Goal: Task Accomplishment & Management: Manage account settings

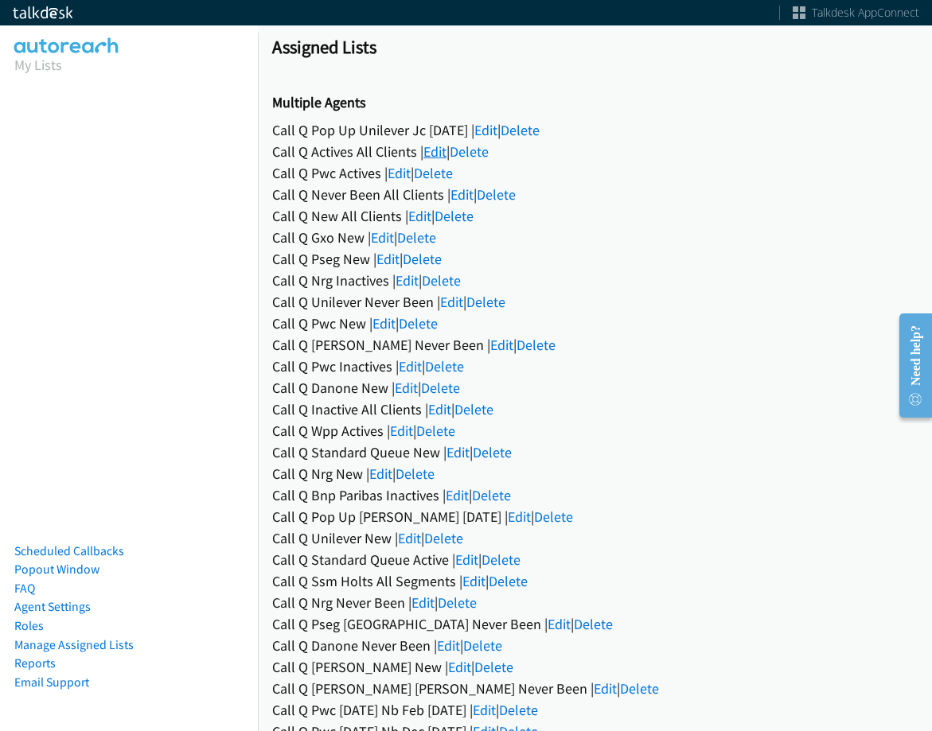
click at [438, 149] on link "Edit" at bounding box center [434, 151] width 23 height 18
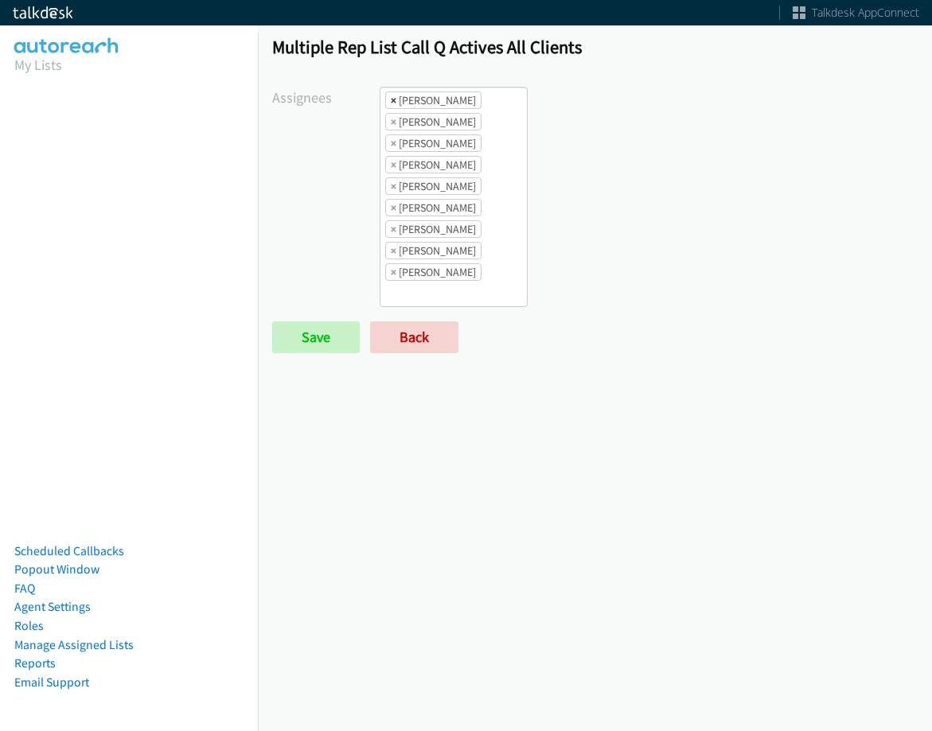
click at [391, 101] on span "×" at bounding box center [394, 100] width 6 height 16
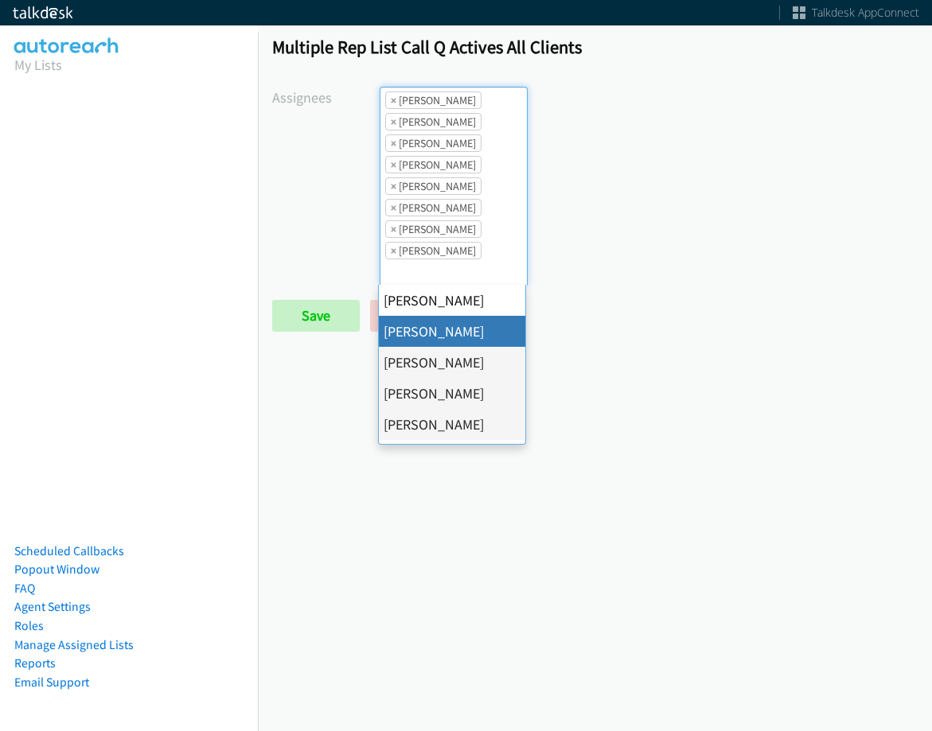
click at [391, 101] on span "×" at bounding box center [394, 100] width 6 height 16
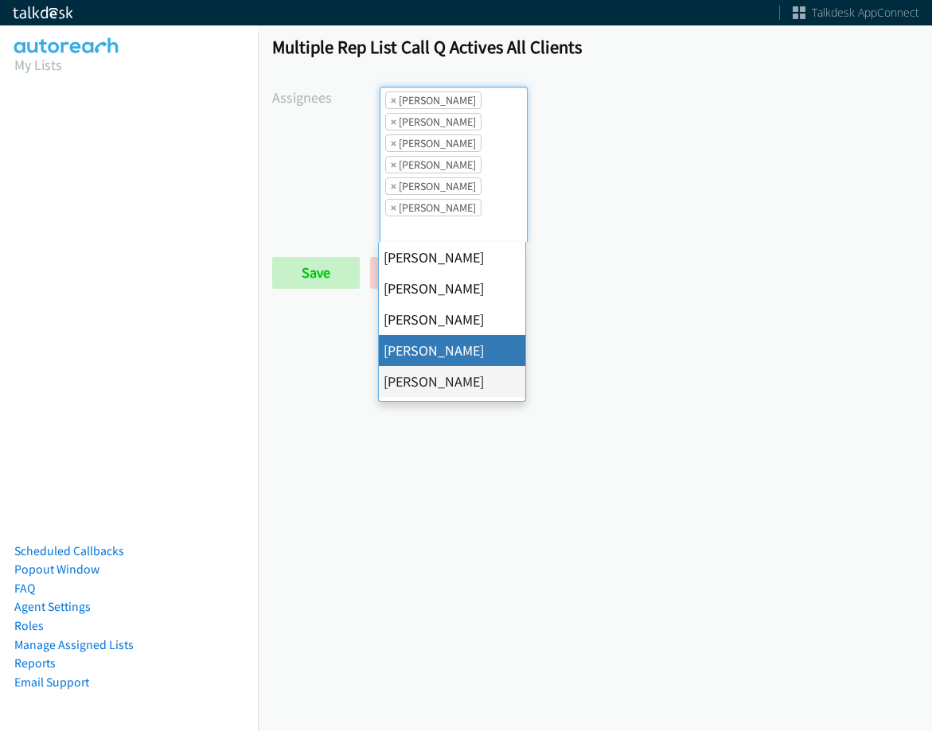
click at [391, 101] on span "×" at bounding box center [394, 100] width 6 height 16
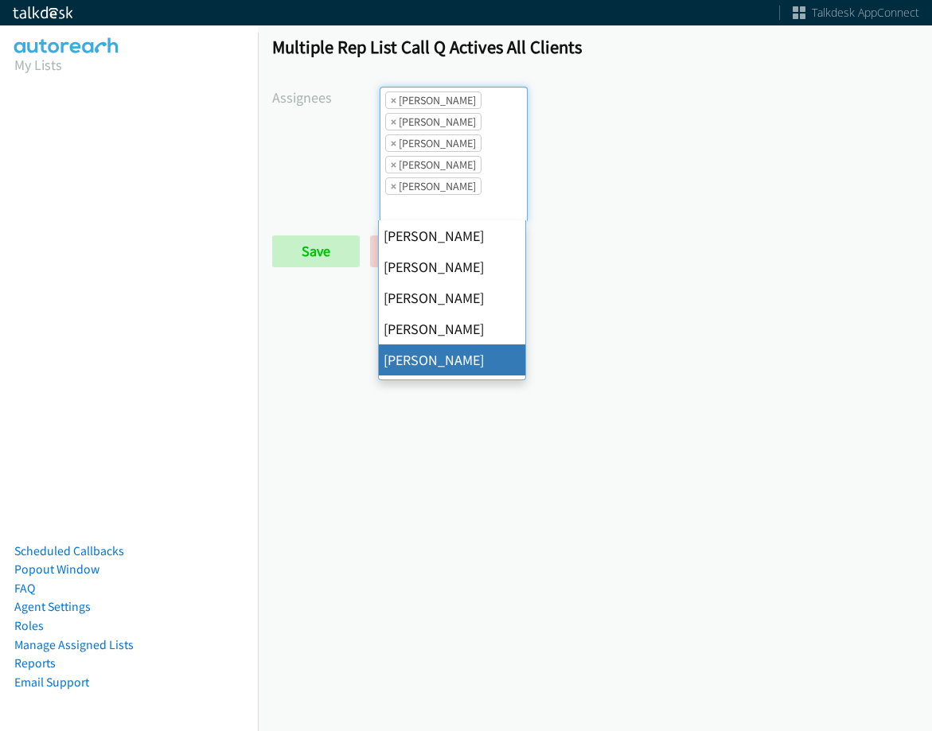
click at [391, 101] on span "×" at bounding box center [394, 100] width 6 height 16
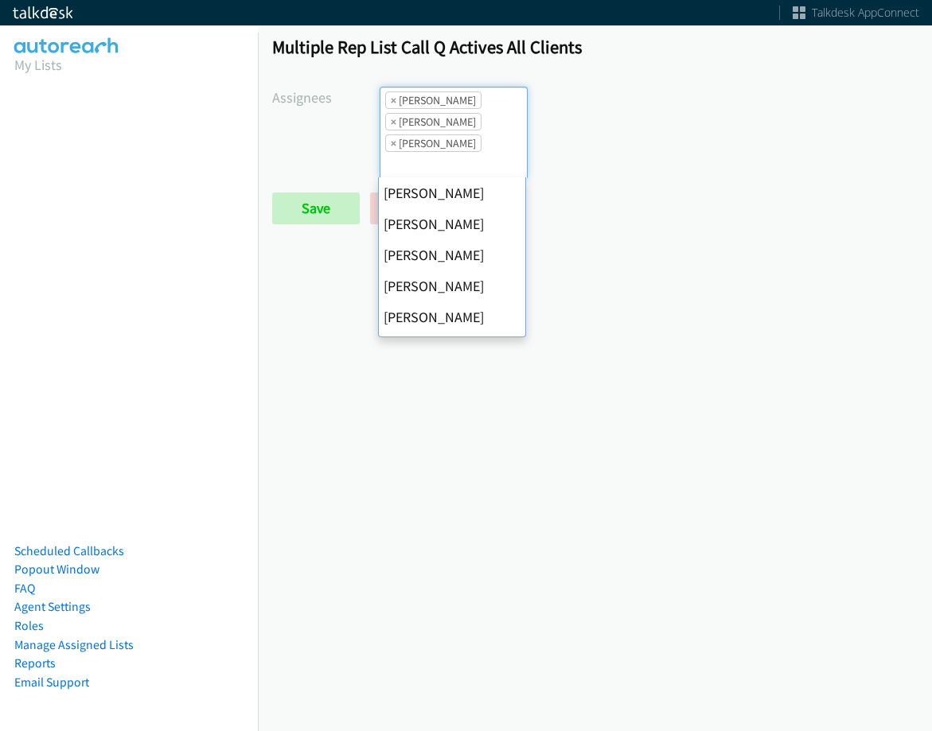
scroll to position [248, 0]
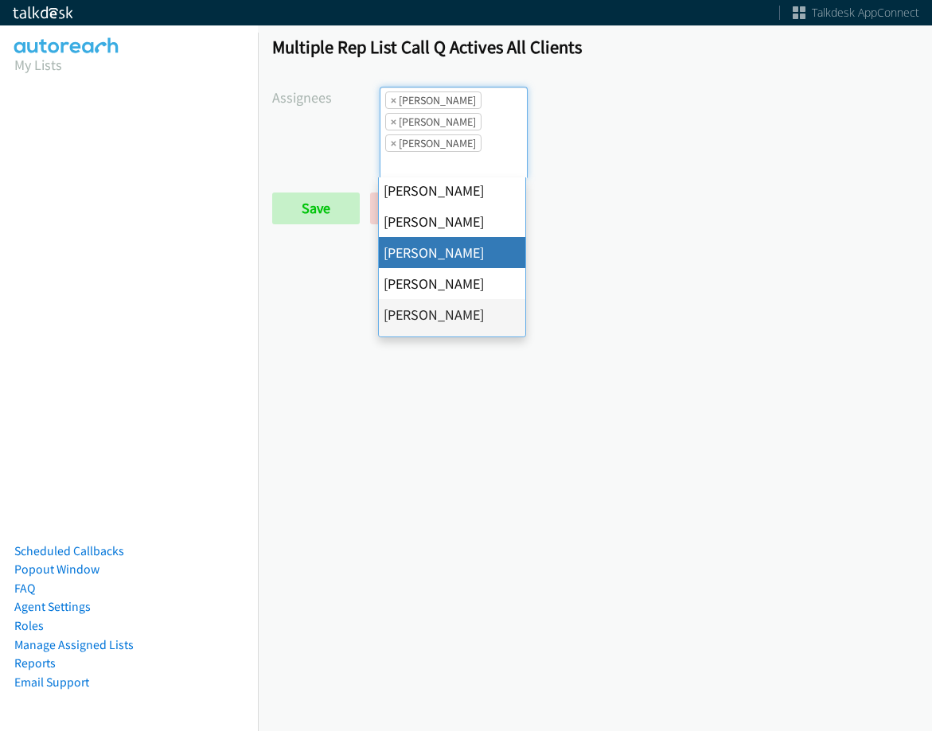
click at [391, 101] on span "×" at bounding box center [394, 100] width 6 height 16
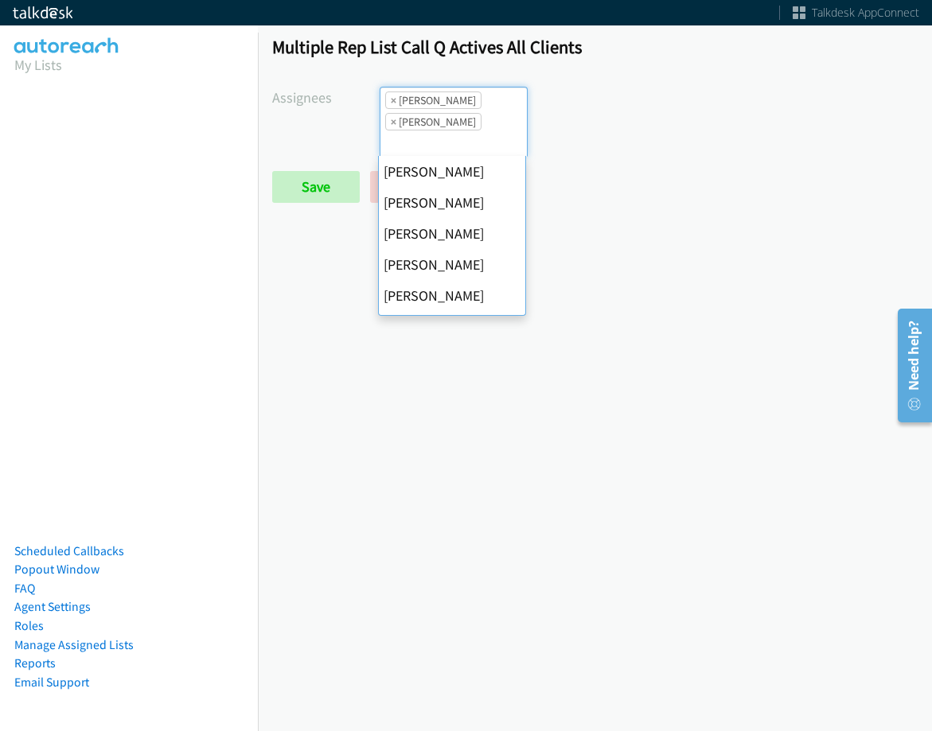
click at [391, 101] on span "×" at bounding box center [394, 100] width 6 height 16
select select "2ed67f51-2124-48e1-bef1-69761de6c0b9"
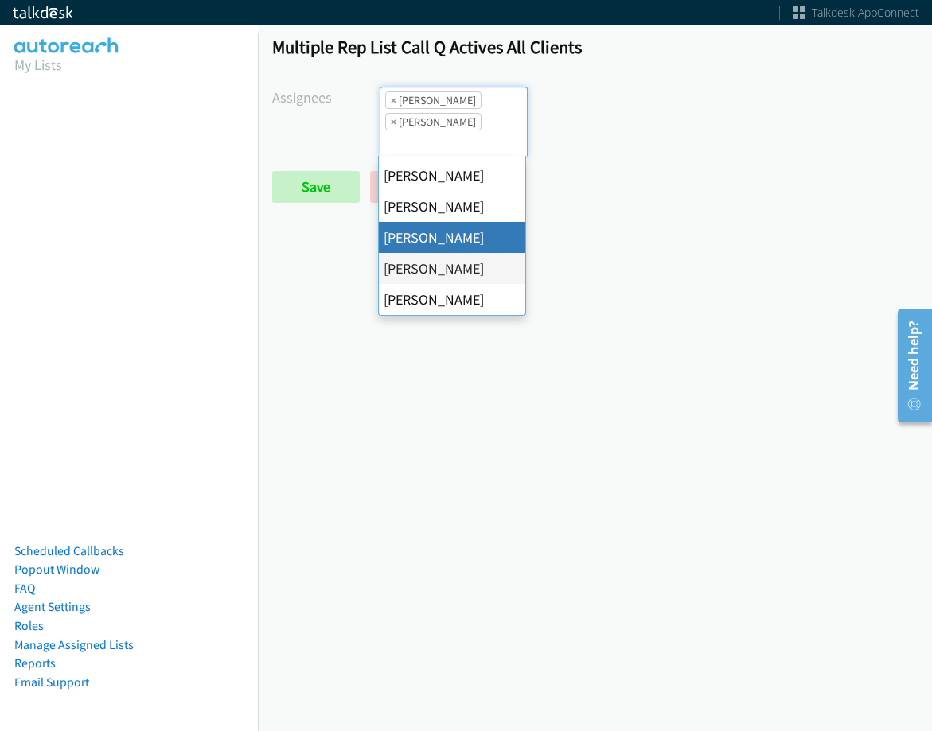
select select
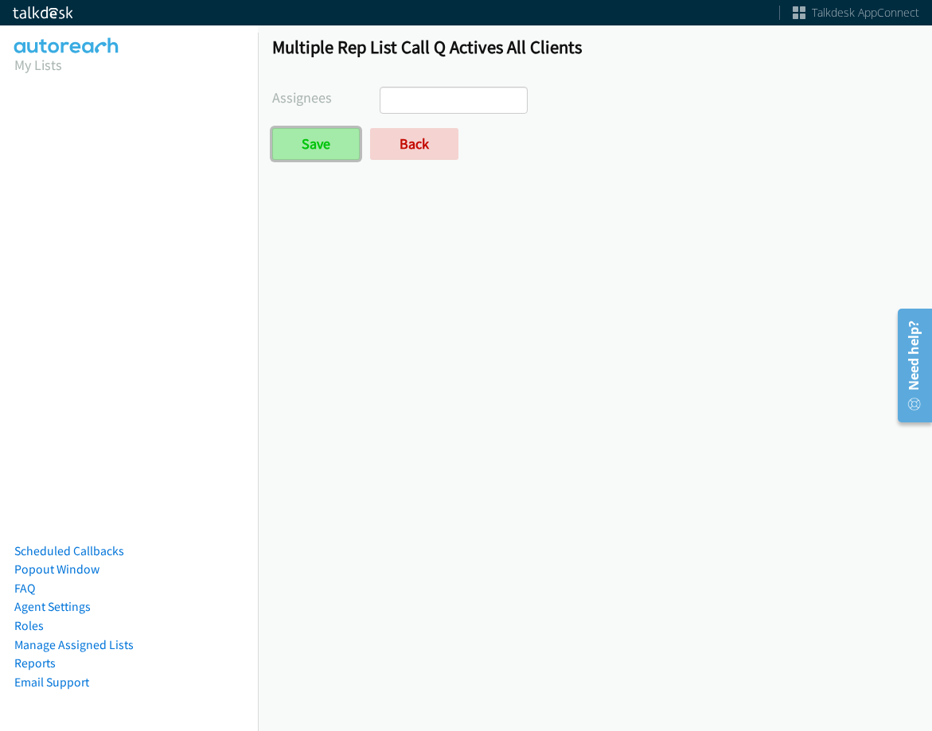
click at [325, 159] on input "Save" at bounding box center [316, 144] width 88 height 32
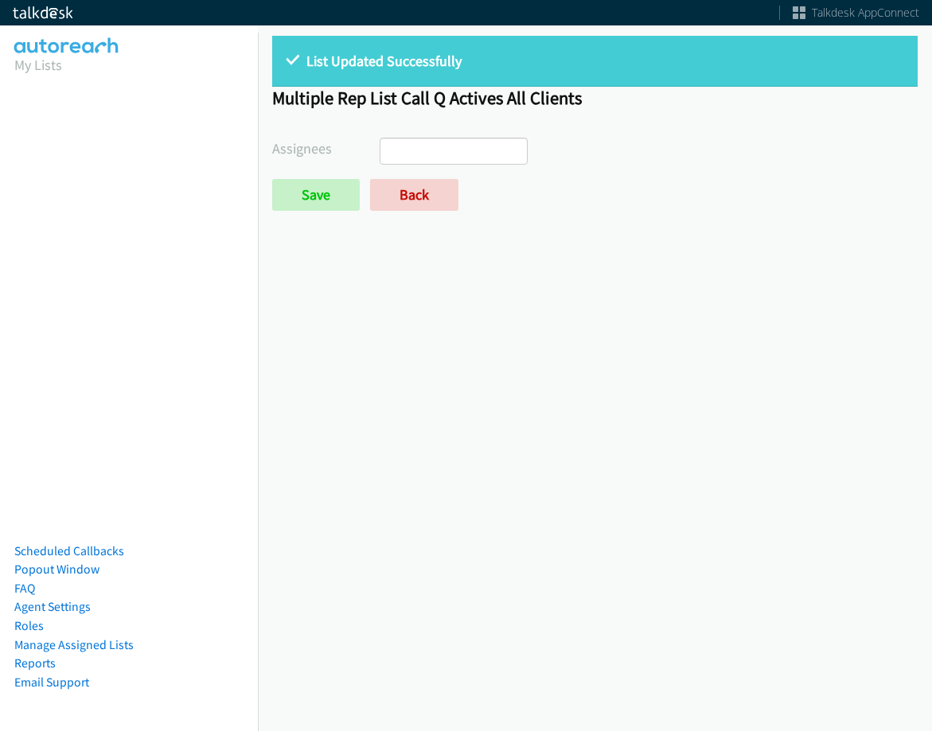
select select
click at [407, 181] on link "Back" at bounding box center [414, 195] width 88 height 32
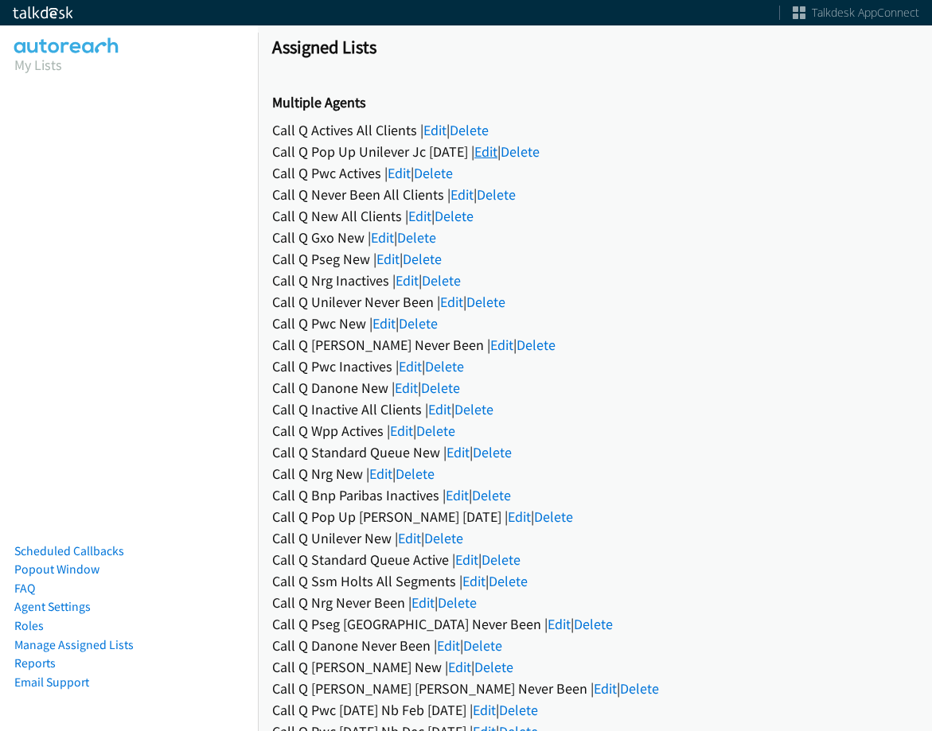
click at [492, 154] on link "Edit" at bounding box center [485, 151] width 23 height 18
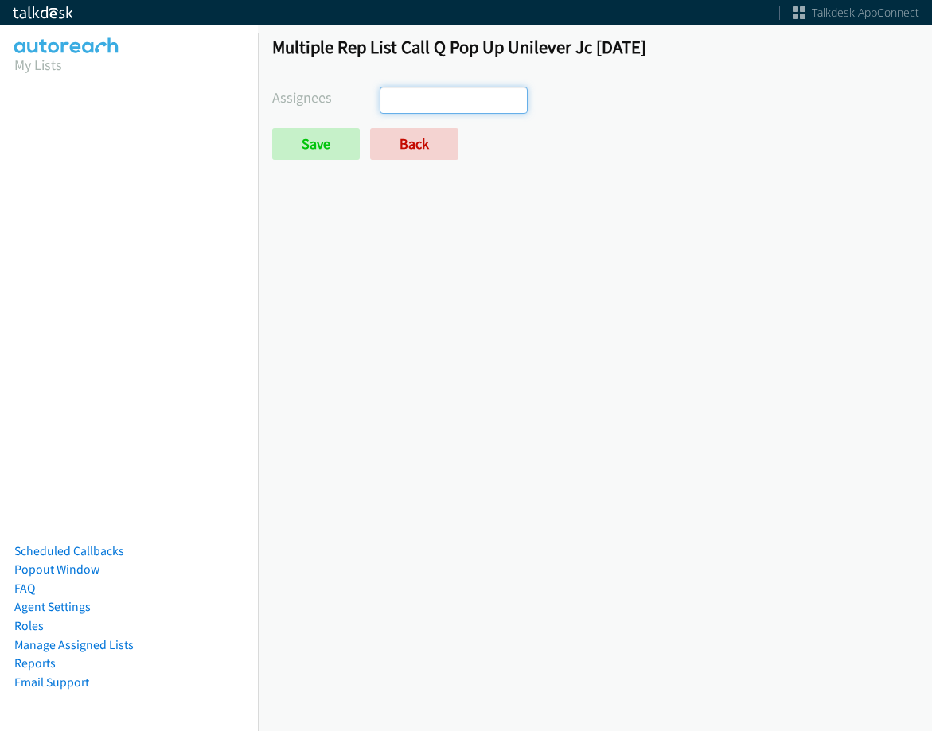
click at [484, 111] on ul at bounding box center [453, 100] width 146 height 25
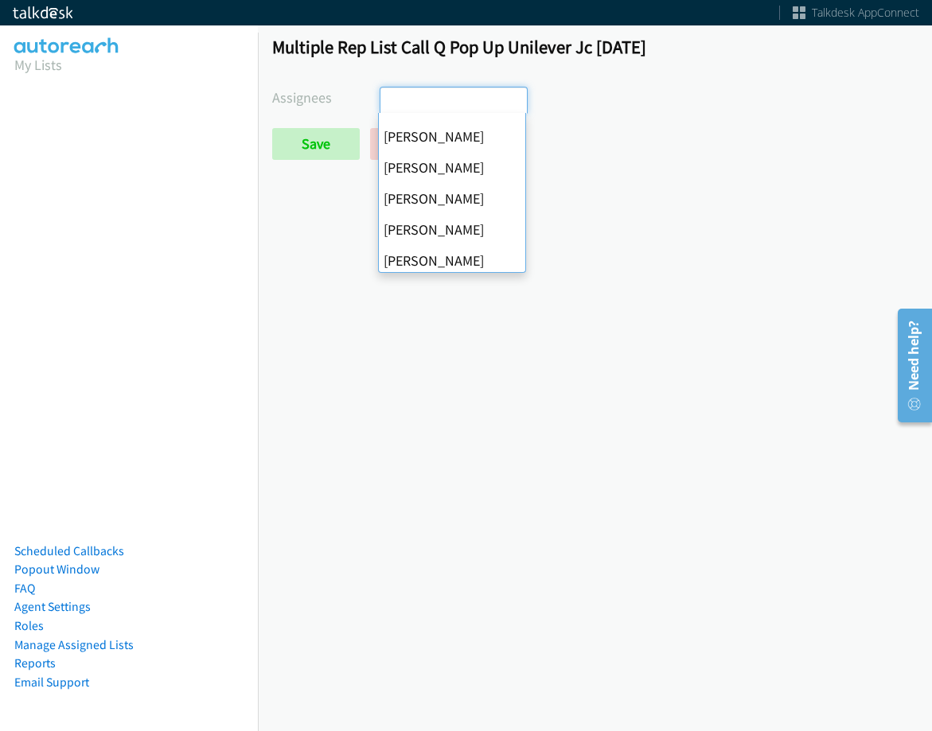
scroll to position [275, 0]
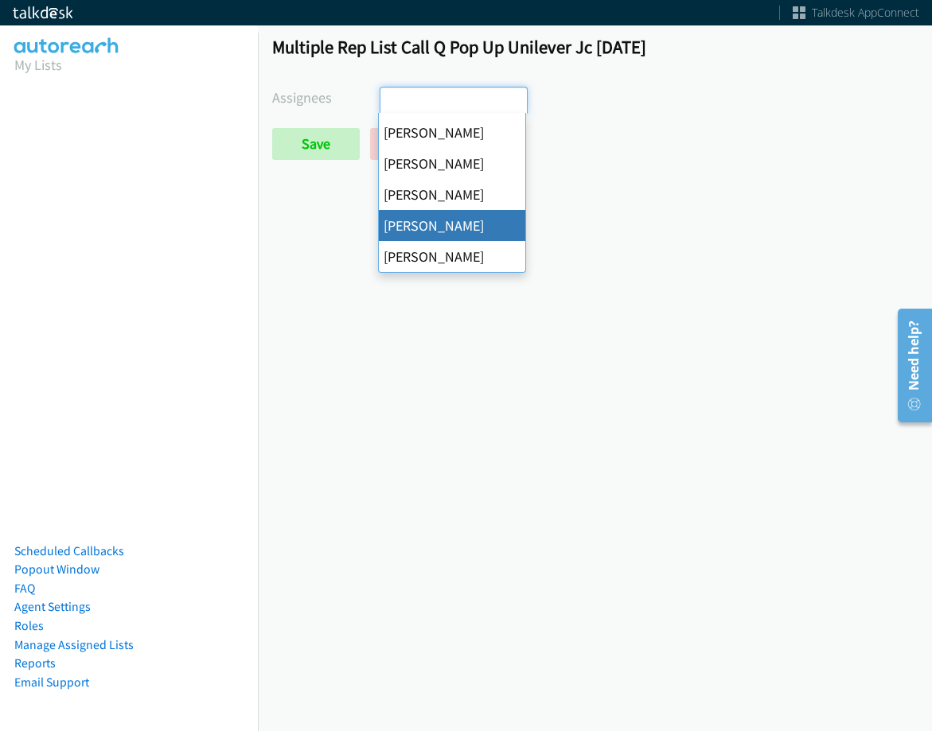
select select "2ed67f51-2124-48e1-bef1-69761de6c0b9"
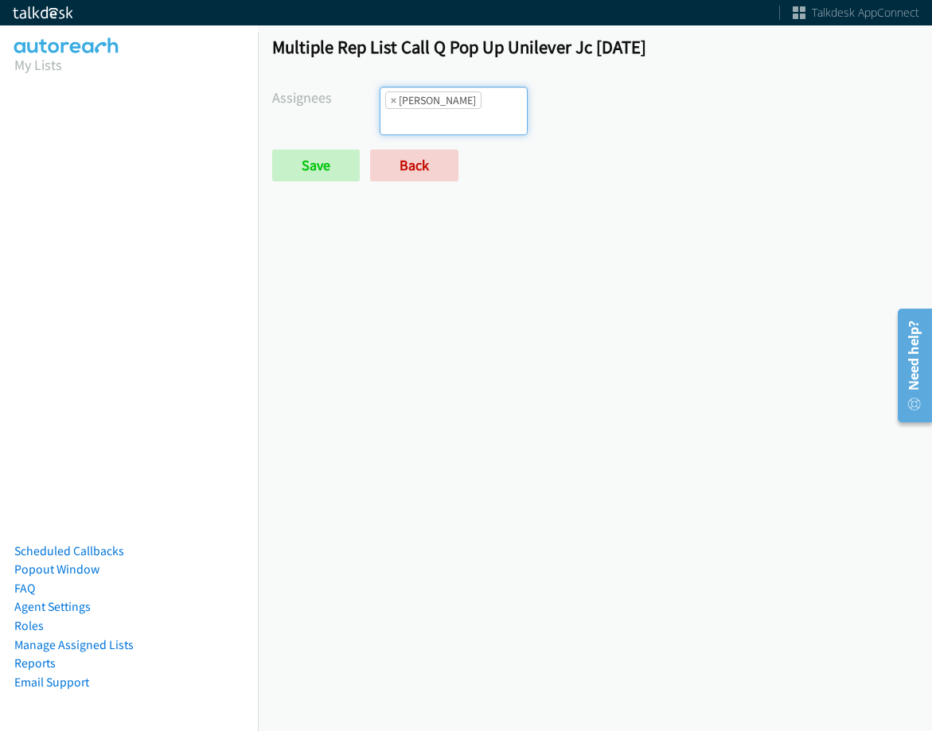
click at [491, 120] on ul "× Tatiana Medina" at bounding box center [453, 111] width 146 height 47
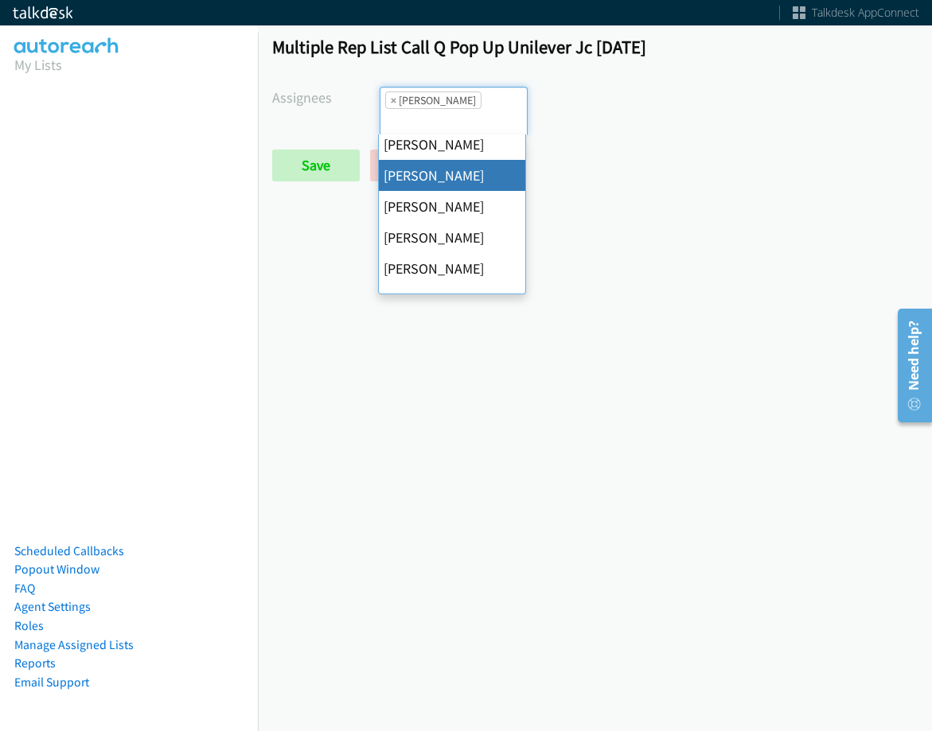
scroll to position [0, 0]
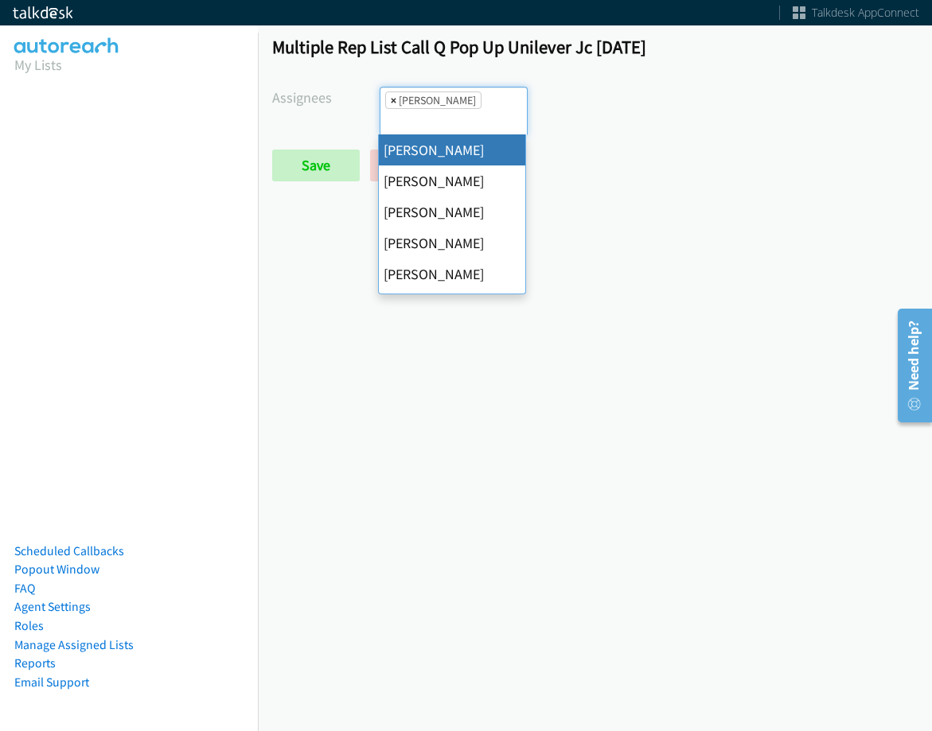
click at [391, 100] on span "×" at bounding box center [394, 100] width 6 height 16
select select
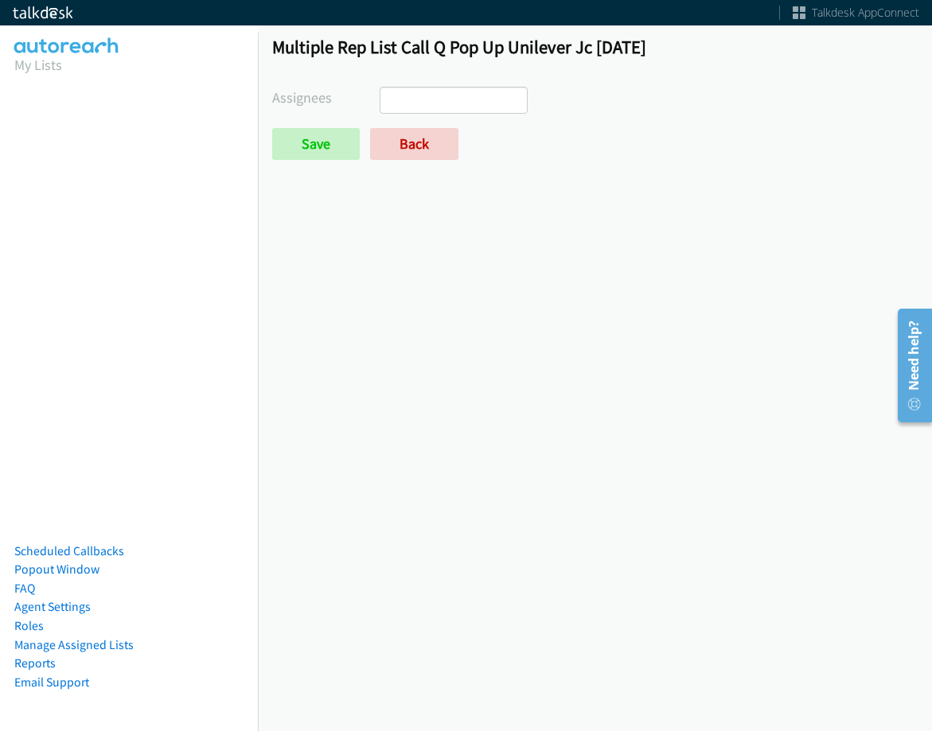
click at [348, 175] on div "Multiple Rep List Call Q Pop Up Unilever Jc Aug 2025 Assignees Abigail Odhiambo…" at bounding box center [595, 104] width 674 height 167
click at [400, 143] on link "Back" at bounding box center [414, 144] width 88 height 32
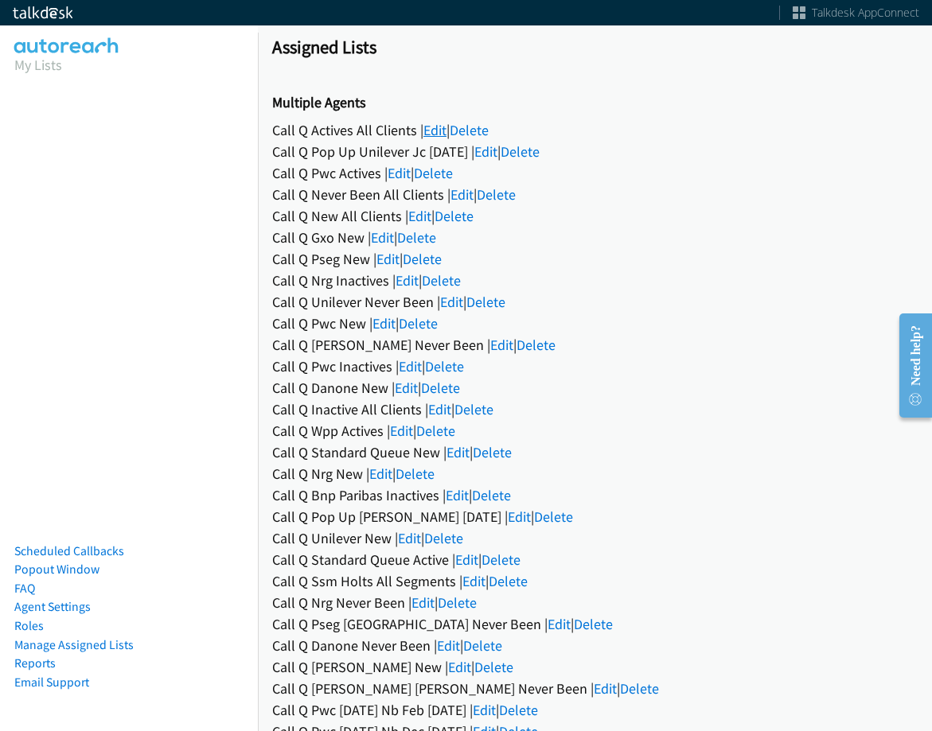
click at [430, 131] on link "Edit" at bounding box center [434, 130] width 23 height 18
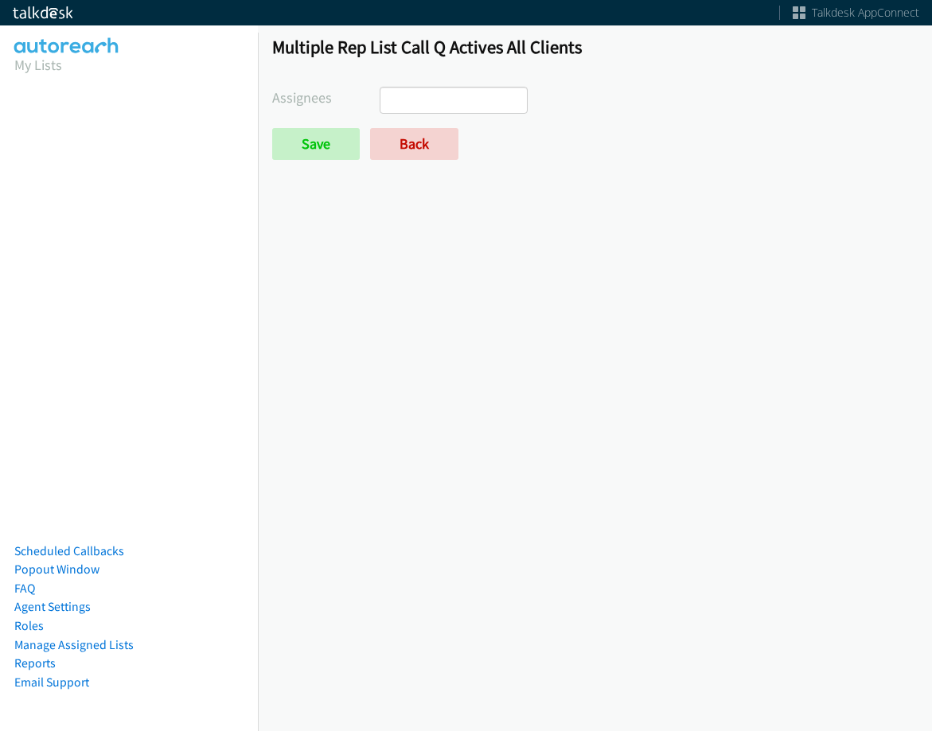
click at [433, 111] on input "search" at bounding box center [408, 100] width 56 height 25
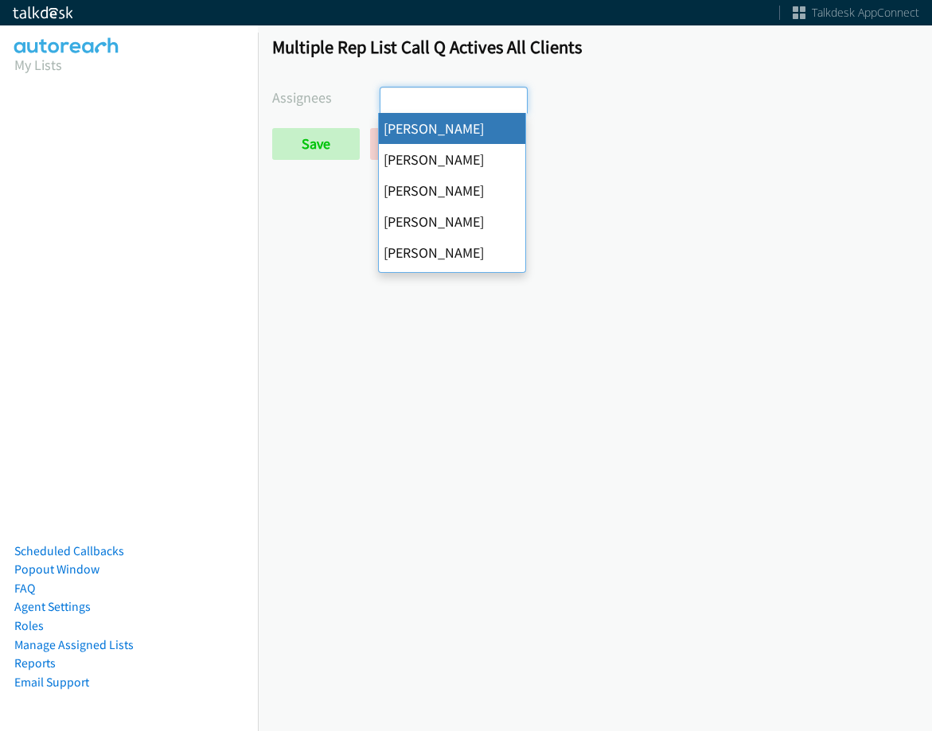
select select "cb11e729-9a1d-44de-9b38-0f5a50c7e01c"
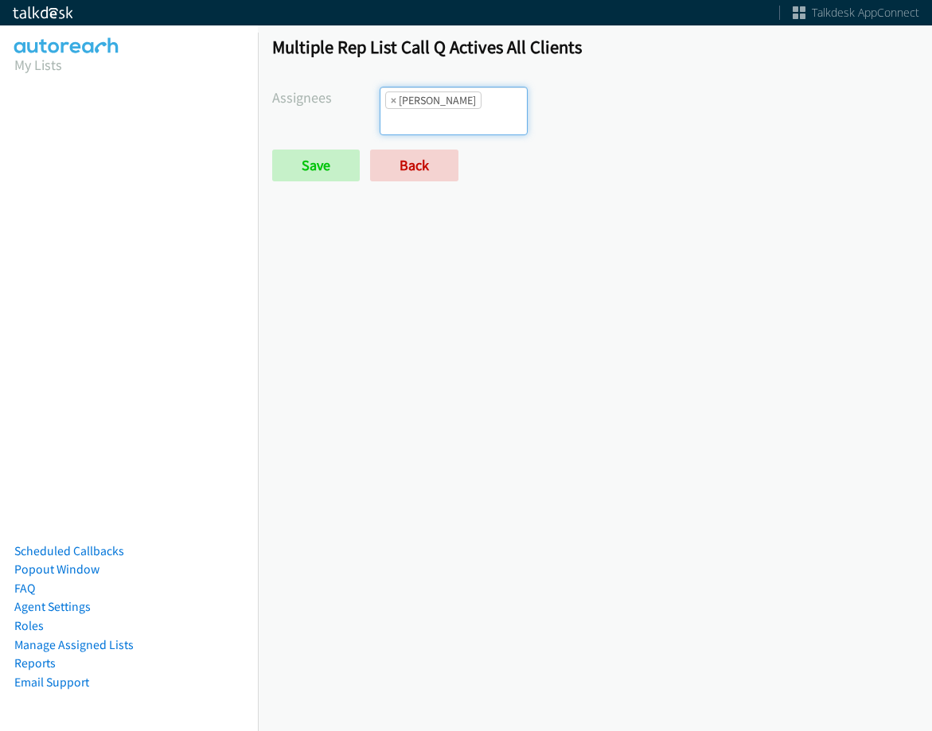
click at [469, 110] on ul "× Abigail Odhiambo" at bounding box center [453, 111] width 146 height 47
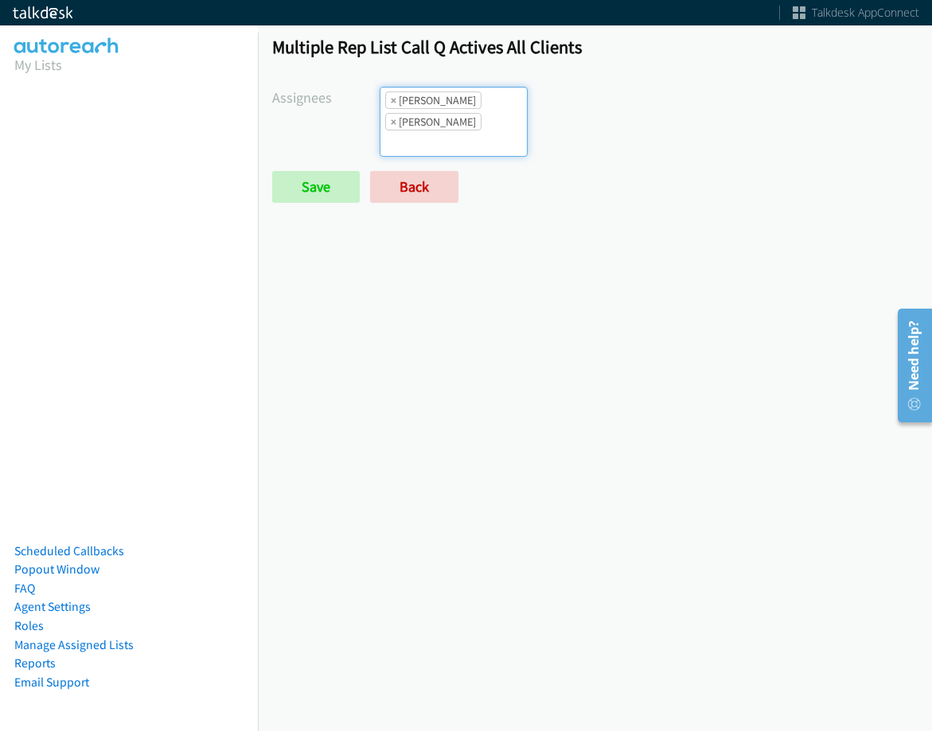
click at [395, 120] on li "× [PERSON_NAME]" at bounding box center [433, 122] width 96 height 18
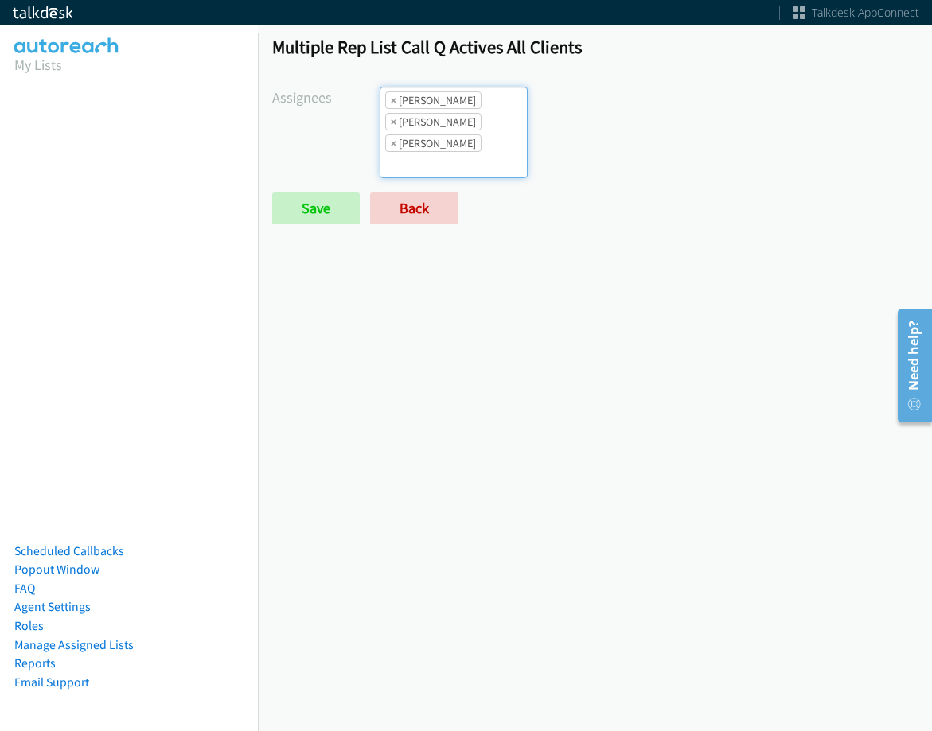
click at [446, 111] on ul "× Abigail Odhiambo × Alana Ruiz × Cathy Shahan" at bounding box center [453, 133] width 146 height 90
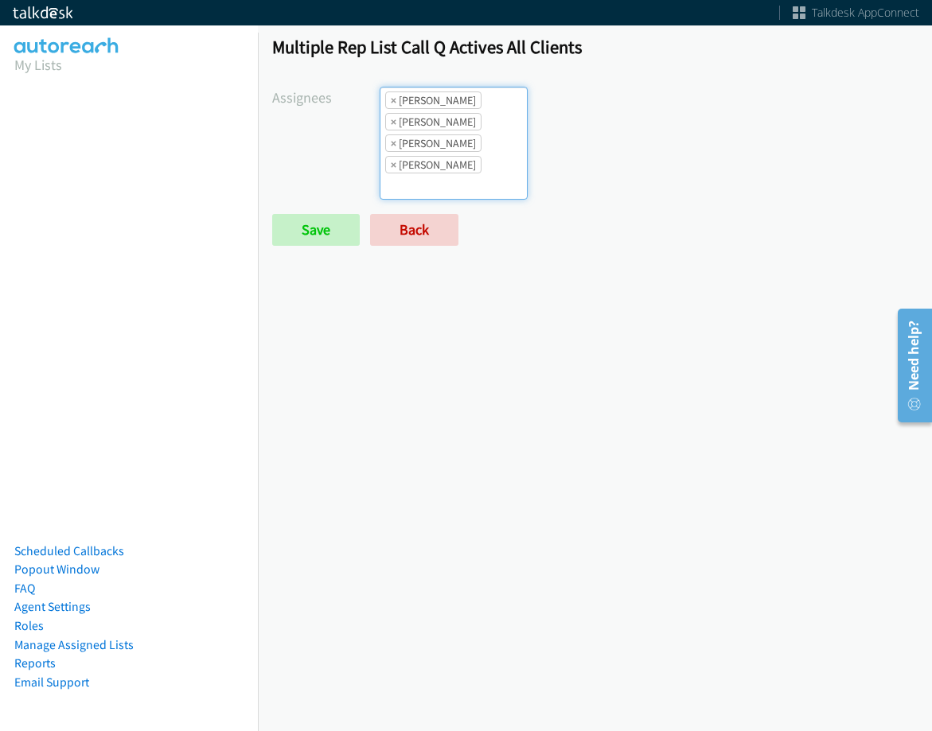
click at [465, 143] on li "× Cathy Shahan" at bounding box center [433, 143] width 96 height 18
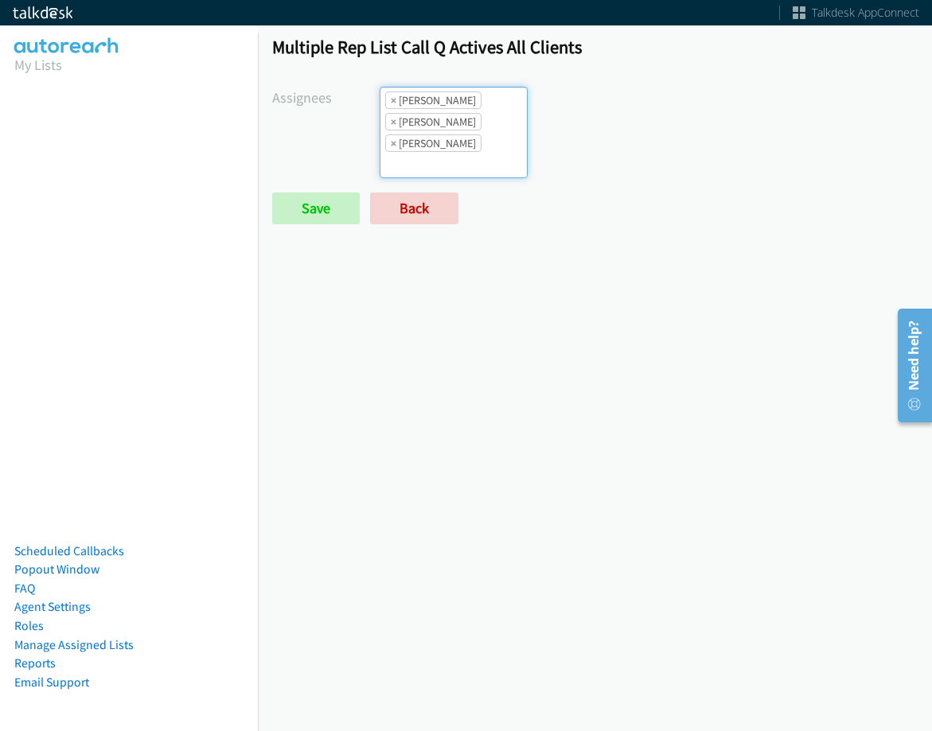
click at [436, 152] on input "search" at bounding box center [408, 164] width 56 height 25
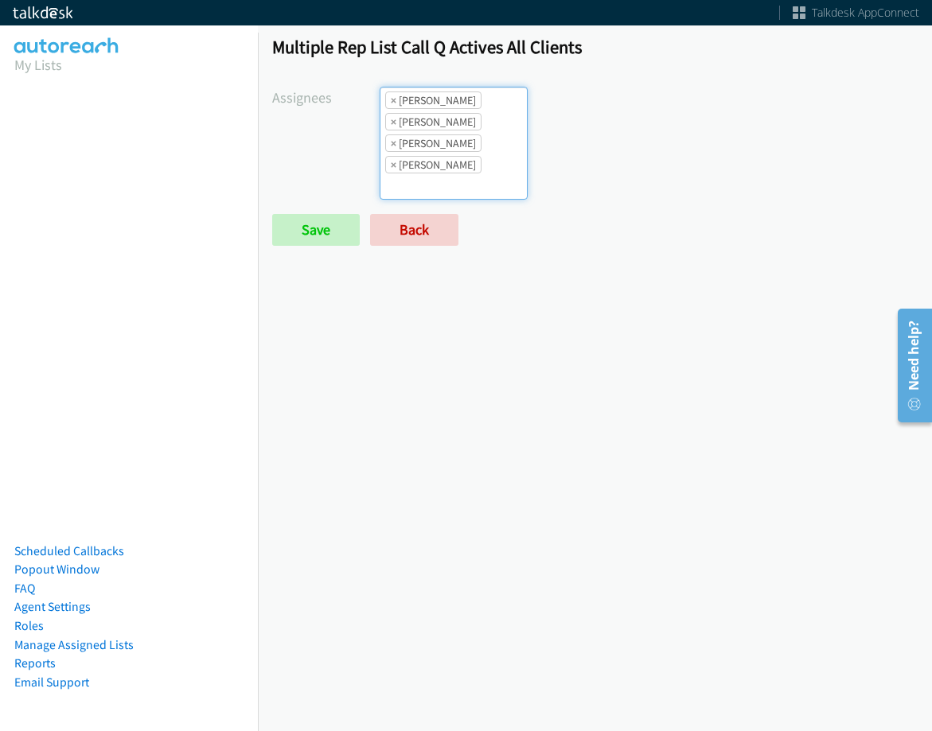
click at [466, 151] on ul "× Abigail Odhiambo × Alana Ruiz × Cathy Shahan × Charles Ross" at bounding box center [453, 143] width 146 height 111
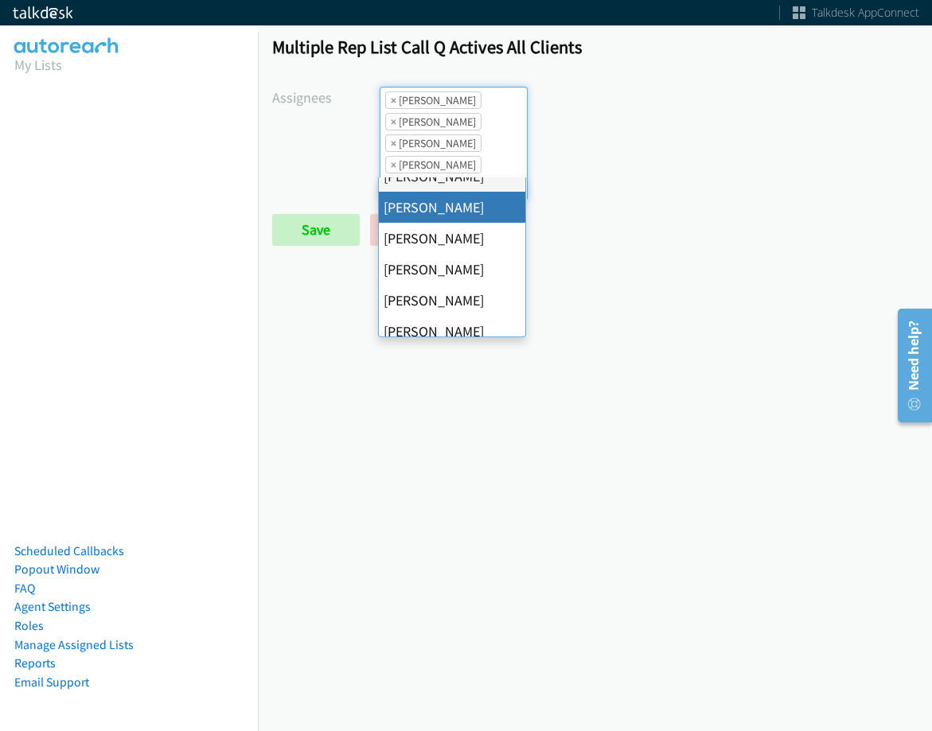
scroll to position [80, 0]
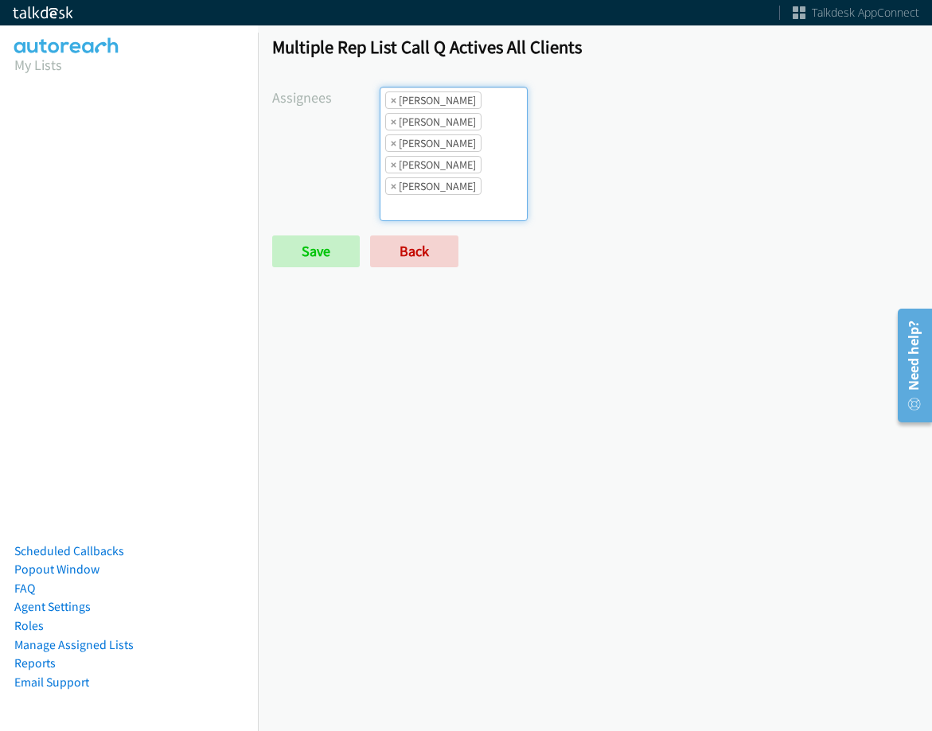
click at [480, 174] on ul "× Abigail Odhiambo × Alana Ruiz × Cathy Shahan × Charles Ross × Daquaya Johnson" at bounding box center [453, 154] width 146 height 133
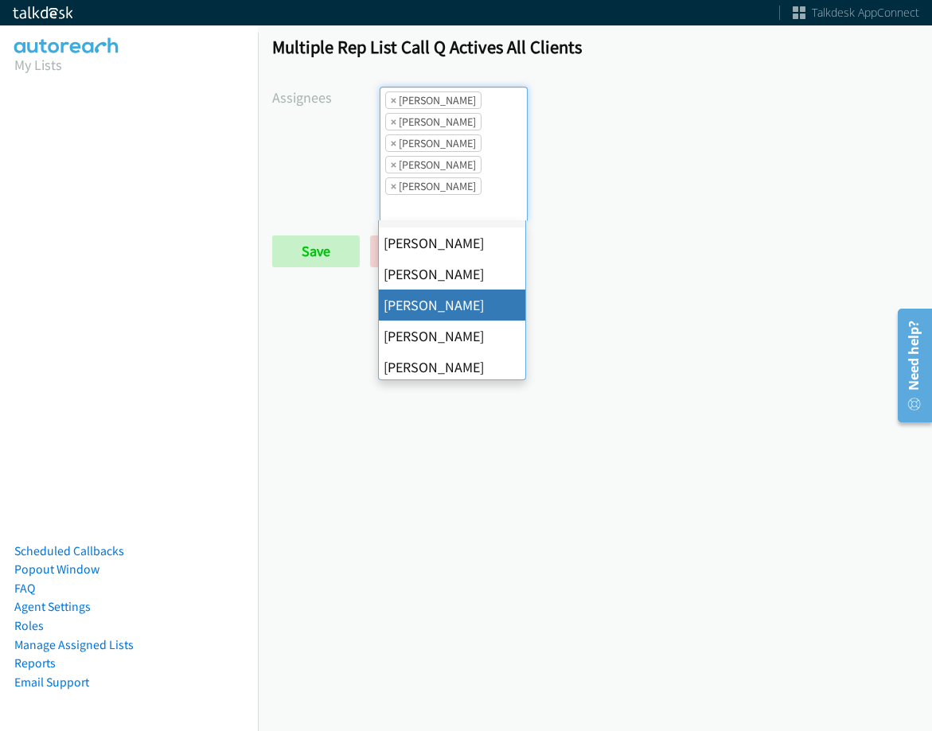
scroll to position [159, 0]
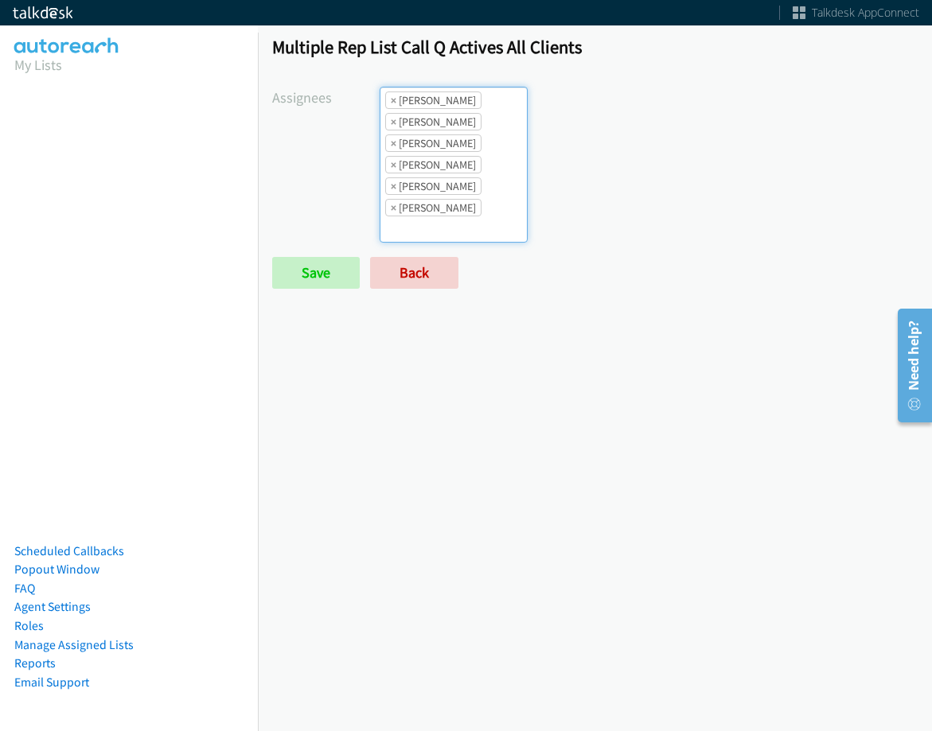
click at [473, 134] on ul "× Abigail Odhiambo × Alana Ruiz × Cathy Shahan × Charles Ross × Daquaya Johnson…" at bounding box center [453, 165] width 146 height 154
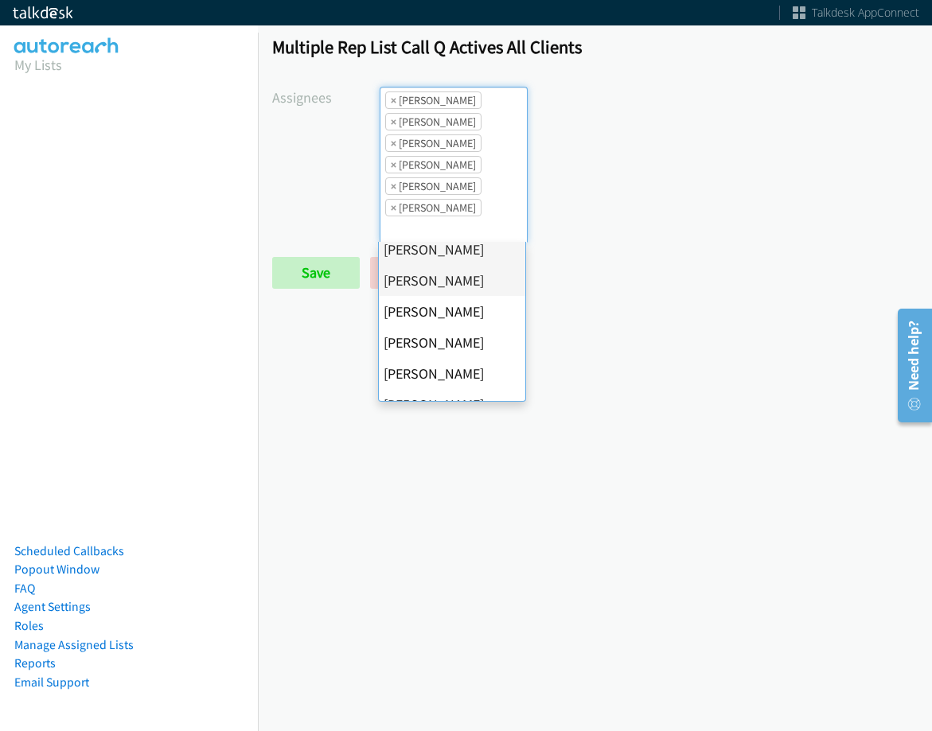
scroll to position [239, 0]
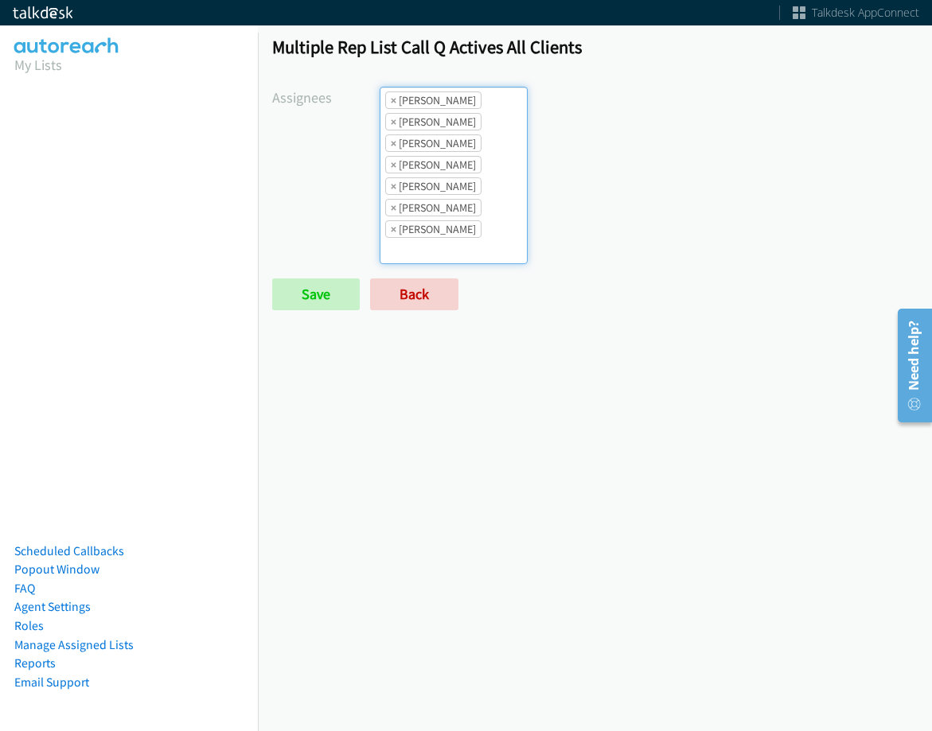
click at [475, 191] on li "× Daquaya Johnson" at bounding box center [433, 186] width 96 height 18
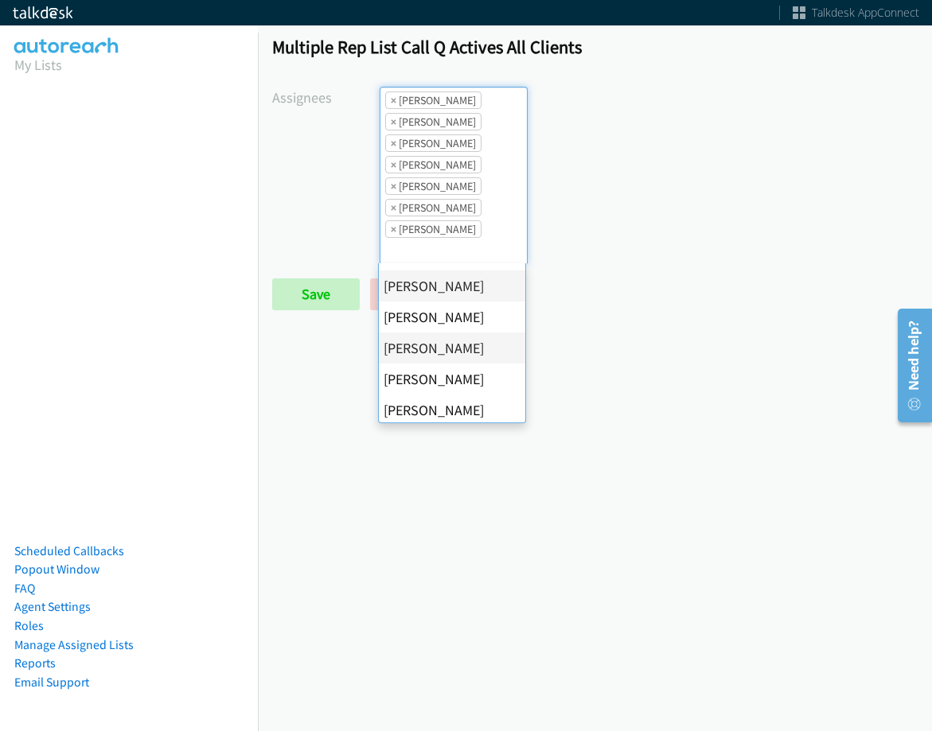
scroll to position [275, 0]
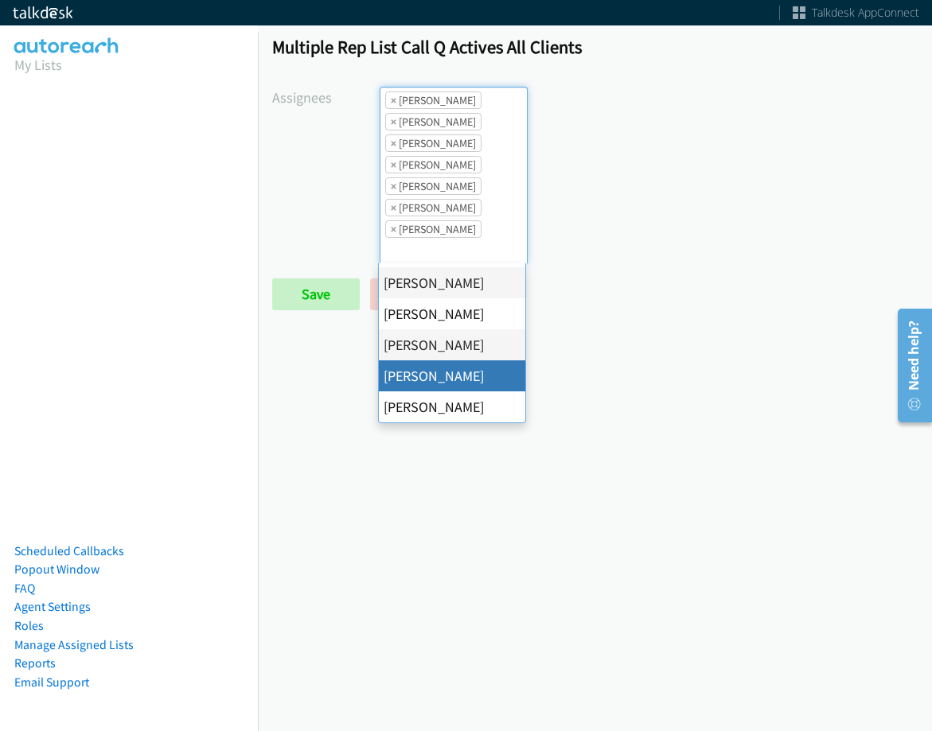
drag, startPoint x: 435, startPoint y: 374, endPoint x: 438, endPoint y: 348, distance: 25.6
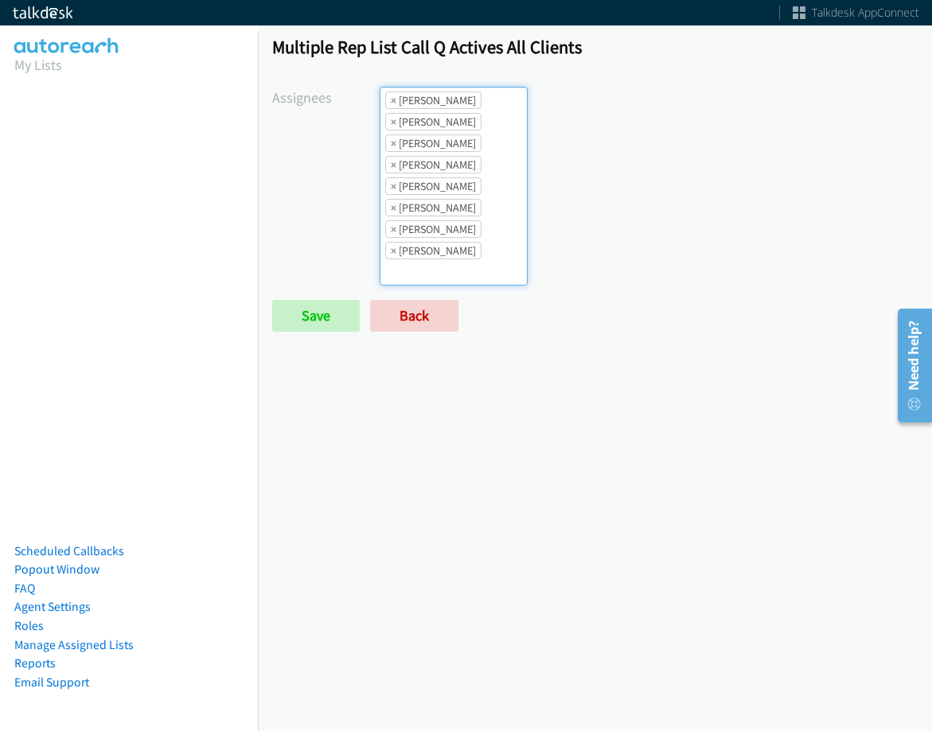
click at [445, 237] on li "× Rodnika Murphy" at bounding box center [433, 229] width 96 height 18
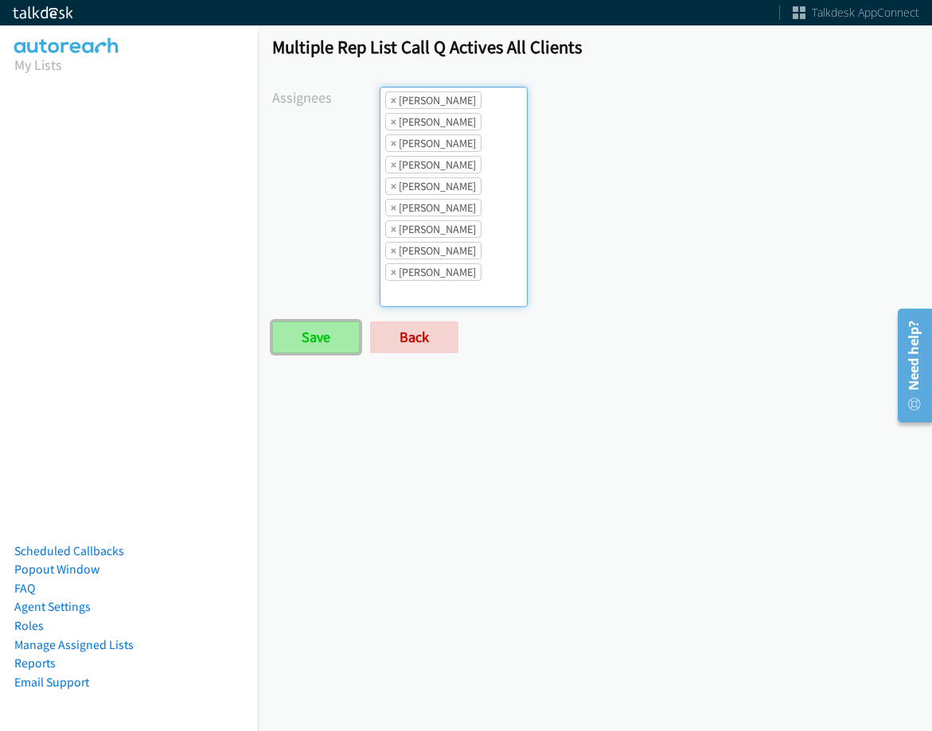
click at [326, 322] on input "Save" at bounding box center [316, 337] width 88 height 32
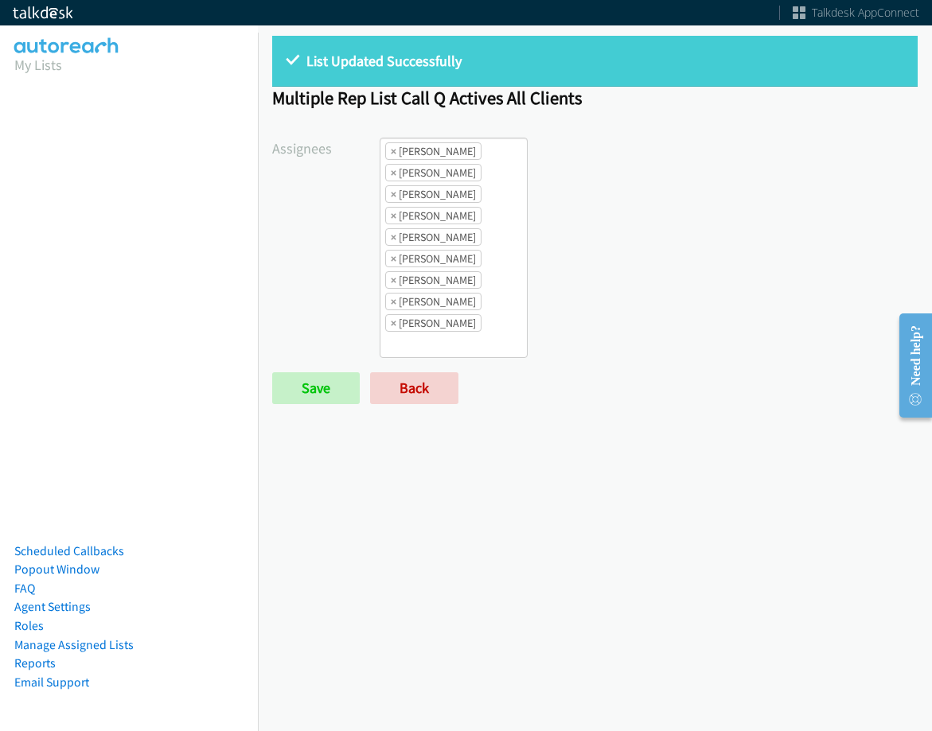
click at [395, 323] on li "× Trevonna Lancaster" at bounding box center [433, 323] width 96 height 18
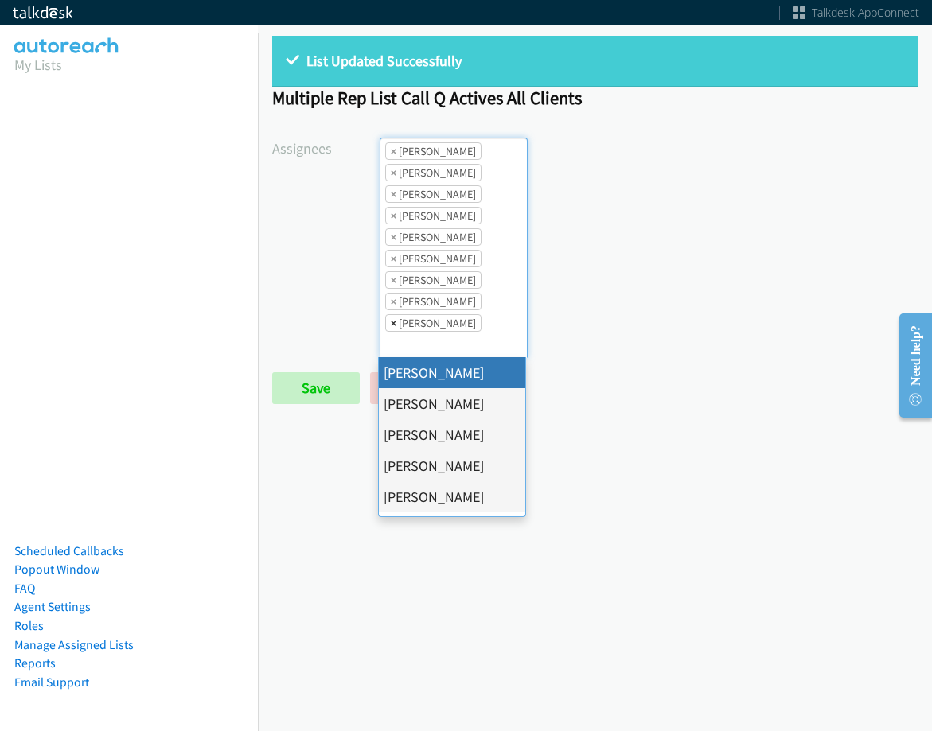
click at [393, 325] on span "×" at bounding box center [394, 323] width 6 height 16
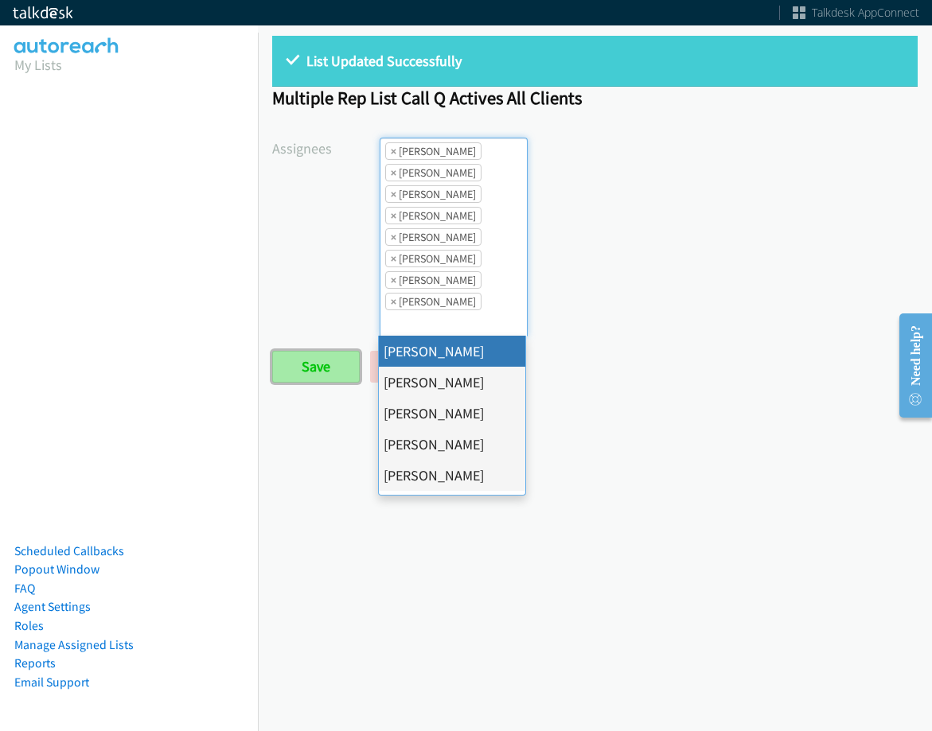
click at [326, 373] on input "Save" at bounding box center [316, 367] width 88 height 32
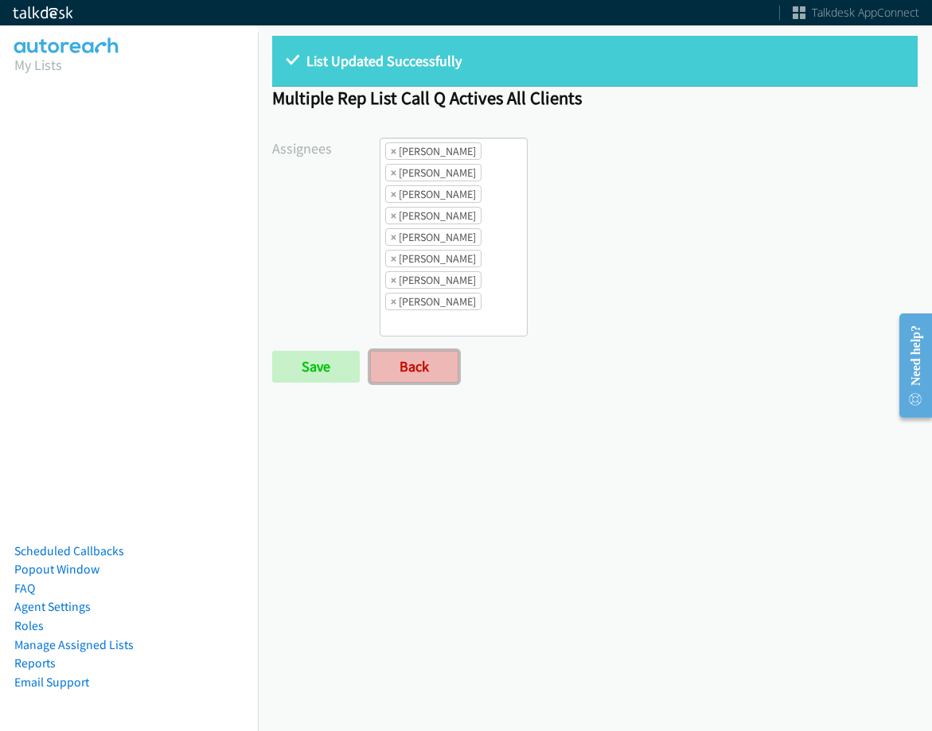
click at [421, 358] on link "Back" at bounding box center [414, 367] width 88 height 32
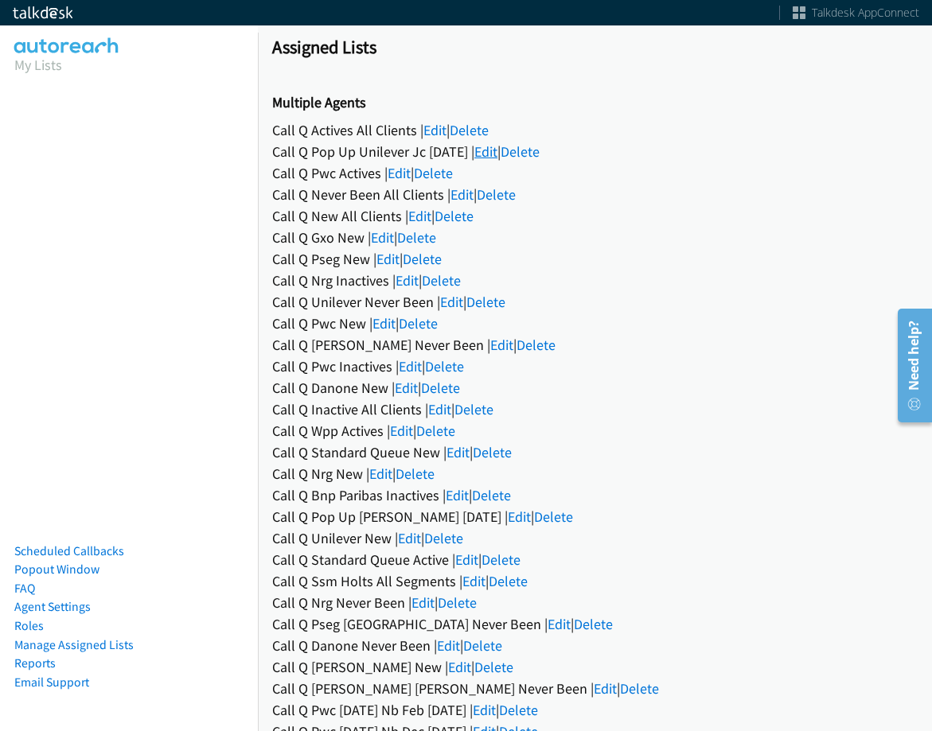
click at [497, 153] on link "Edit" at bounding box center [485, 151] width 23 height 18
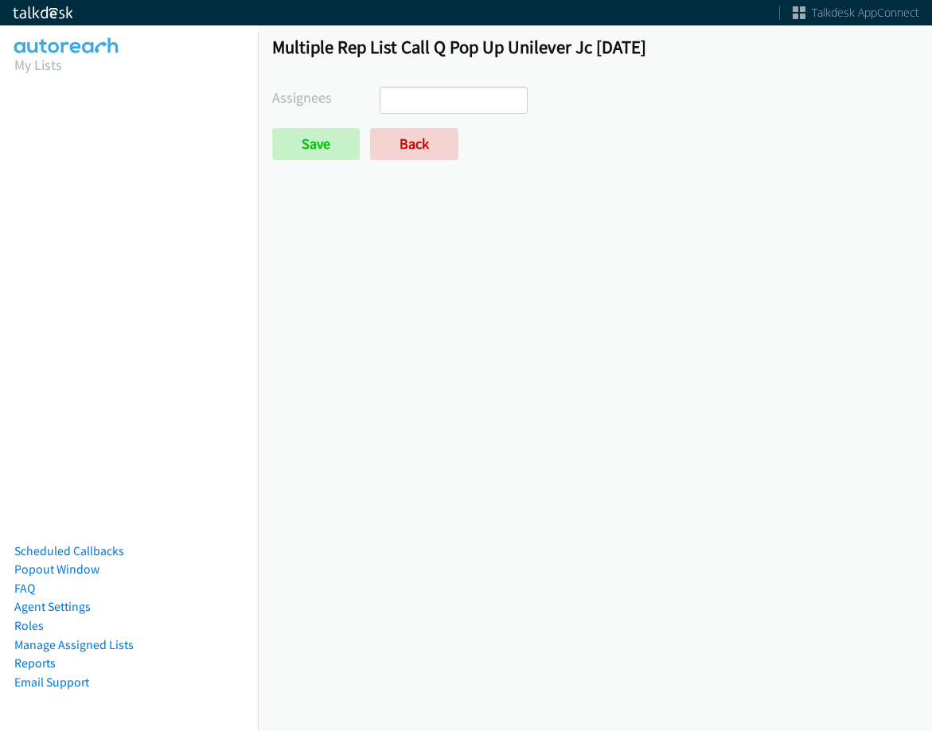
click at [473, 107] on ul at bounding box center [453, 100] width 146 height 25
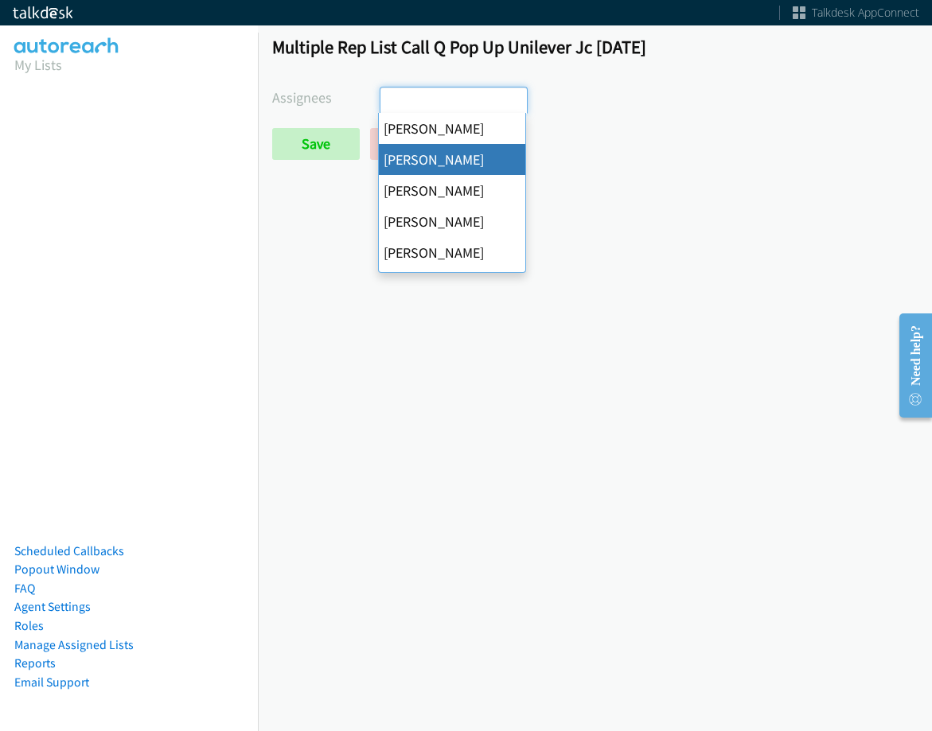
select select "05d74157-9386-4beb-b15d-36aa9c6f71bc"
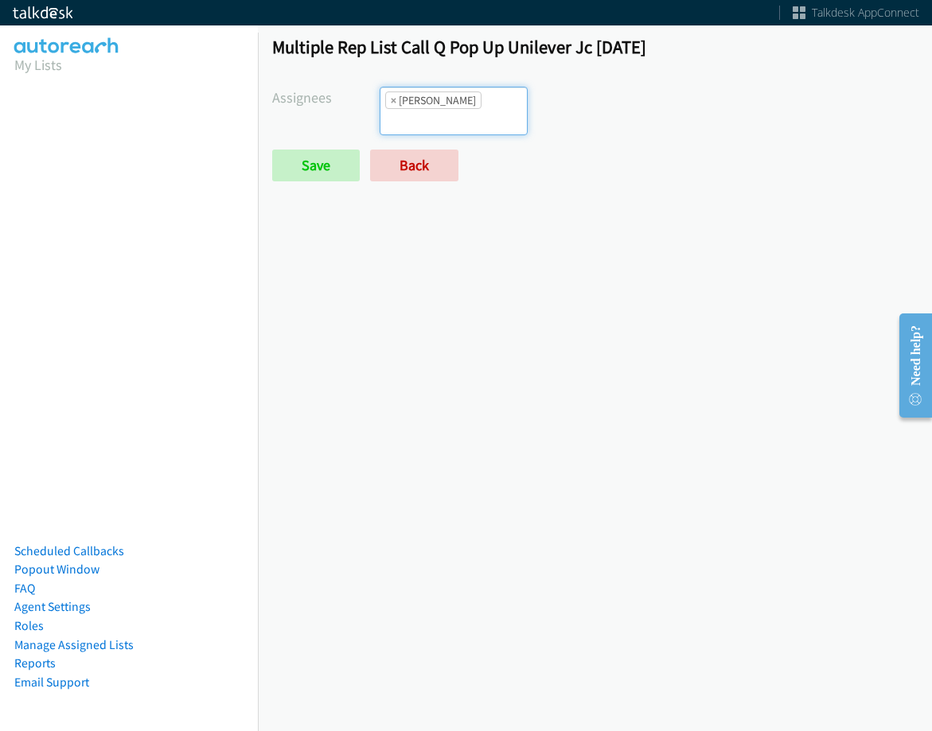
scroll to position [19, 0]
click at [436, 109] on input "search" at bounding box center [408, 121] width 56 height 25
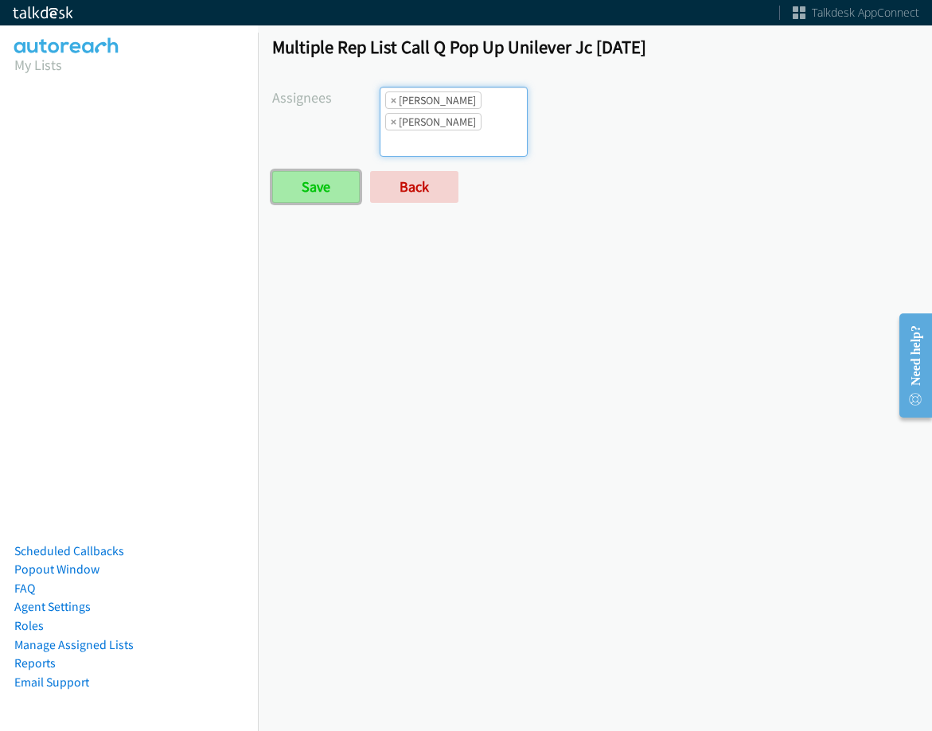
click at [318, 182] on input "Save" at bounding box center [316, 187] width 88 height 32
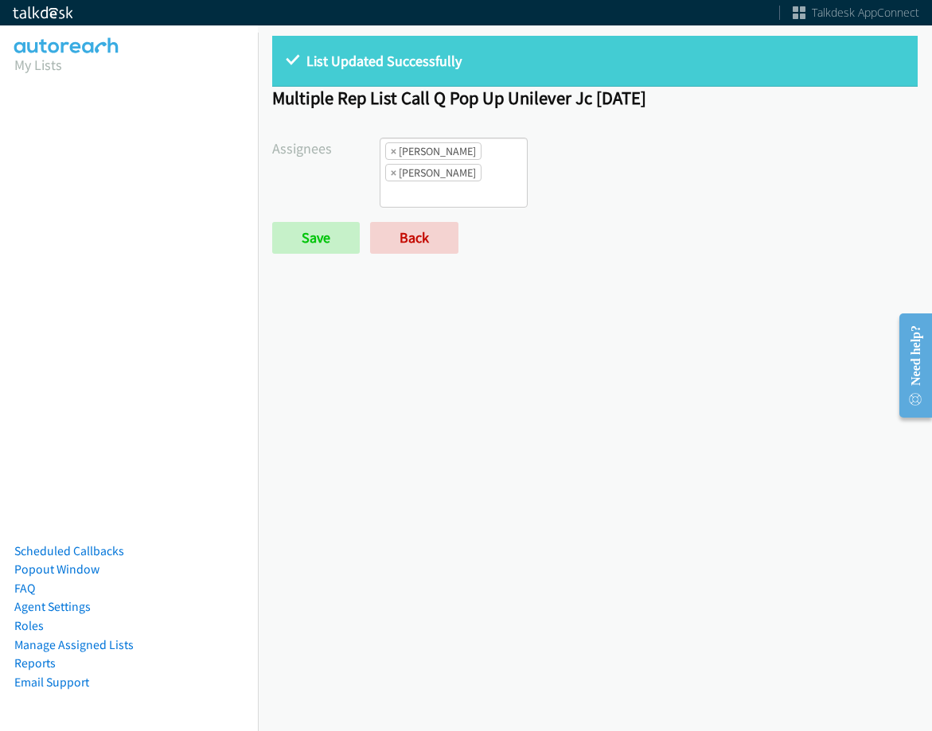
click at [426, 220] on form "Assignees [PERSON_NAME] [PERSON_NAME] [PERSON_NAME] [PERSON_NAME] Daquaya [PERS…" at bounding box center [594, 196] width 645 height 116
click at [426, 237] on link "Back" at bounding box center [414, 238] width 88 height 32
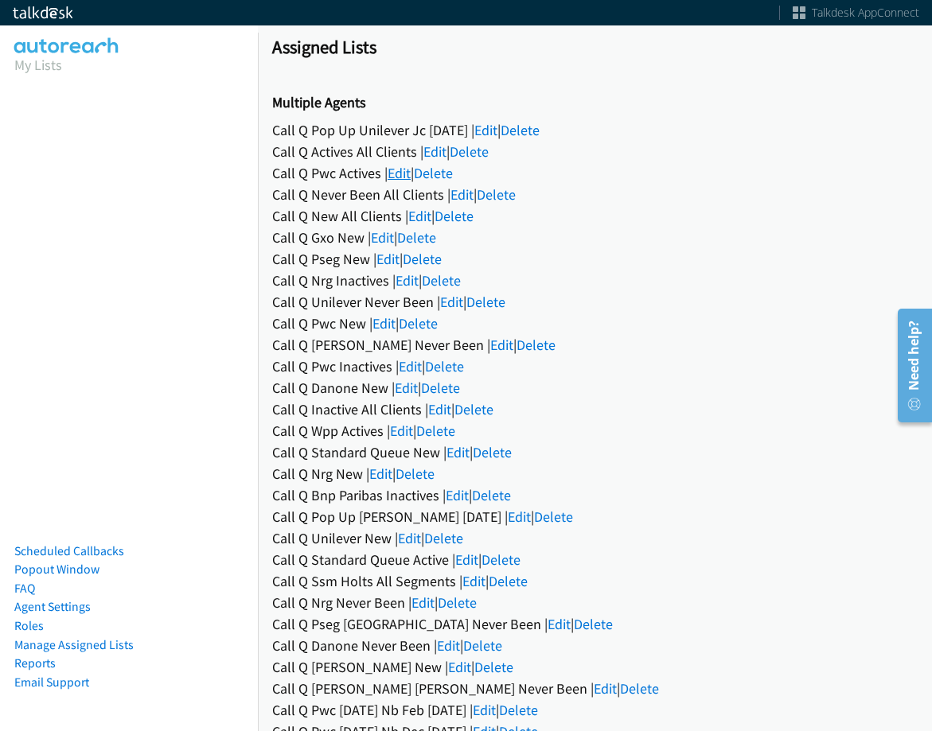
click at [399, 173] on link "Edit" at bounding box center [398, 173] width 23 height 18
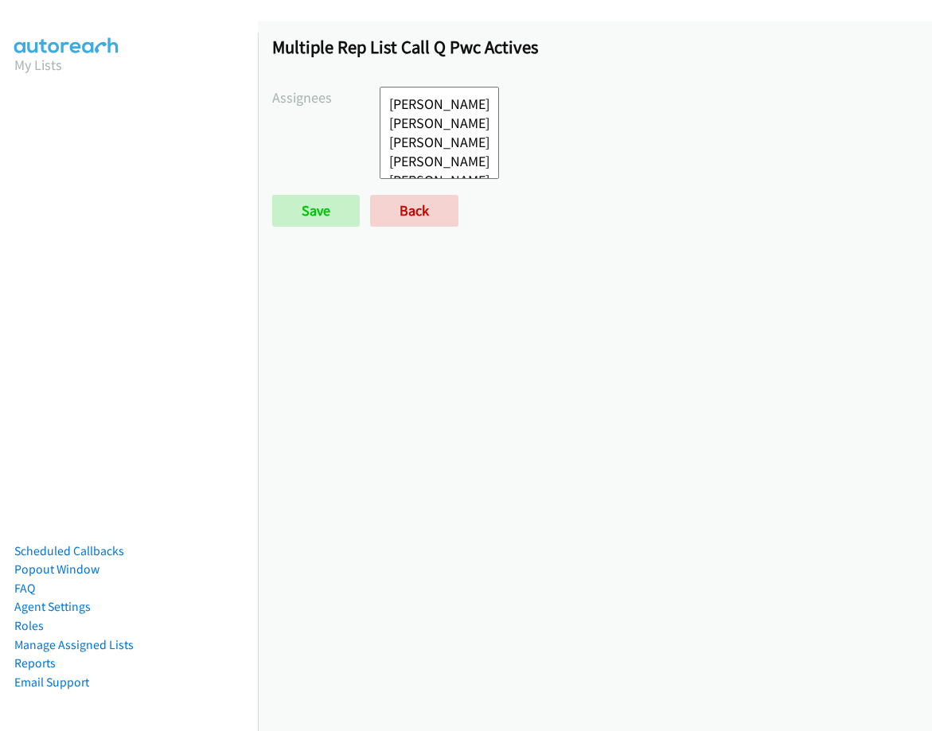
select select
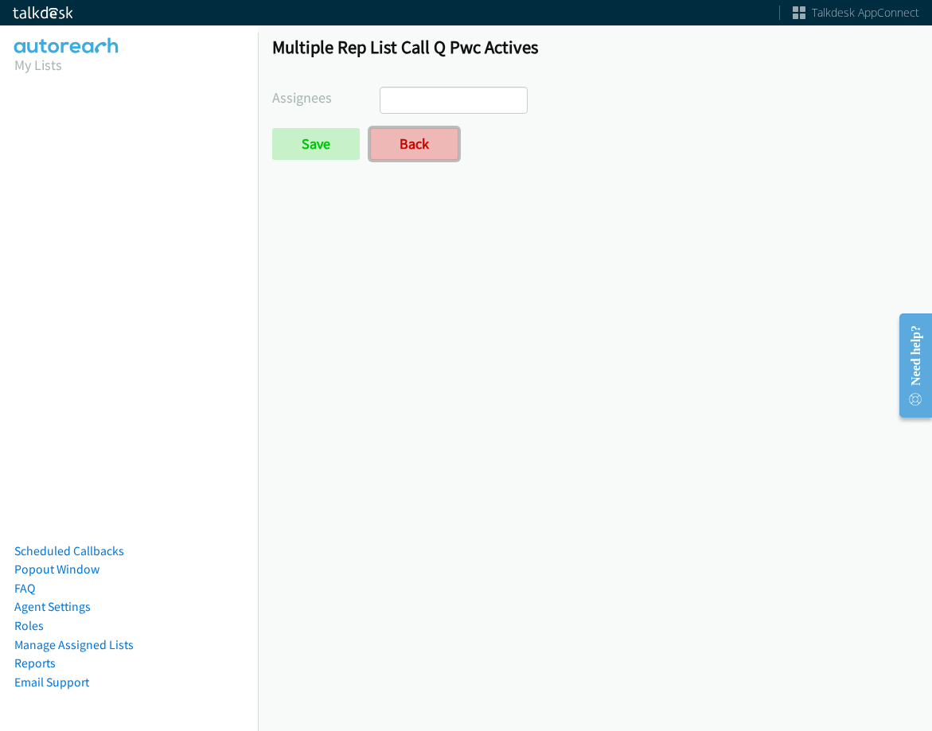
click at [455, 144] on link "Back" at bounding box center [414, 144] width 88 height 32
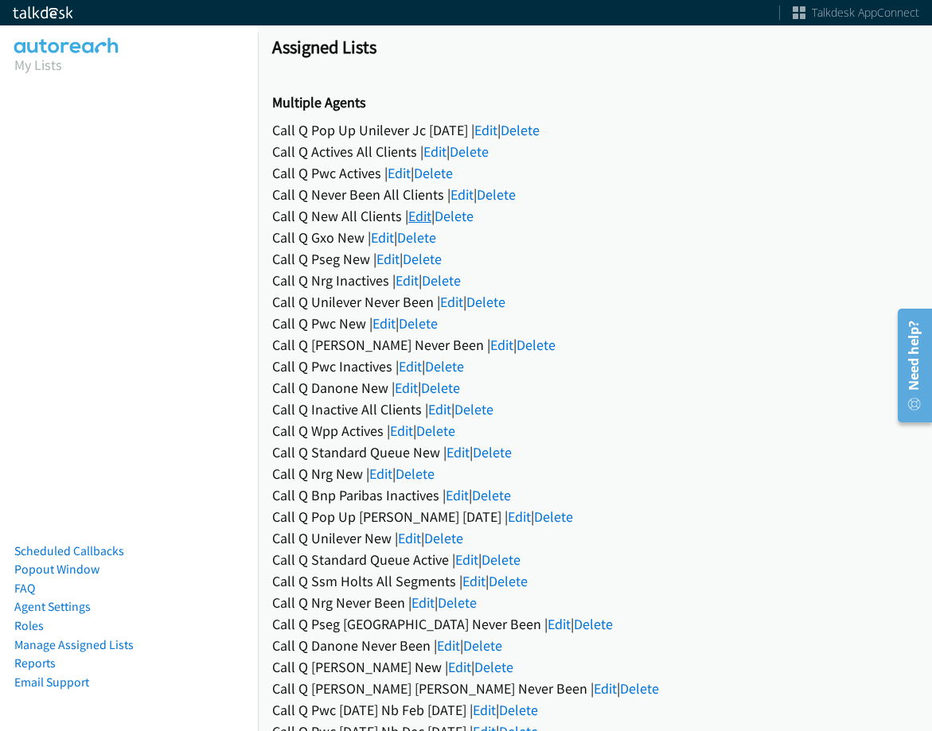
click at [415, 217] on link "Edit" at bounding box center [419, 216] width 23 height 18
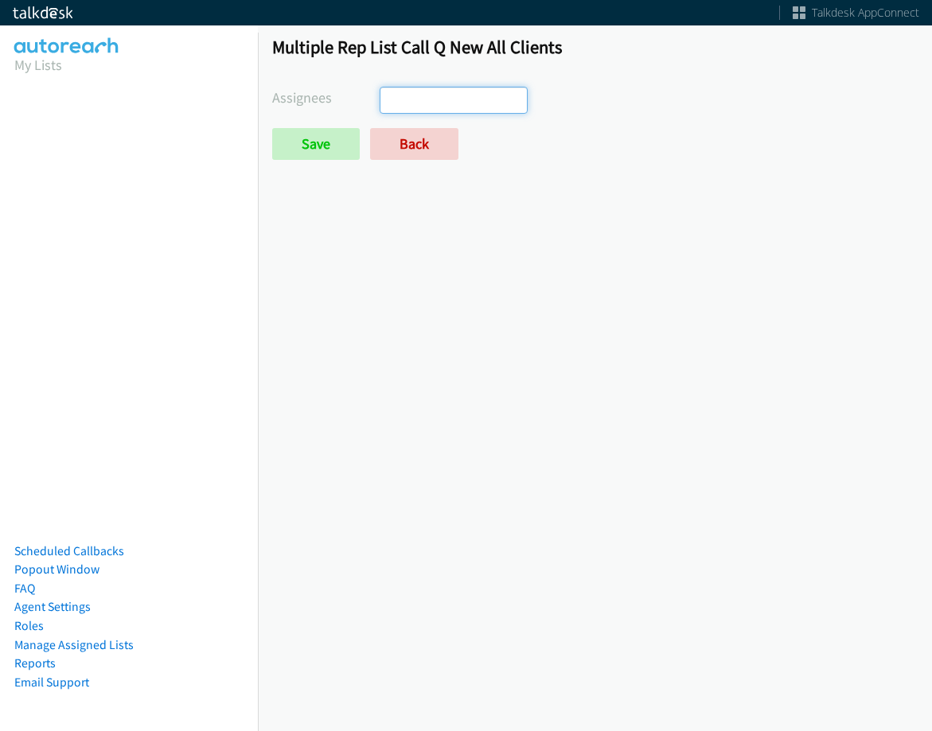
click at [483, 103] on ul at bounding box center [453, 100] width 146 height 25
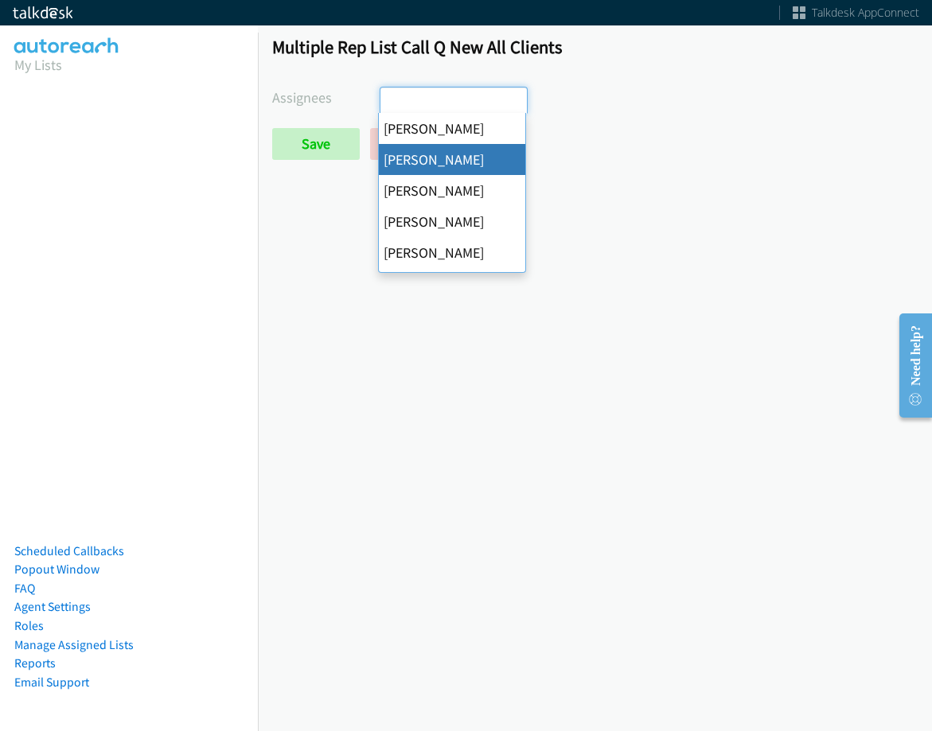
scroll to position [19, 0]
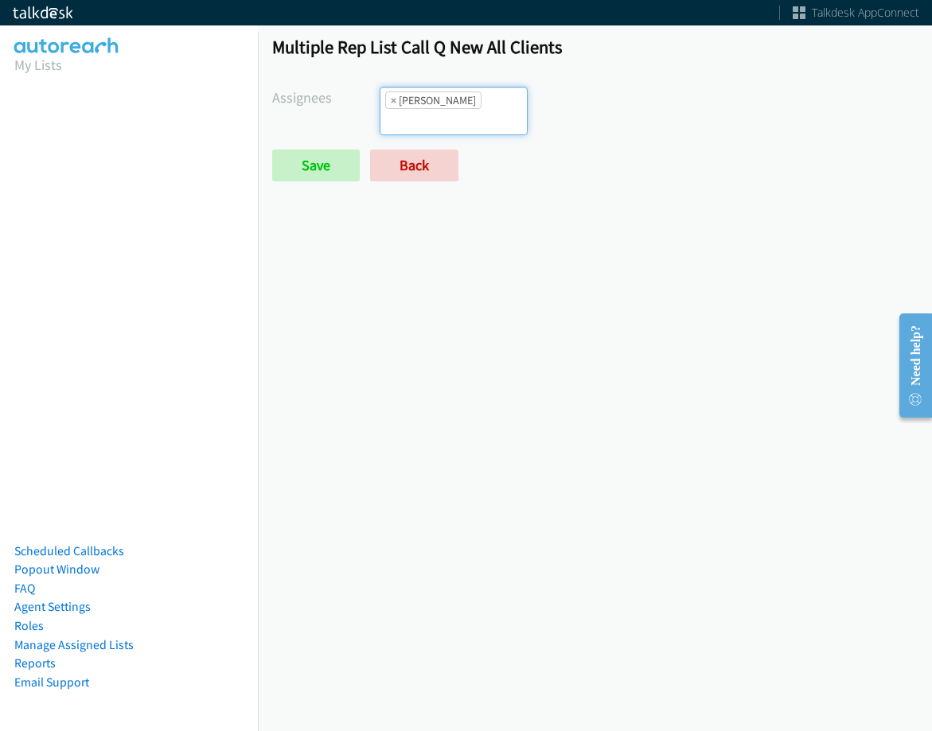
click at [469, 120] on form "Assignees Abigail Odhiambo Alana Ruiz Cathy Shahan Charles Ross Daquaya Johnson…" at bounding box center [594, 134] width 645 height 95
click at [436, 109] on input "search" at bounding box center [408, 121] width 56 height 25
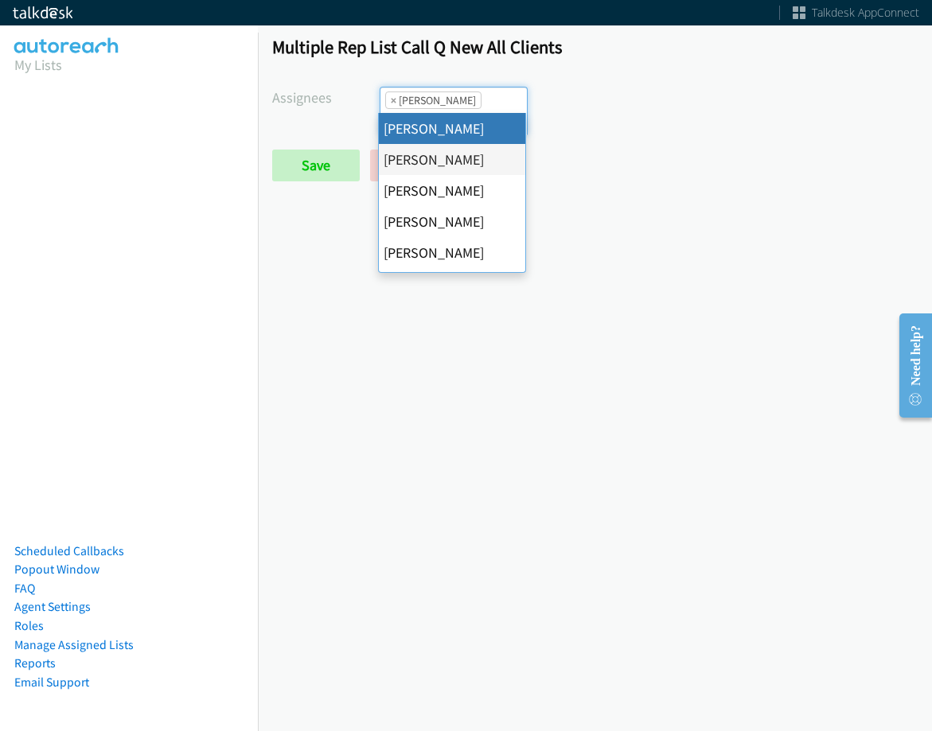
drag, startPoint x: 465, startPoint y: 134, endPoint x: 475, endPoint y: 114, distance: 22.1
select select "cb11e729-9a1d-44de-9b38-0f5a50c7e01c"
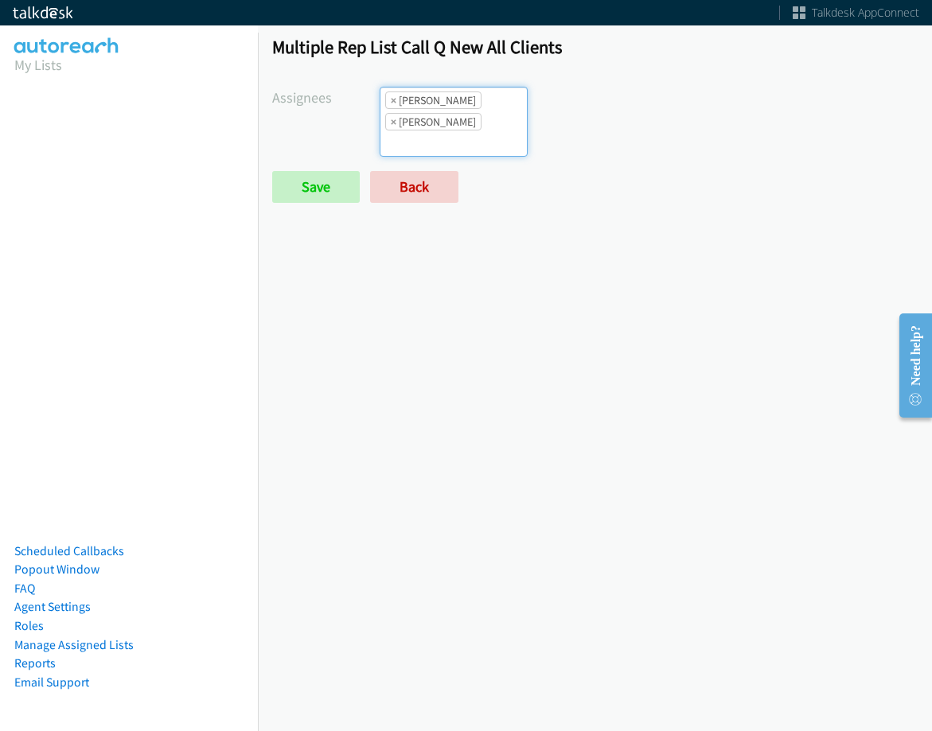
click at [436, 130] on input "search" at bounding box center [408, 142] width 56 height 25
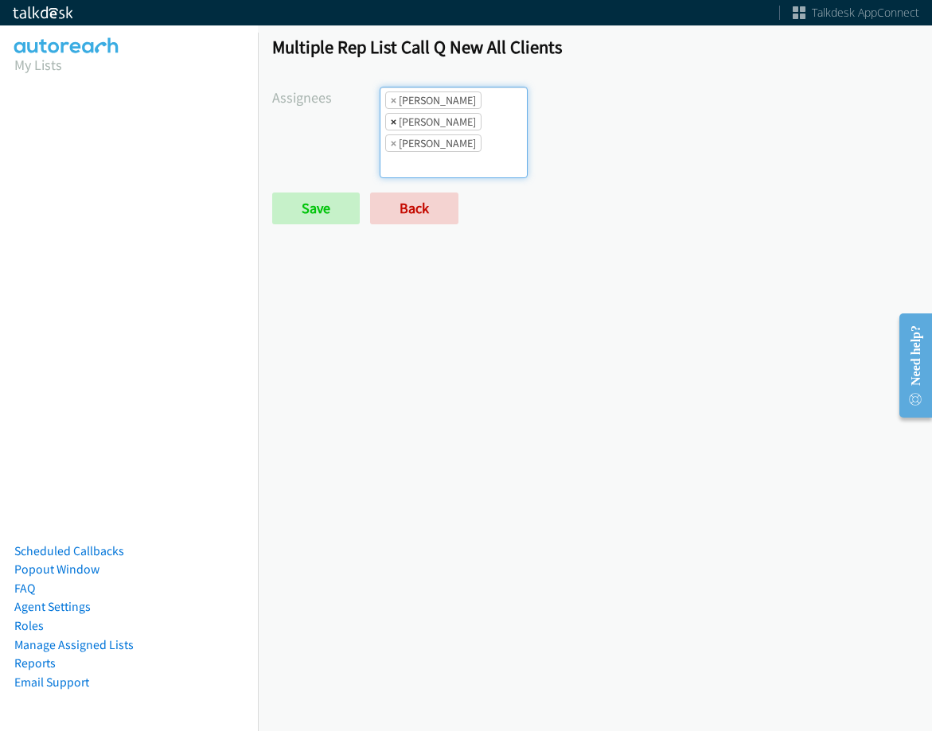
click at [393, 125] on span "×" at bounding box center [394, 122] width 6 height 16
click at [436, 152] on input "search" at bounding box center [408, 164] width 56 height 25
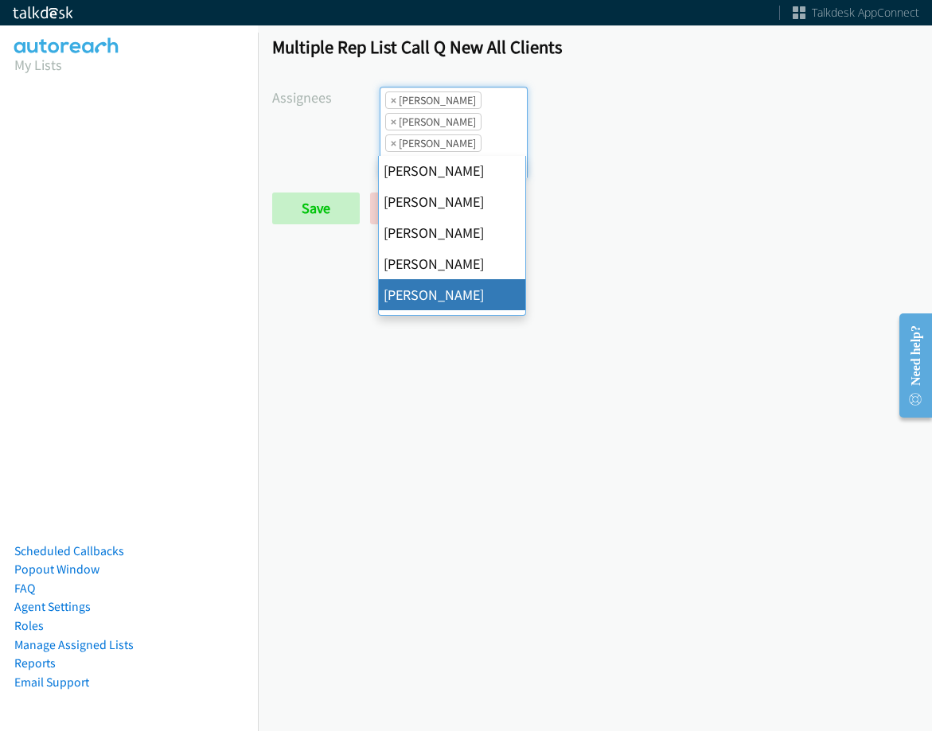
scroll to position [159, 0]
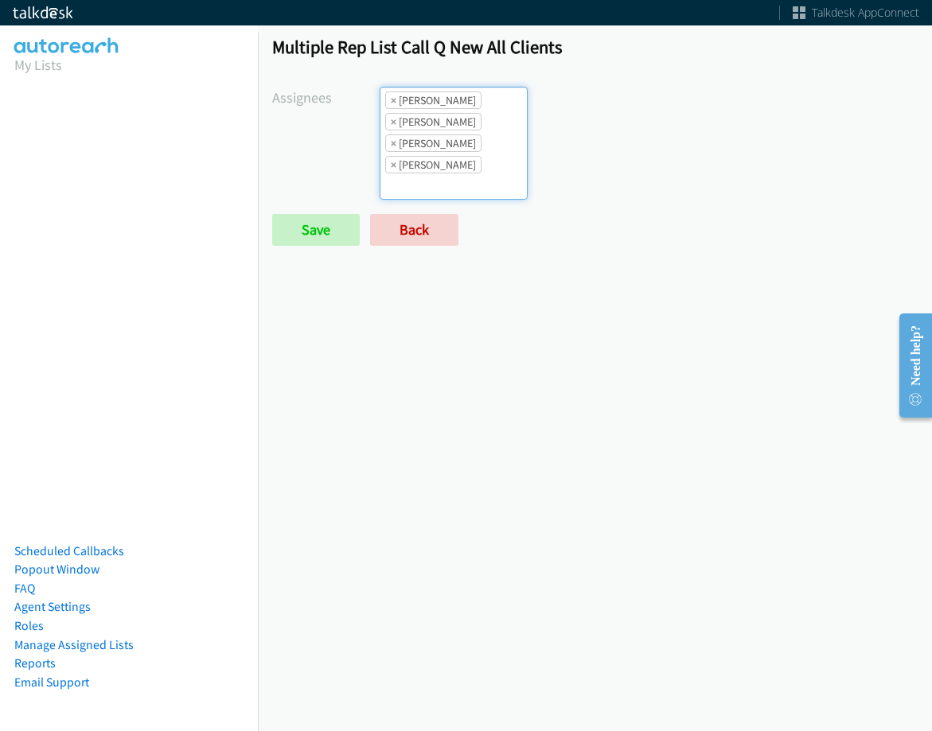
click at [484, 119] on ul "× Abigail Odhiambo × Cathy Shahan × Charles Ross × Jordan Stehlik" at bounding box center [453, 143] width 146 height 111
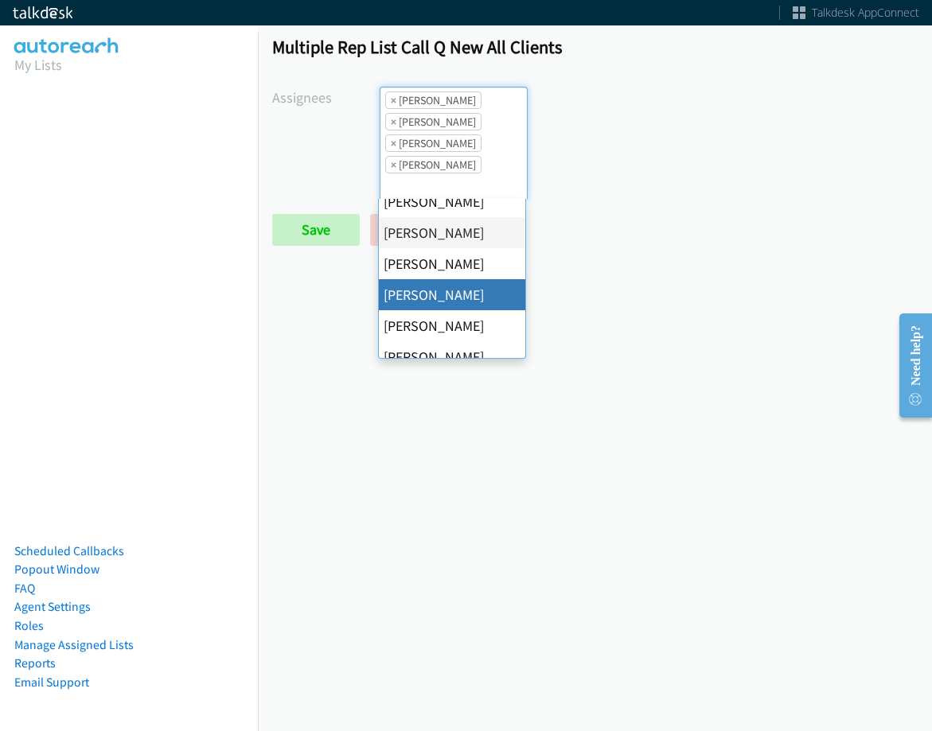
scroll to position [275, 0]
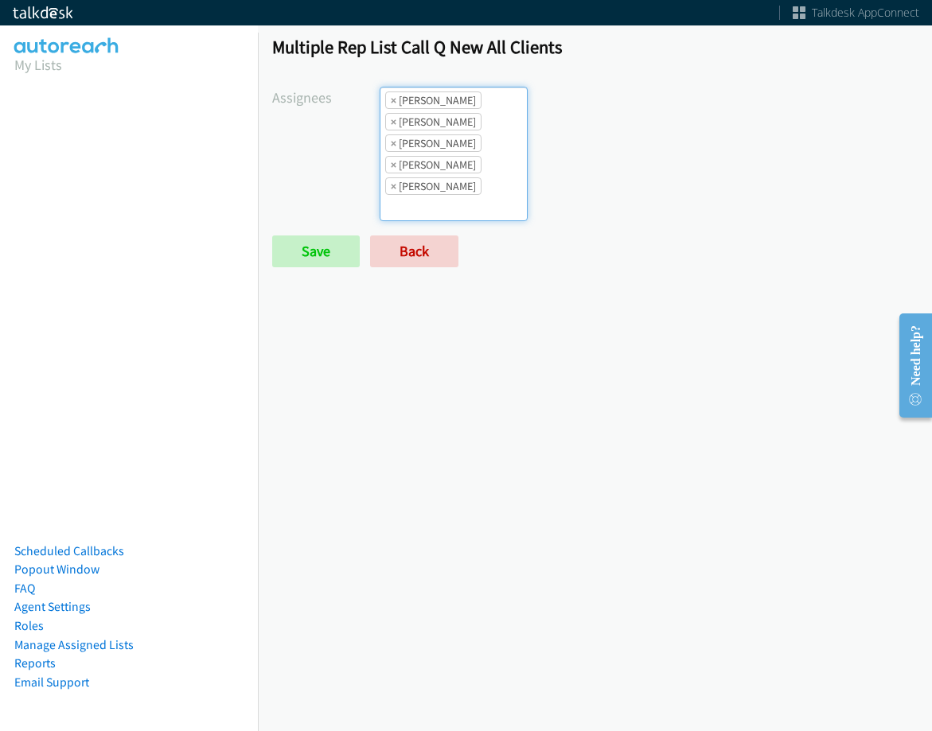
click at [485, 193] on ul "× Abigail Odhiambo × Cathy Shahan × Charles Ross × Jordan Stehlik × Rodnika Mur…" at bounding box center [453, 154] width 146 height 133
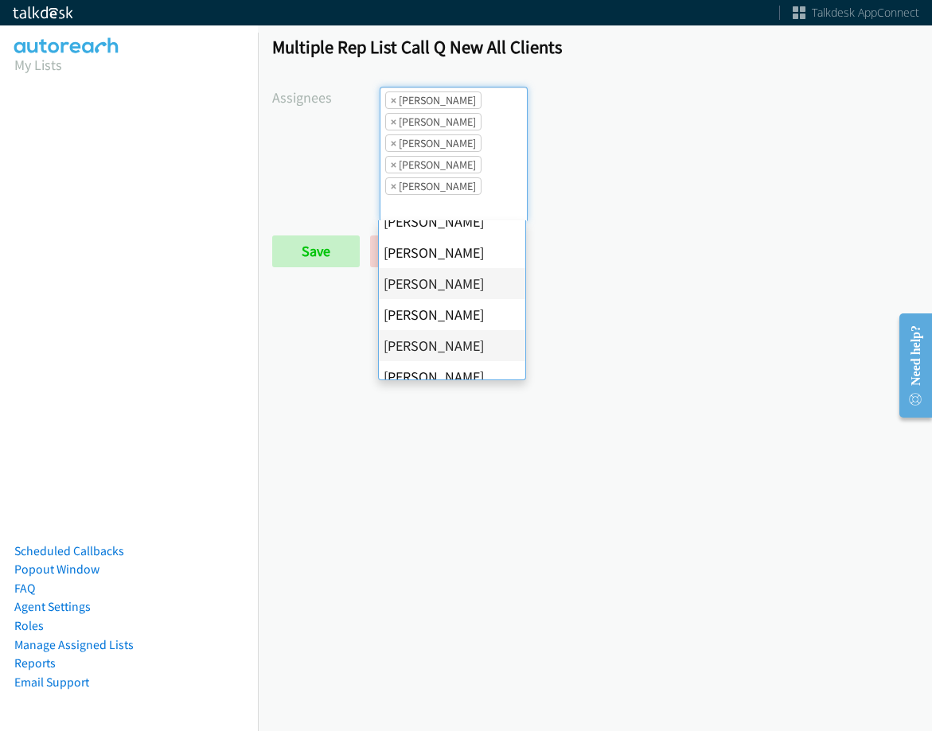
scroll to position [239, 0]
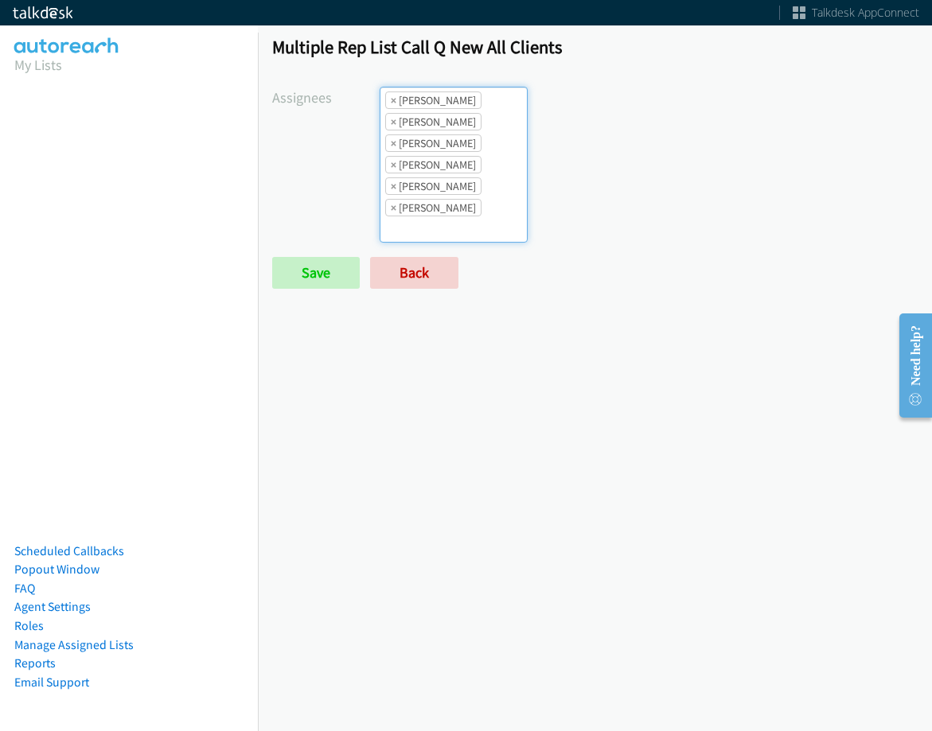
click at [483, 189] on ul "× [PERSON_NAME] × [PERSON_NAME] × [PERSON_NAME] × [PERSON_NAME] × [PERSON_NAME]…" at bounding box center [453, 165] width 146 height 154
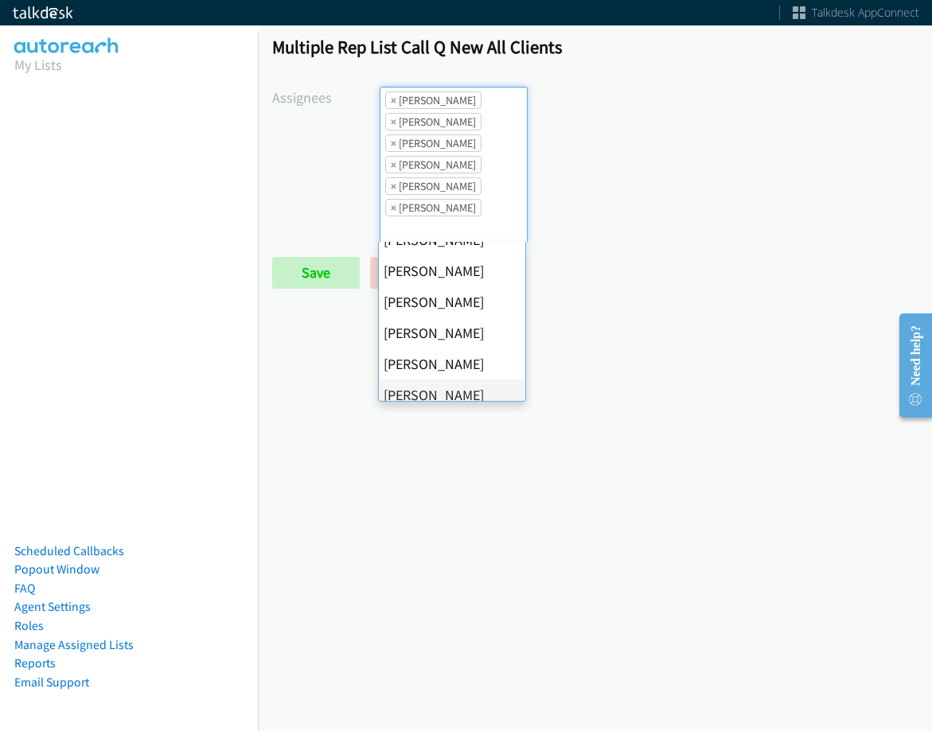
scroll to position [275, 0]
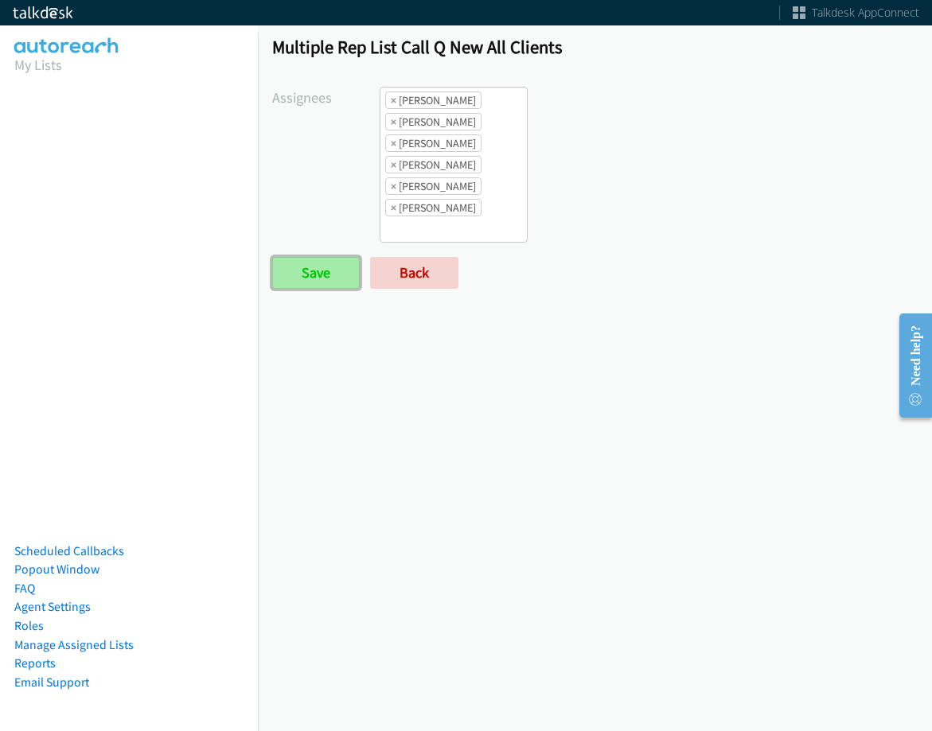
click at [297, 279] on input "Save" at bounding box center [316, 273] width 88 height 32
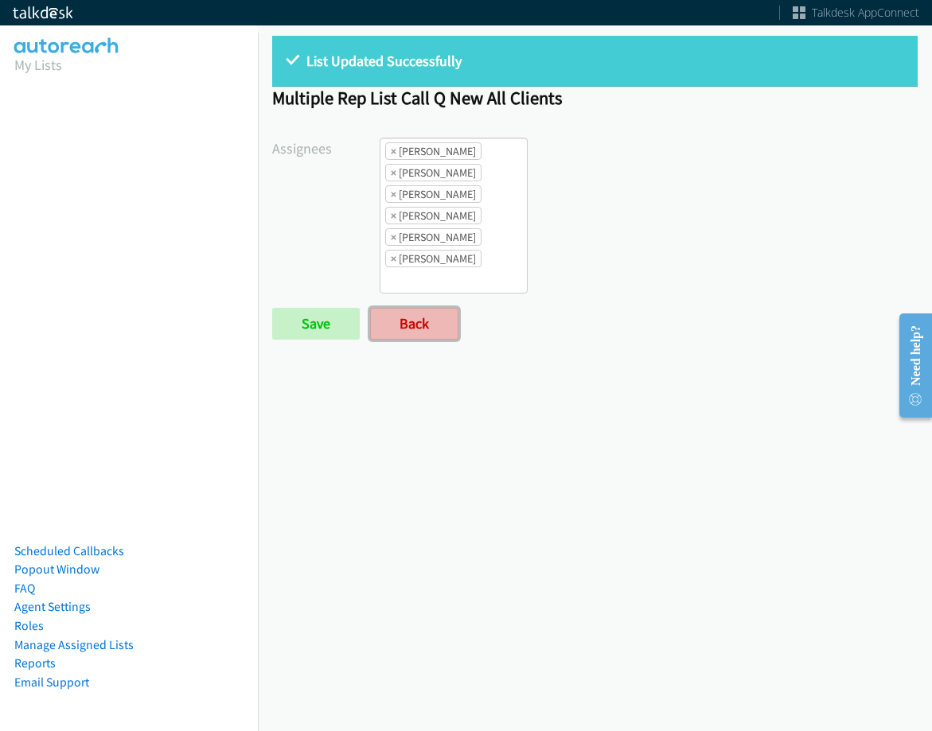
click at [418, 331] on link "Back" at bounding box center [414, 324] width 88 height 32
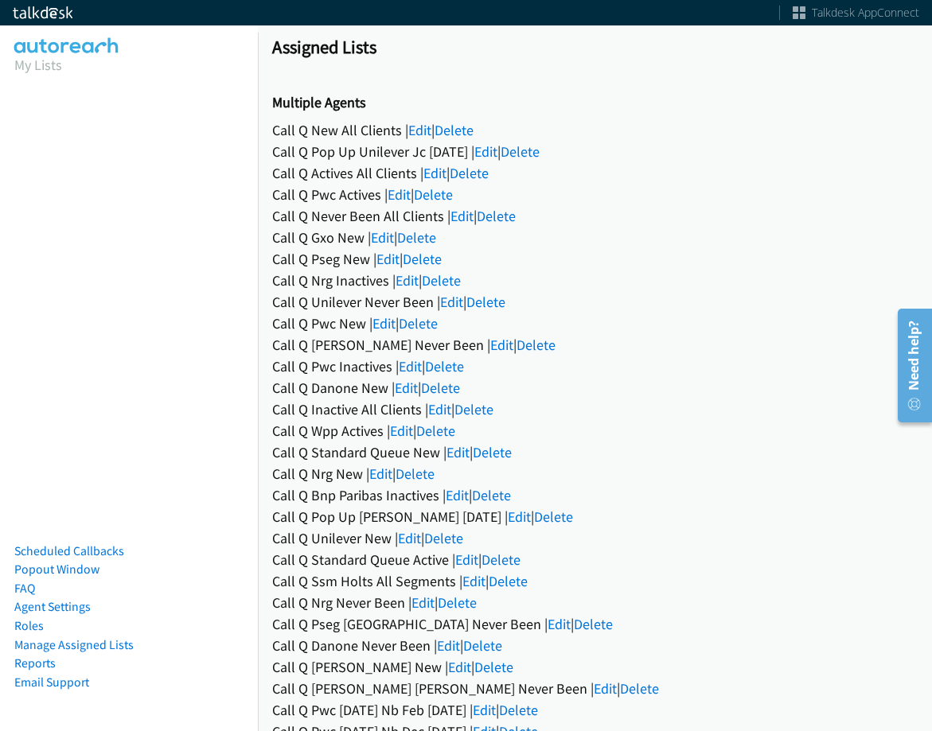
click at [497, 151] on link "Edit" at bounding box center [485, 151] width 23 height 18
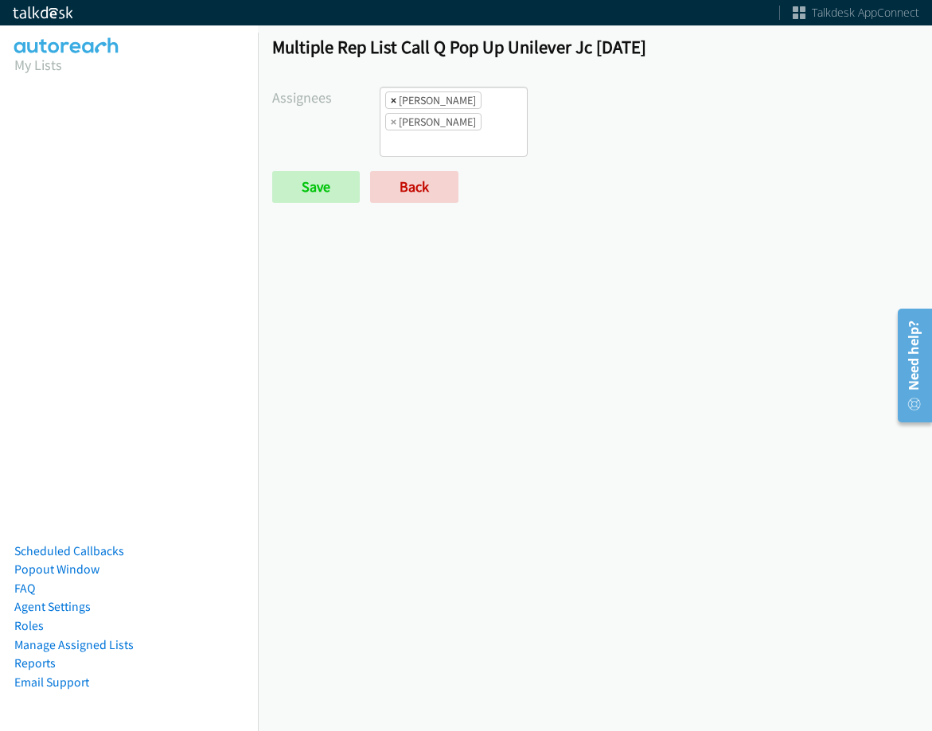
click at [391, 101] on span "×" at bounding box center [394, 100] width 6 height 16
select select "f64f86a1-7483-4d33-b6f6-ad4a488136af"
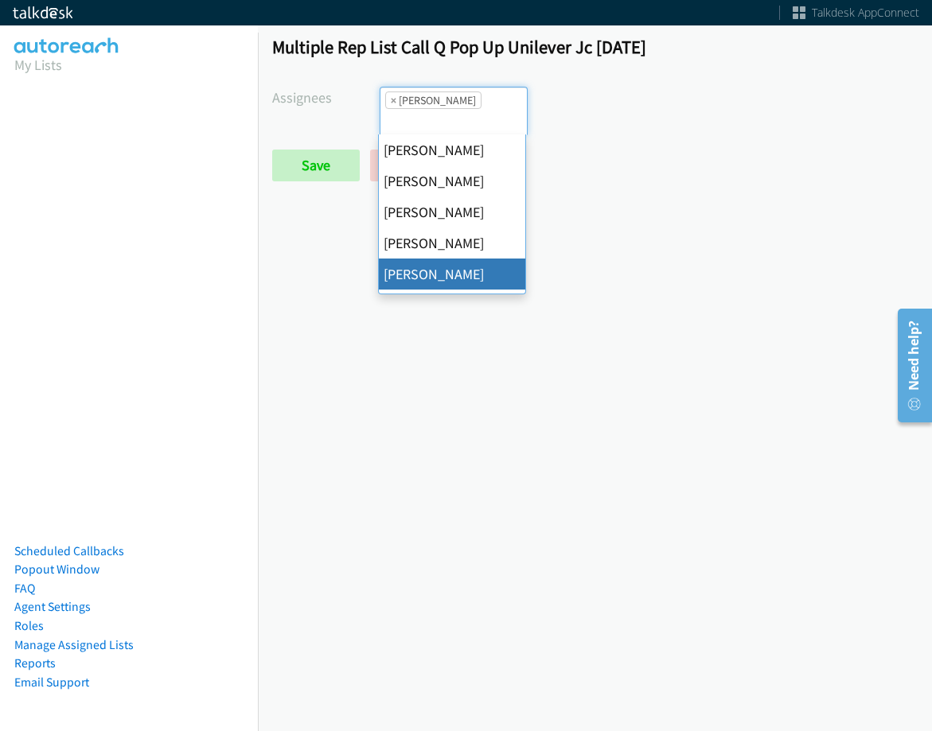
scroll to position [19, 0]
click at [391, 101] on span "×" at bounding box center [394, 100] width 6 height 16
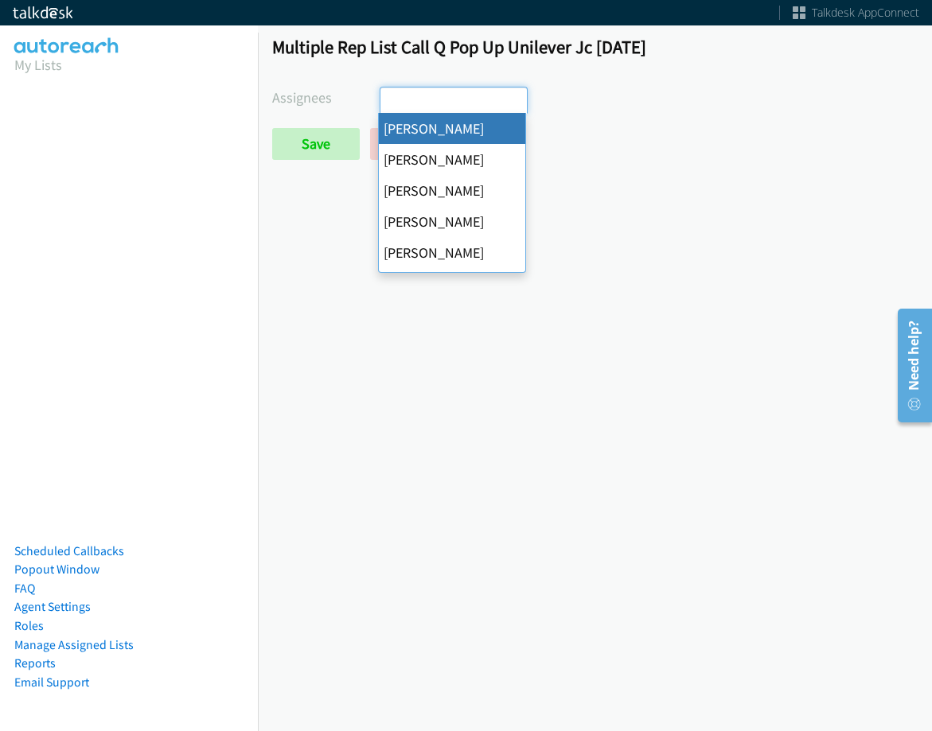
select select "cb11e729-9a1d-44de-9b38-0f5a50c7e01c"
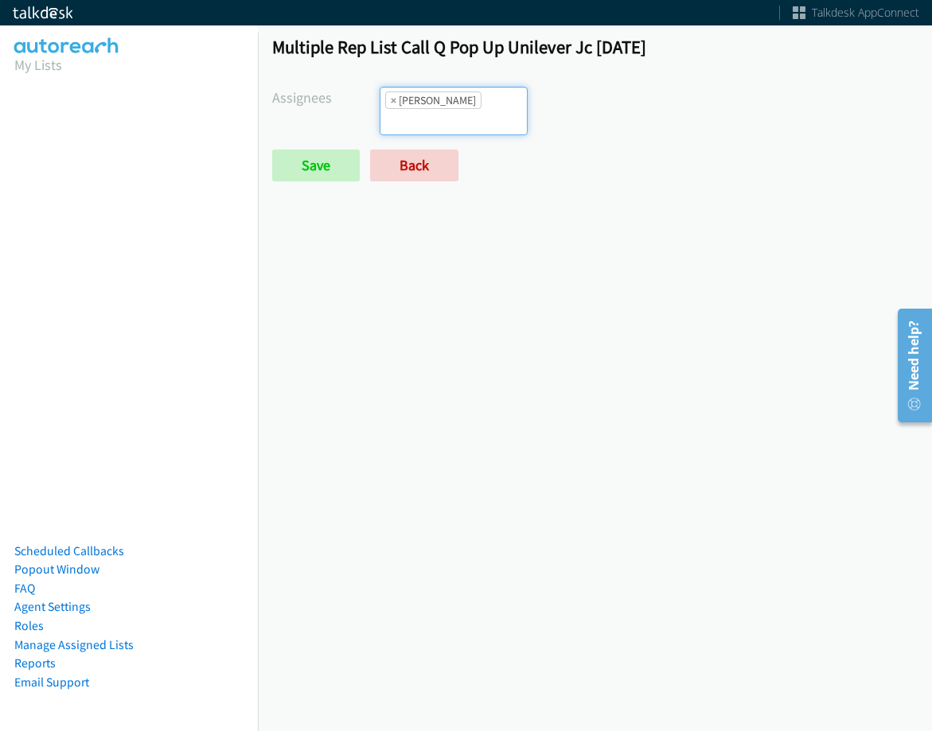
click at [479, 107] on li "× [PERSON_NAME]" at bounding box center [433, 100] width 96 height 18
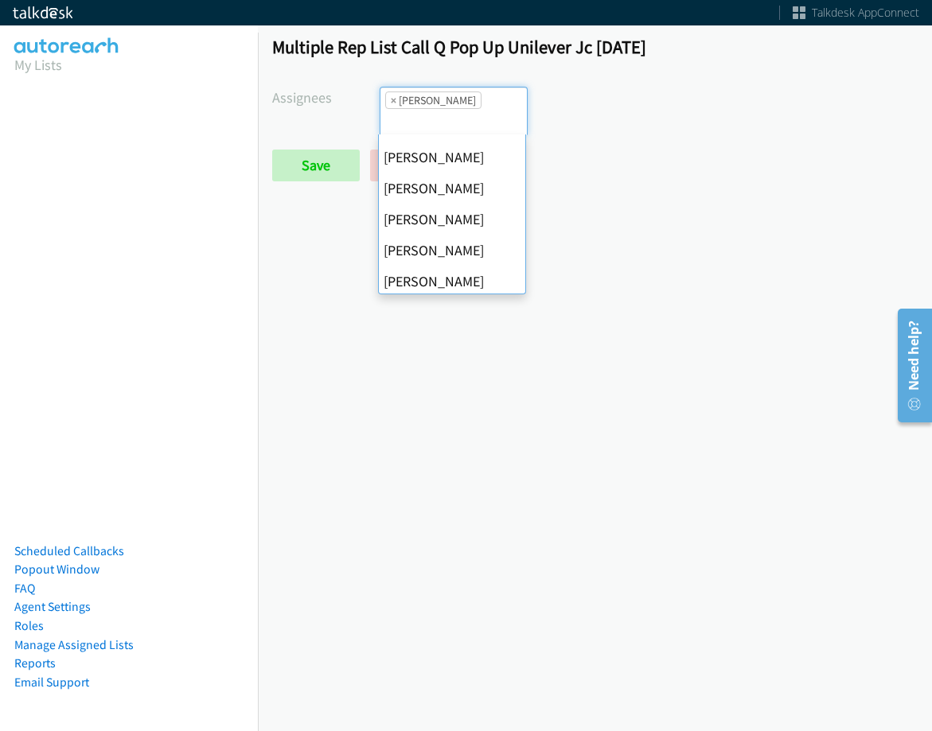
scroll to position [275, 0]
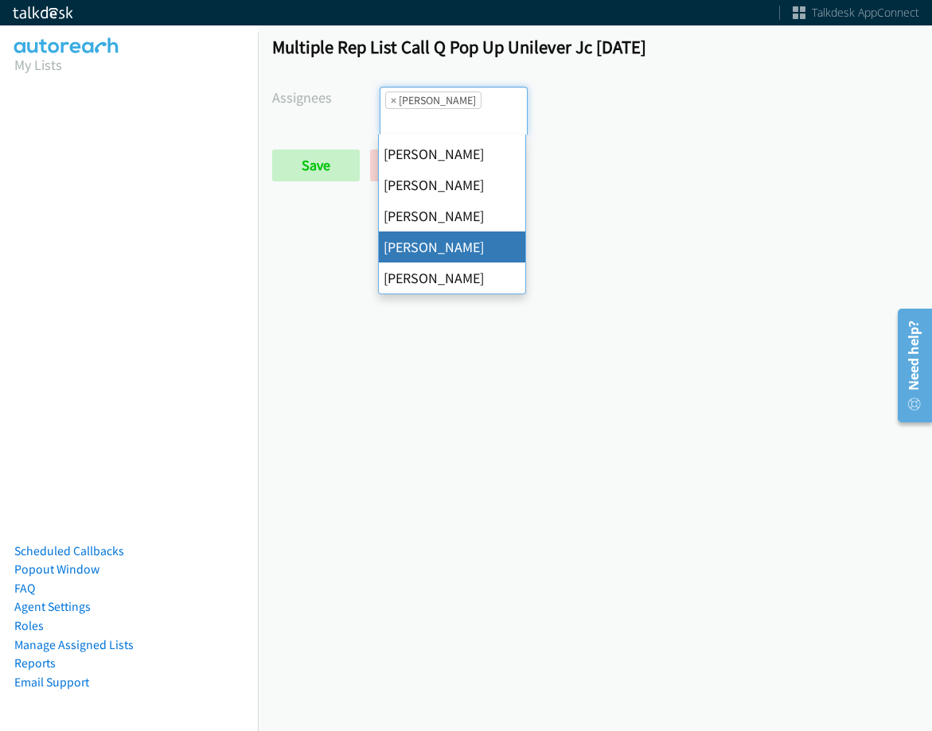
drag, startPoint x: 465, startPoint y: 255, endPoint x: 476, endPoint y: 194, distance: 61.3
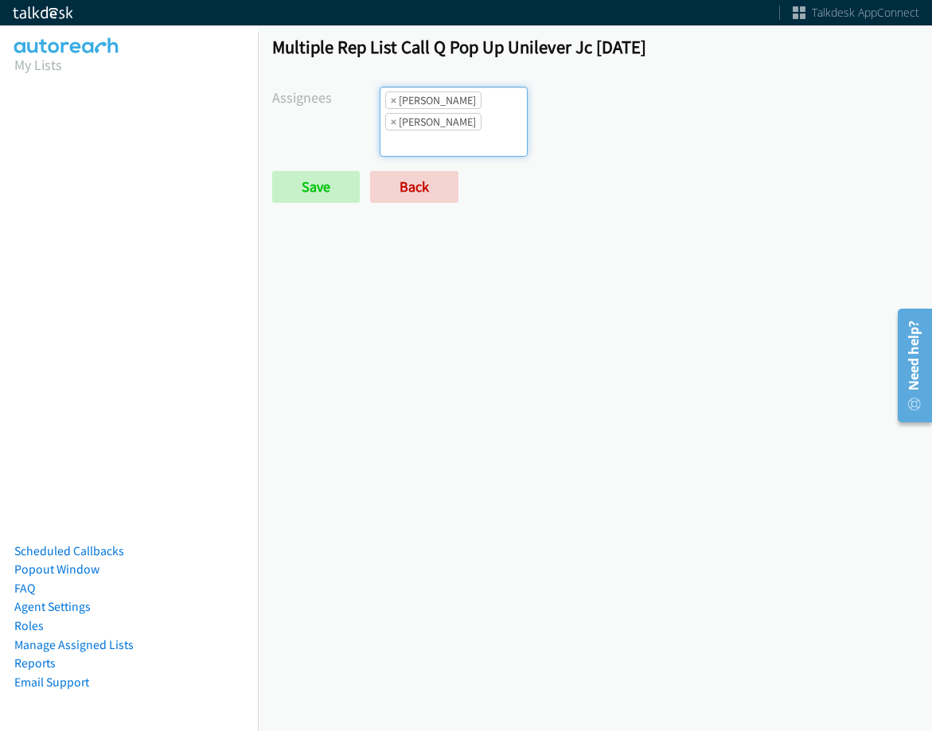
click at [478, 141] on ul "× [PERSON_NAME] × [PERSON_NAME]" at bounding box center [453, 122] width 146 height 68
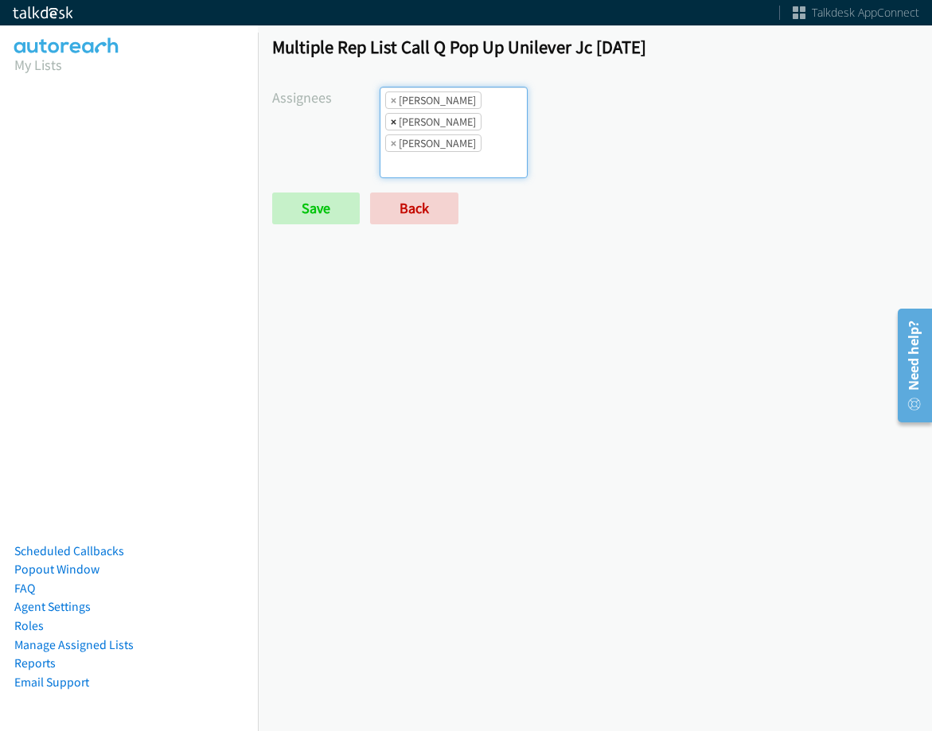
click at [391, 121] on span "×" at bounding box center [394, 122] width 6 height 16
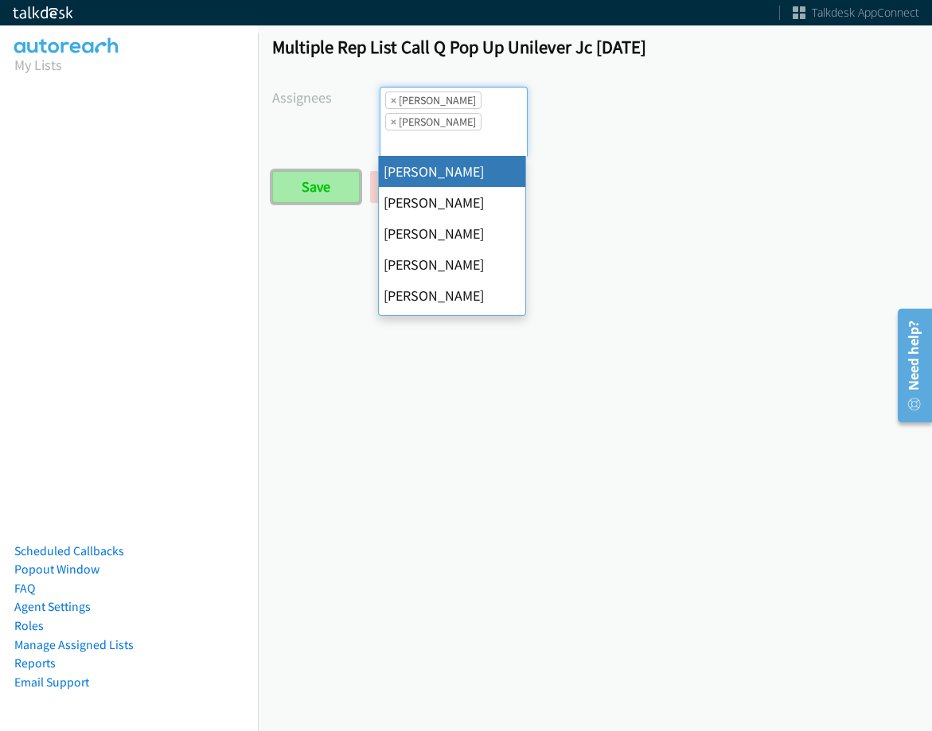
click at [324, 177] on input "Save" at bounding box center [316, 187] width 88 height 32
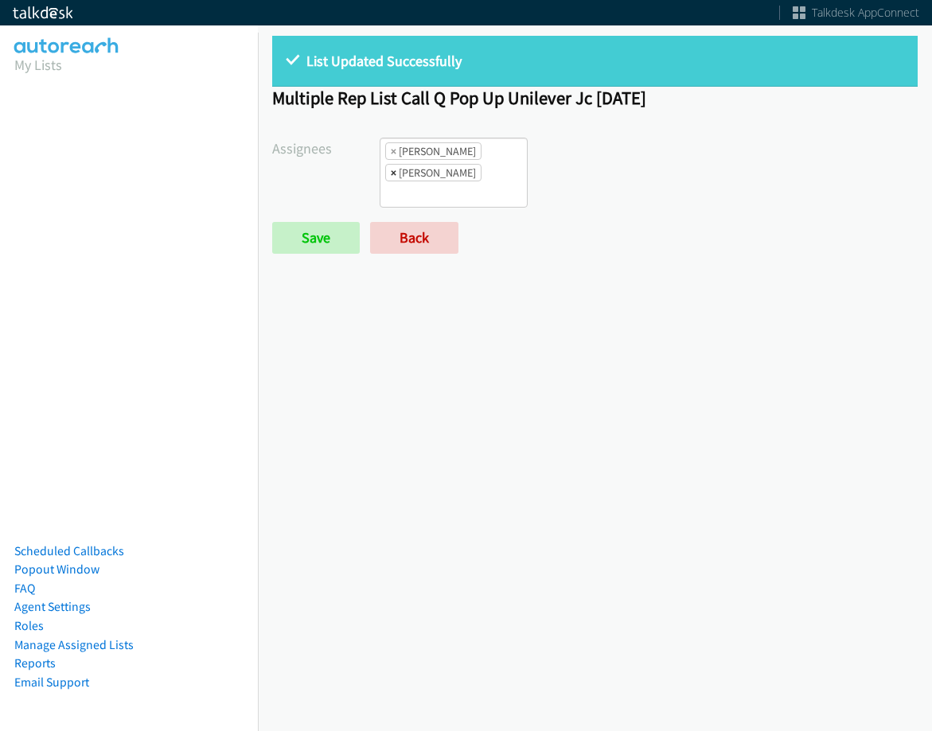
click at [393, 177] on span "×" at bounding box center [394, 173] width 6 height 16
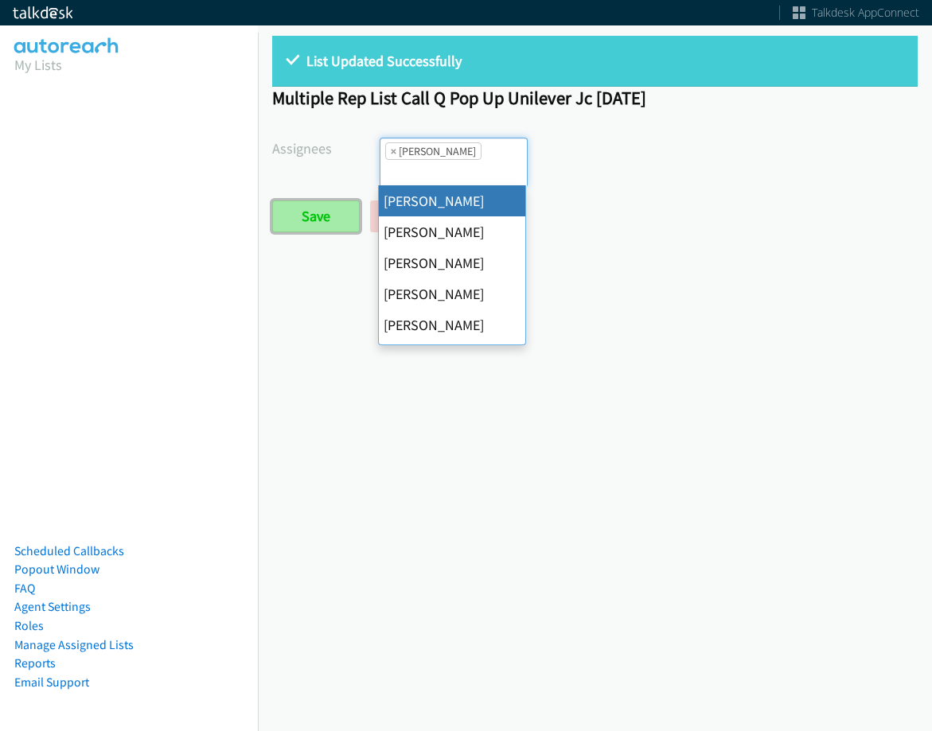
click at [317, 204] on input "Save" at bounding box center [316, 216] width 88 height 32
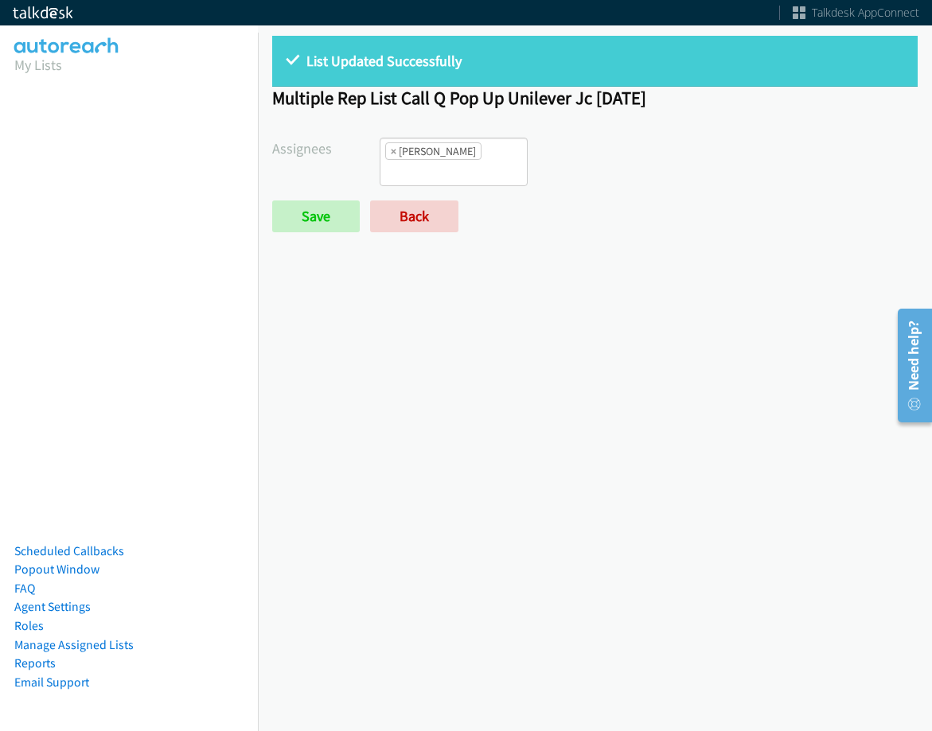
click at [400, 151] on li "× [PERSON_NAME]" at bounding box center [433, 151] width 96 height 18
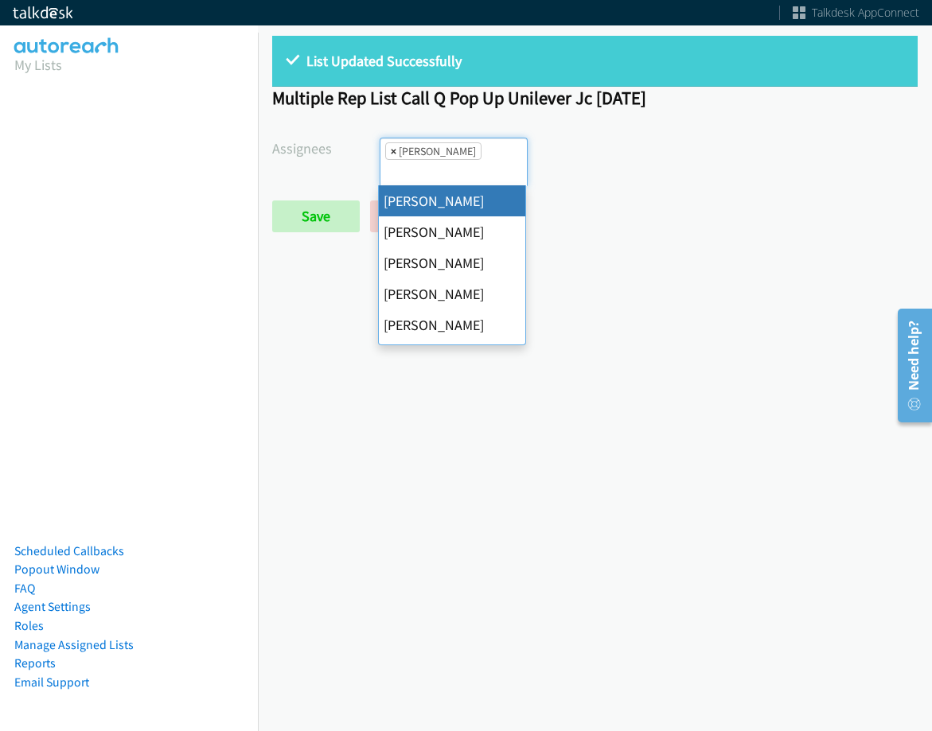
click at [391, 148] on span "×" at bounding box center [394, 151] width 6 height 16
select select
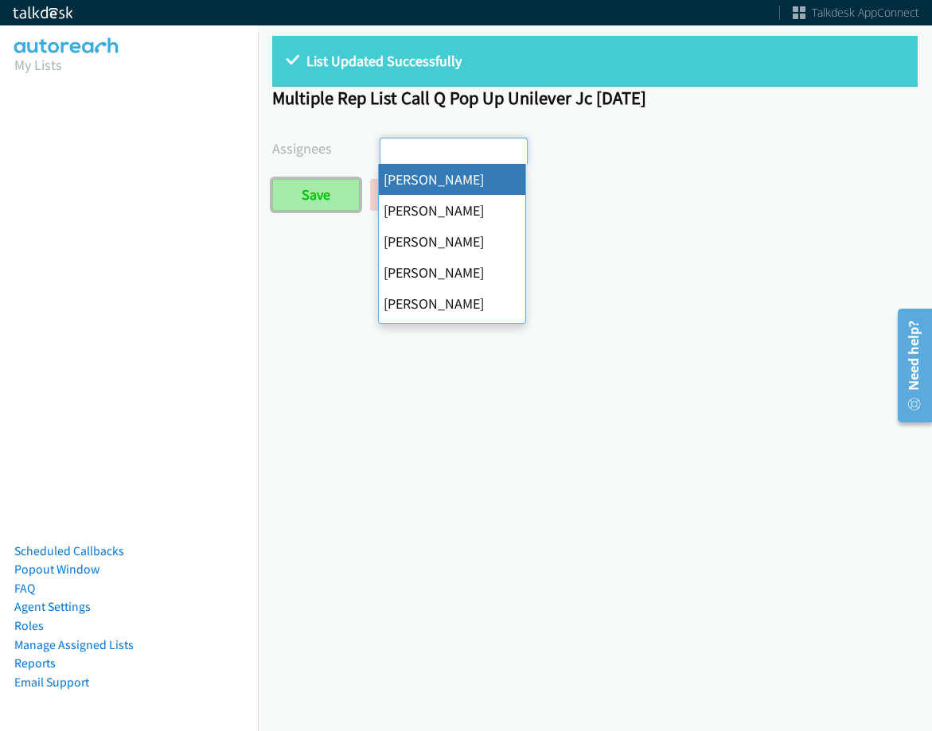
click at [291, 207] on input "Save" at bounding box center [316, 195] width 88 height 32
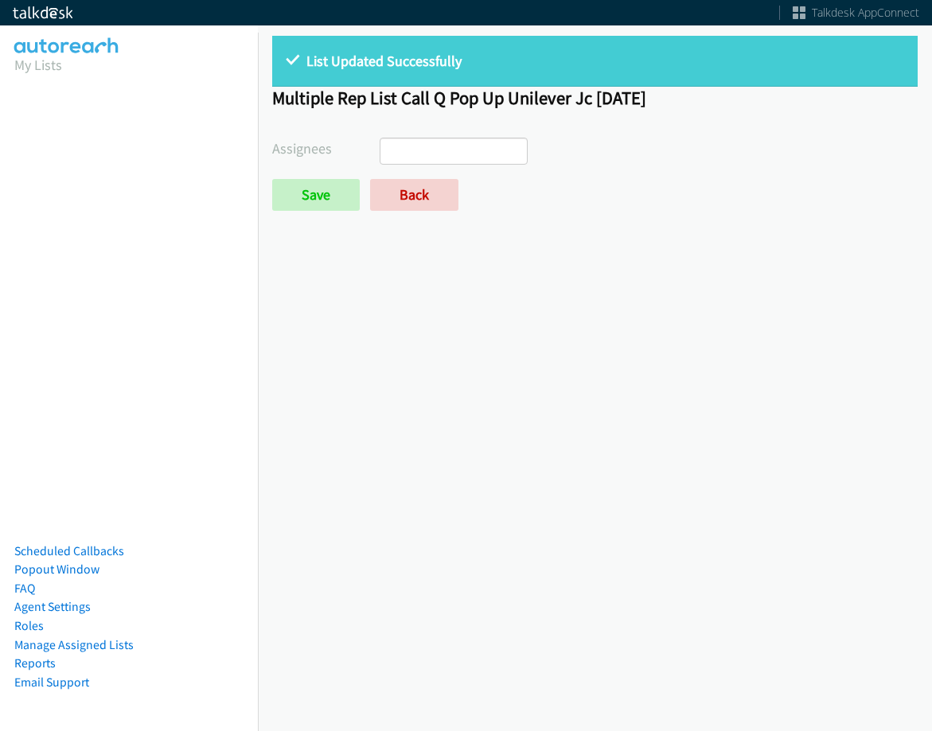
select select
click at [426, 177] on form "Assignees Abigail Odhiambo Alana Ruiz Cathy Shahan Charles Ross Daquaya Johnson…" at bounding box center [594, 174] width 645 height 73
click at [428, 188] on link "Back" at bounding box center [414, 195] width 88 height 32
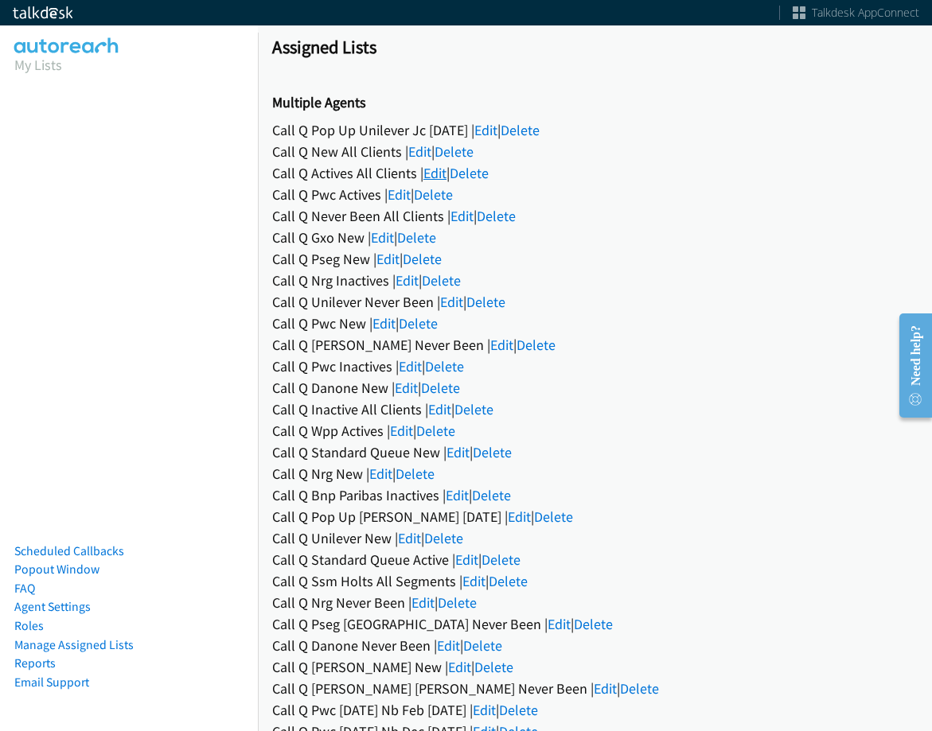
click at [425, 169] on link "Edit" at bounding box center [434, 173] width 23 height 18
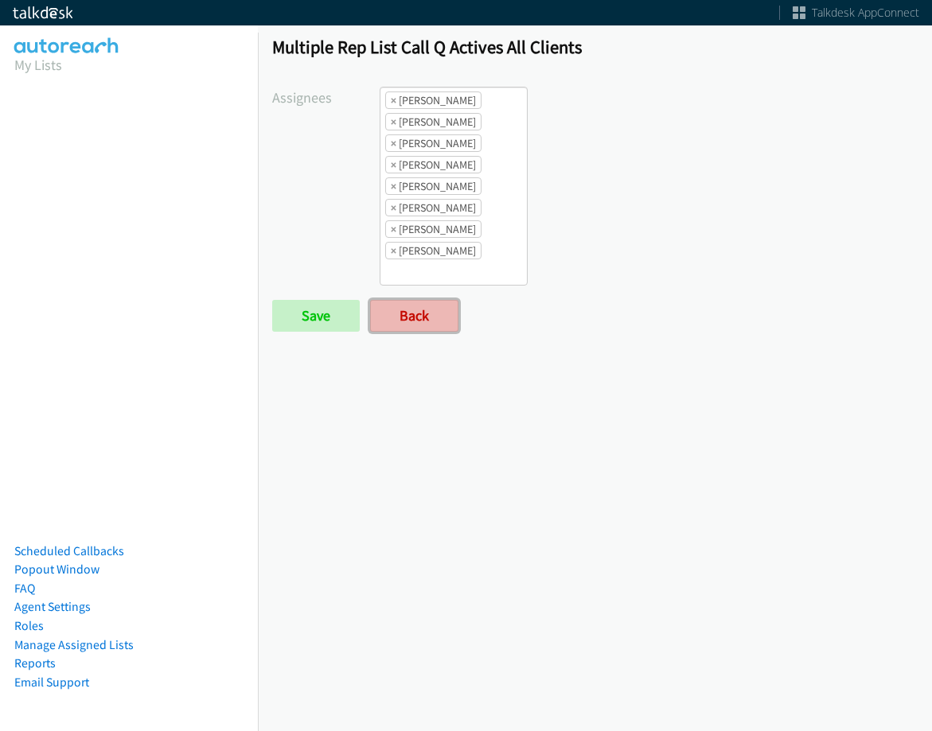
click at [422, 318] on link "Back" at bounding box center [414, 316] width 88 height 32
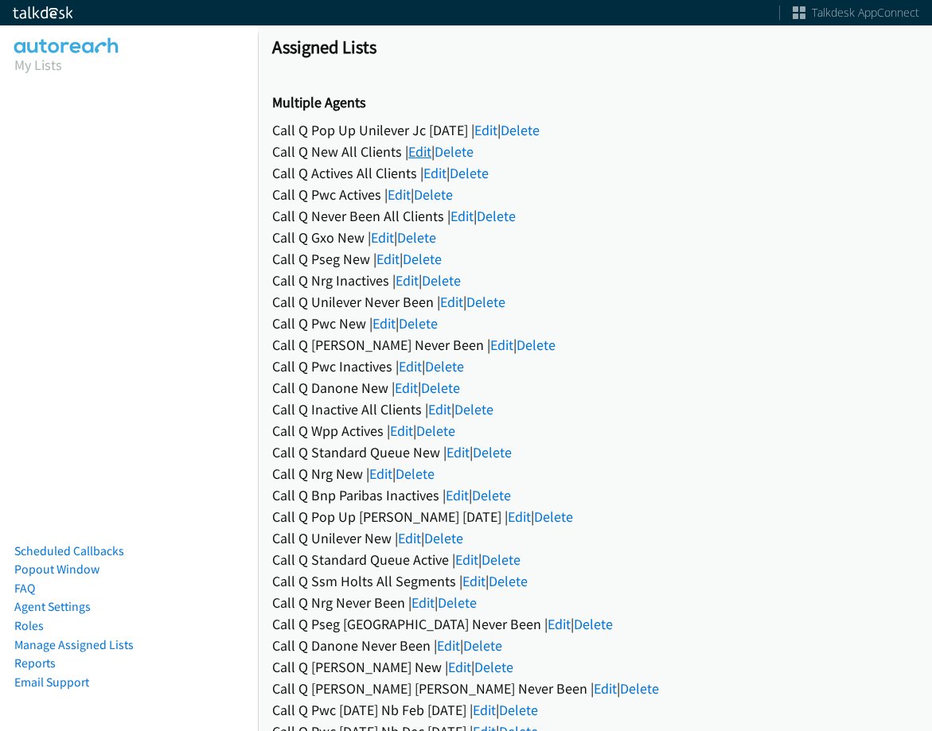
click at [423, 156] on link "Edit" at bounding box center [419, 151] width 23 height 18
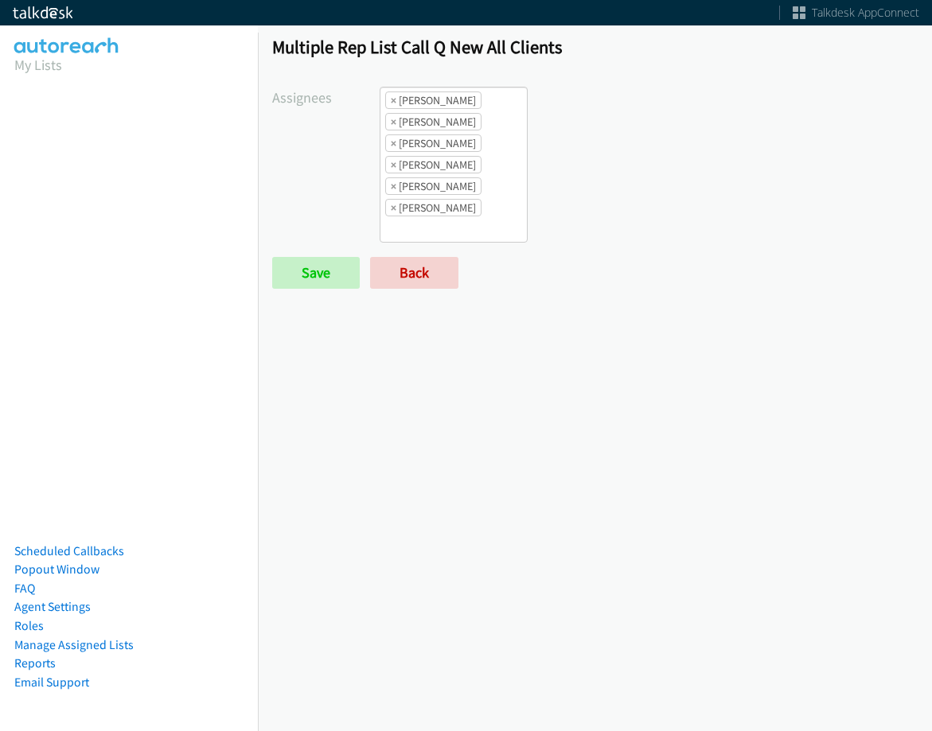
click at [386, 91] on ul "× [PERSON_NAME] × [PERSON_NAME] × [PERSON_NAME] × [PERSON_NAME] × [PERSON_NAME]…" at bounding box center [453, 165] width 146 height 154
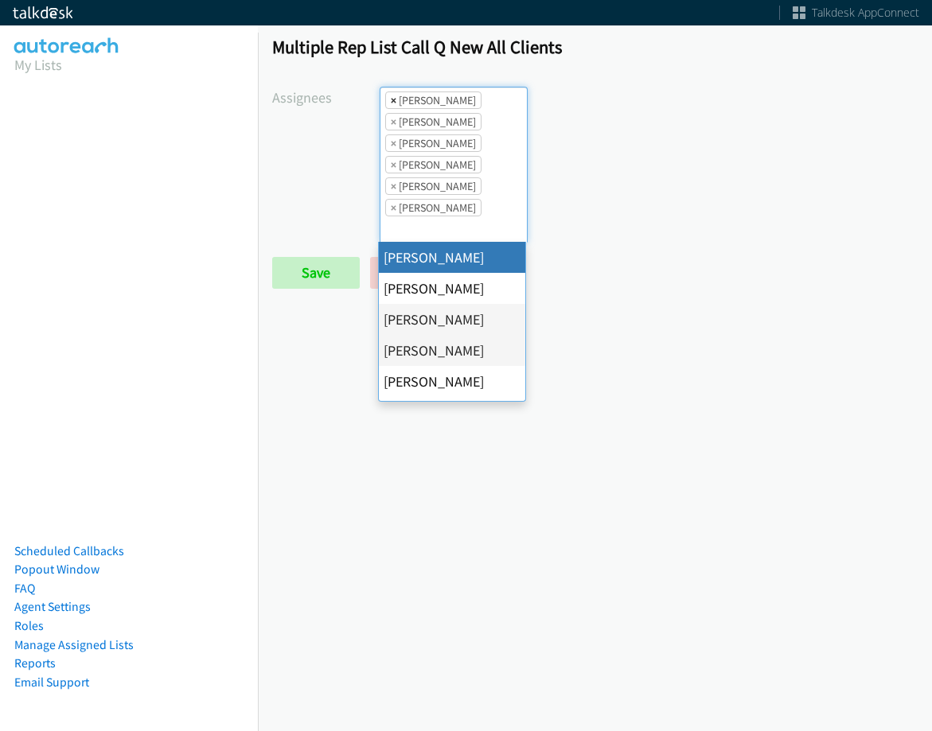
click at [391, 99] on span "×" at bounding box center [394, 100] width 6 height 16
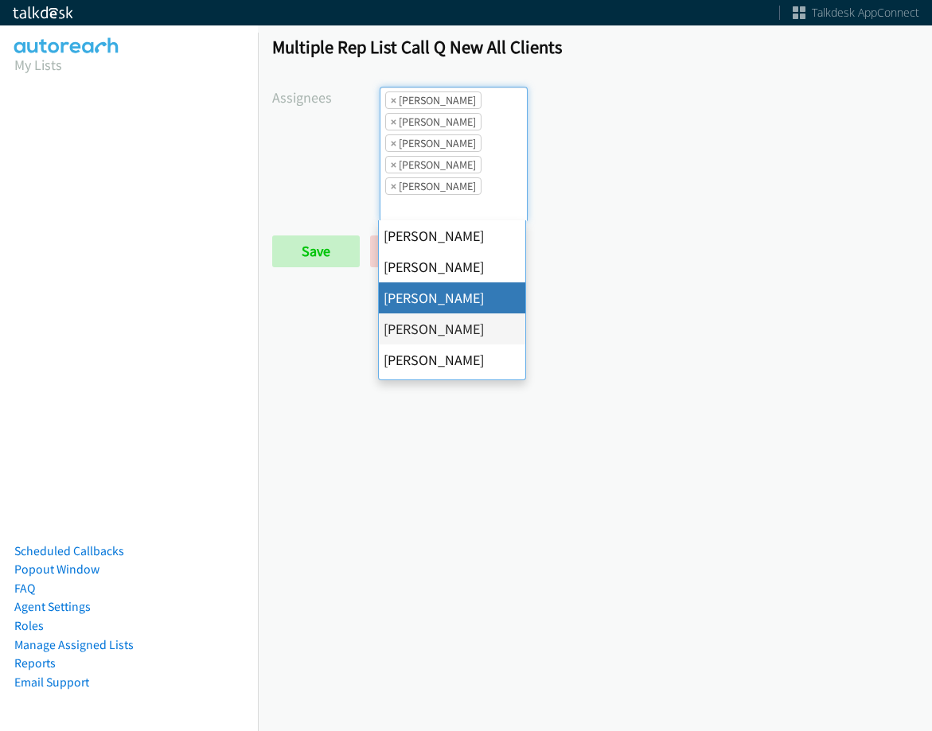
click at [391, 99] on span "×" at bounding box center [394, 100] width 6 height 16
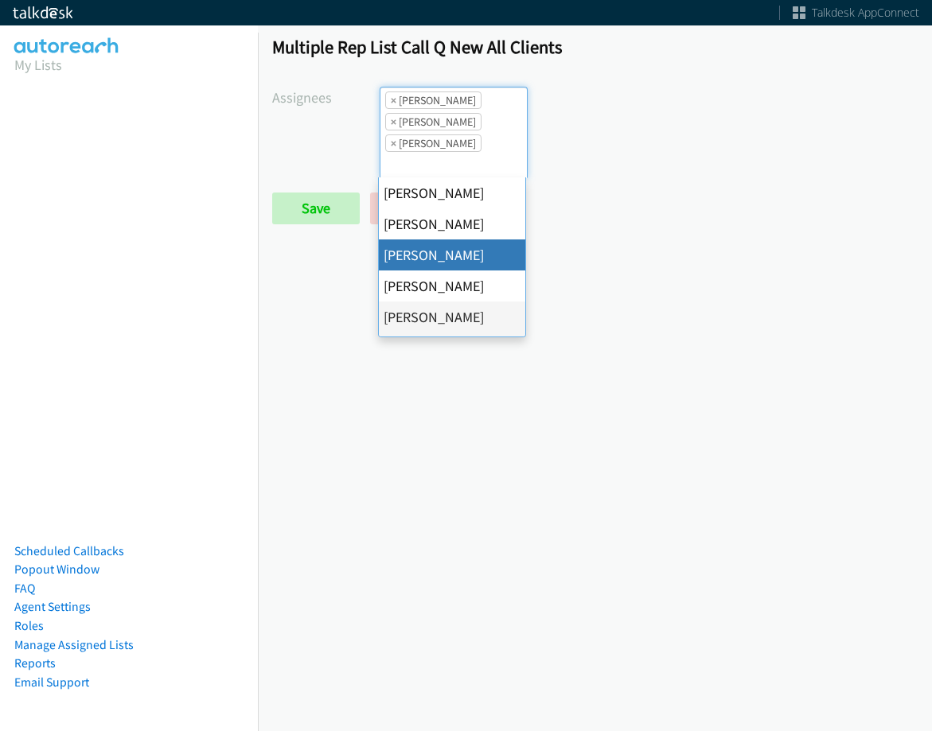
click at [391, 99] on span "×" at bounding box center [394, 100] width 6 height 16
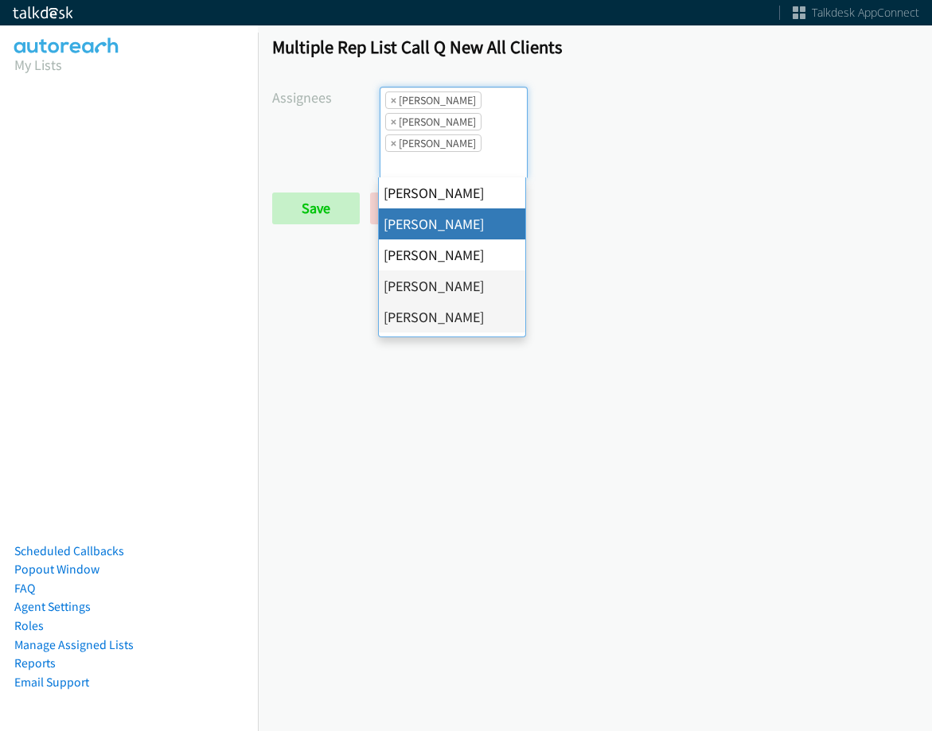
select select "2ed67f51-2124-48e1-bef1-69761de6c0b9"
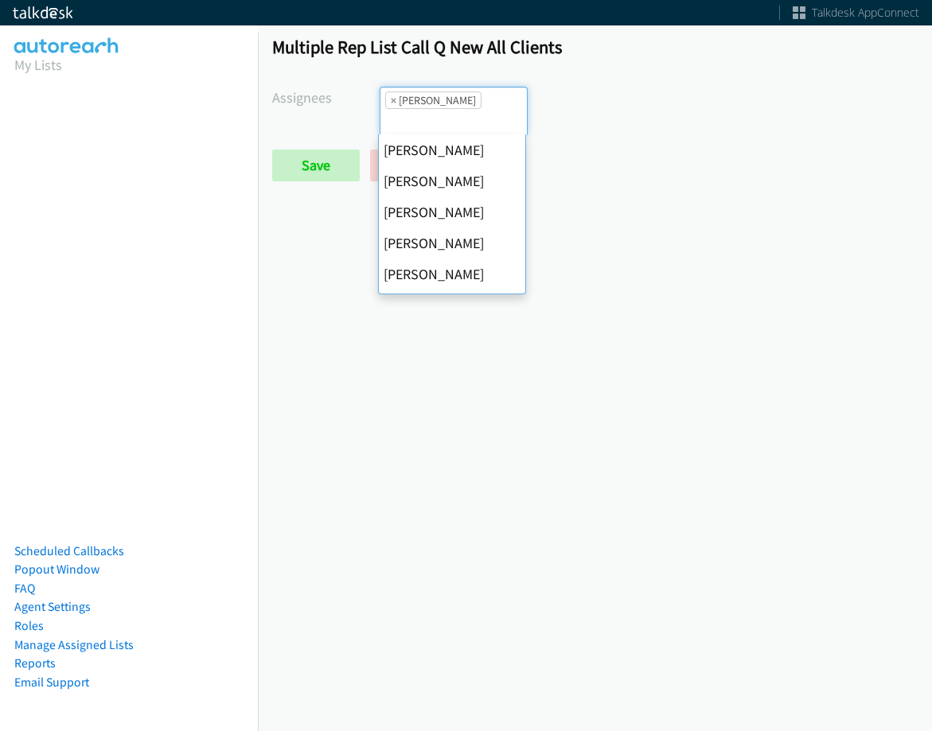
scroll to position [275, 0]
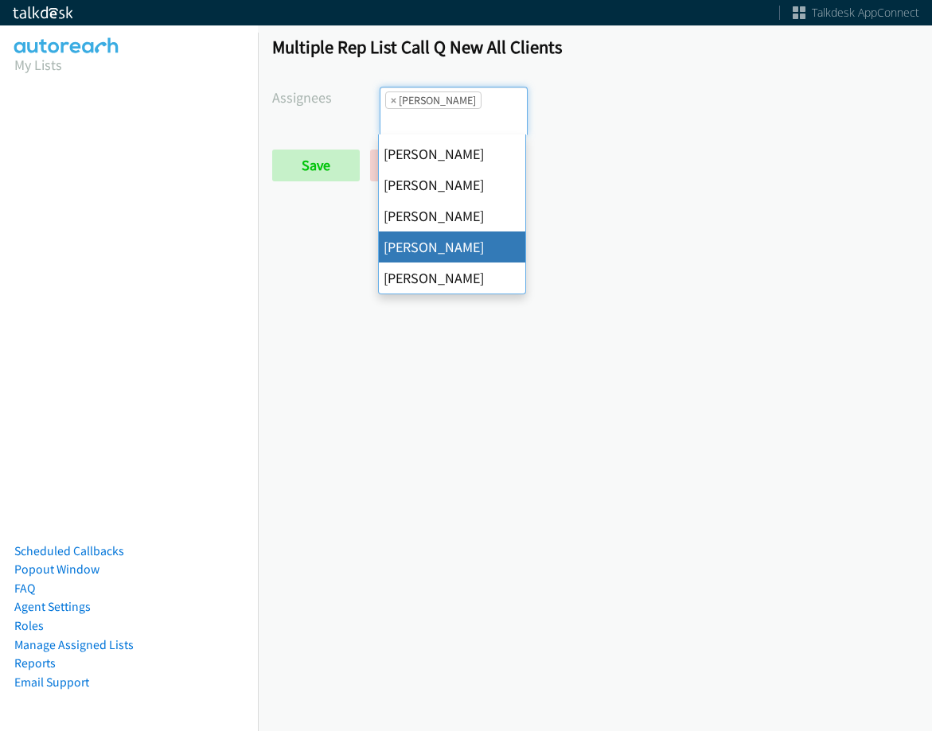
click at [391, 99] on span "×" at bounding box center [394, 100] width 6 height 16
select select
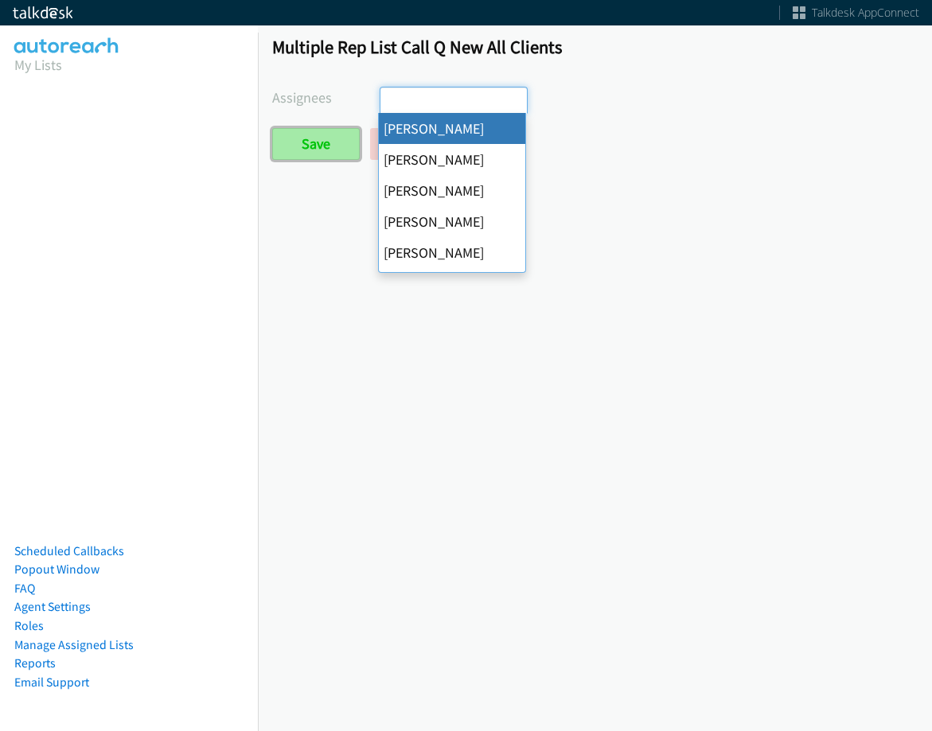
click at [312, 139] on input "Save" at bounding box center [316, 144] width 88 height 32
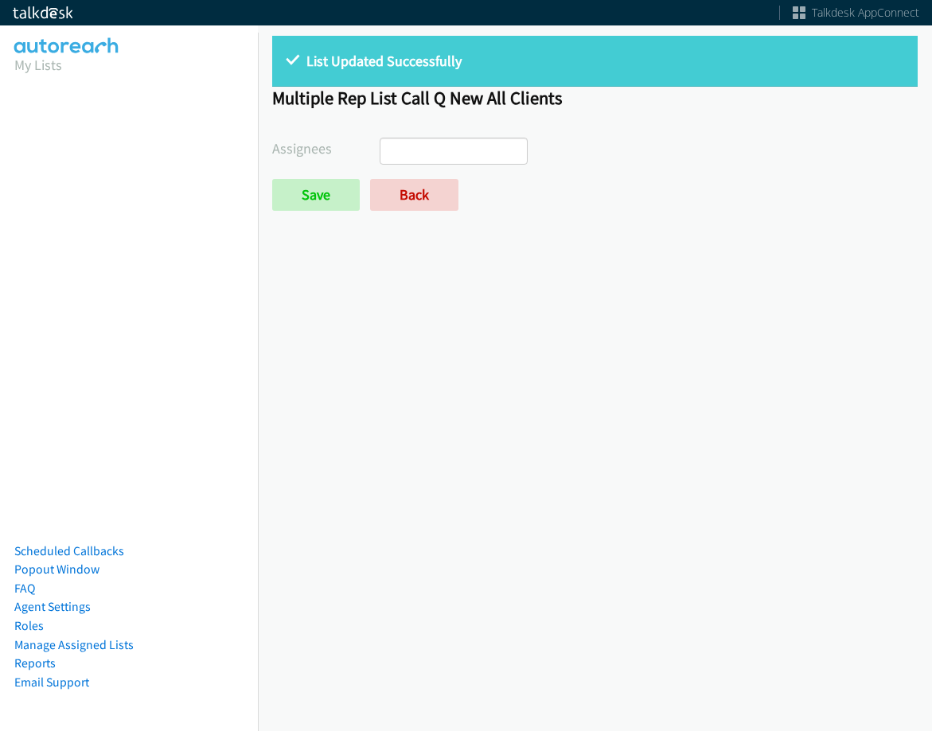
select select
click at [395, 187] on link "Back" at bounding box center [414, 195] width 88 height 32
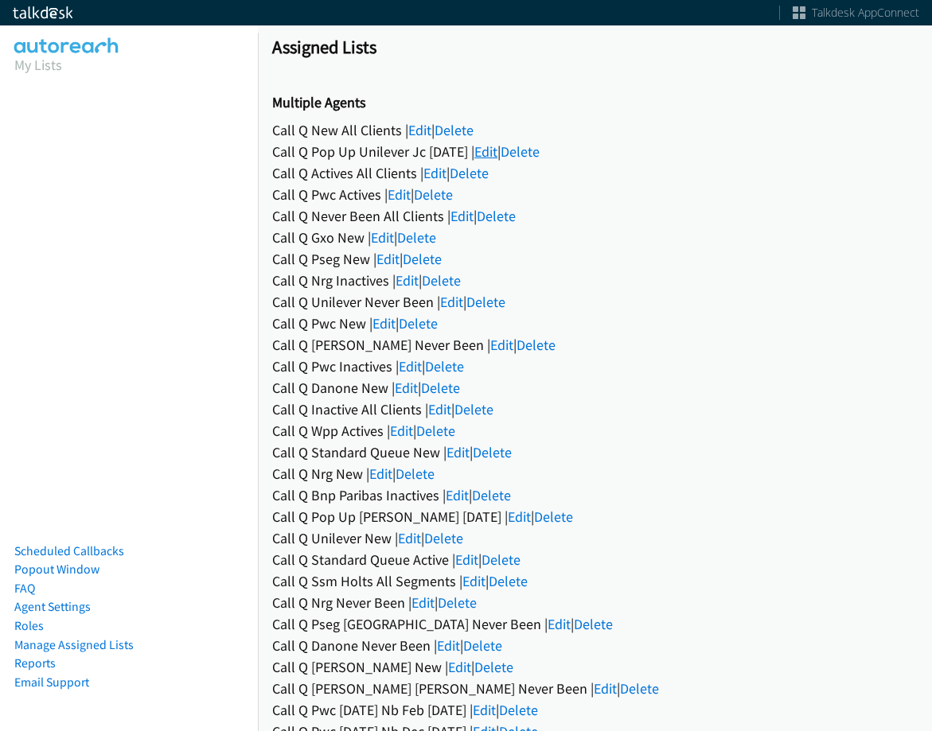
click at [494, 150] on link "Edit" at bounding box center [485, 151] width 23 height 18
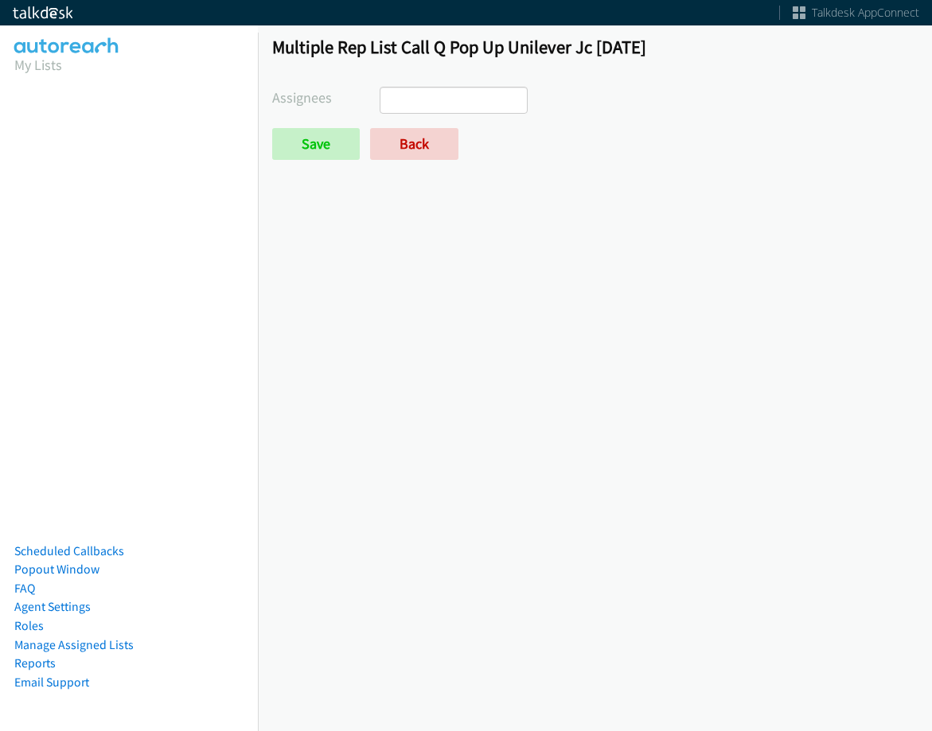
select select
click at [422, 143] on link "Back" at bounding box center [414, 144] width 88 height 32
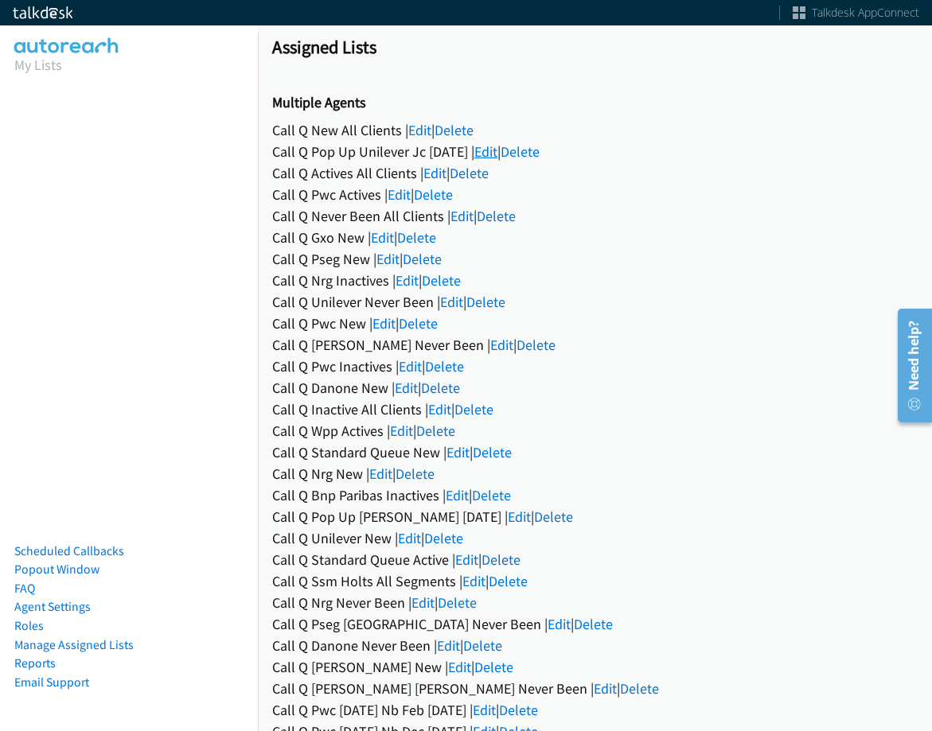
click at [492, 154] on link "Edit" at bounding box center [485, 151] width 23 height 18
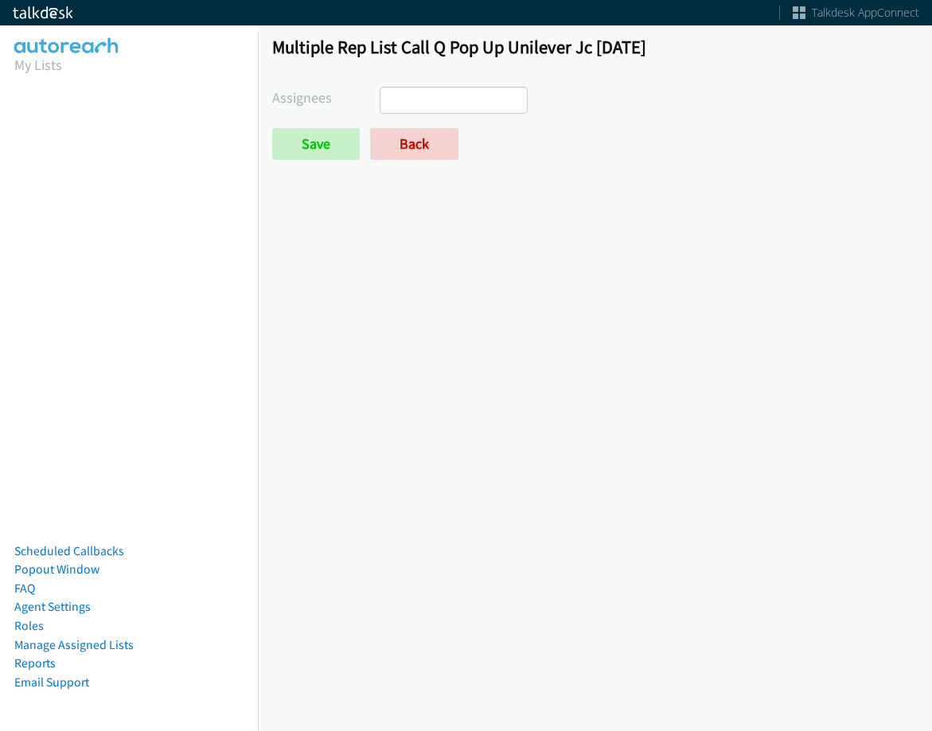
click at [475, 99] on ul at bounding box center [453, 100] width 146 height 25
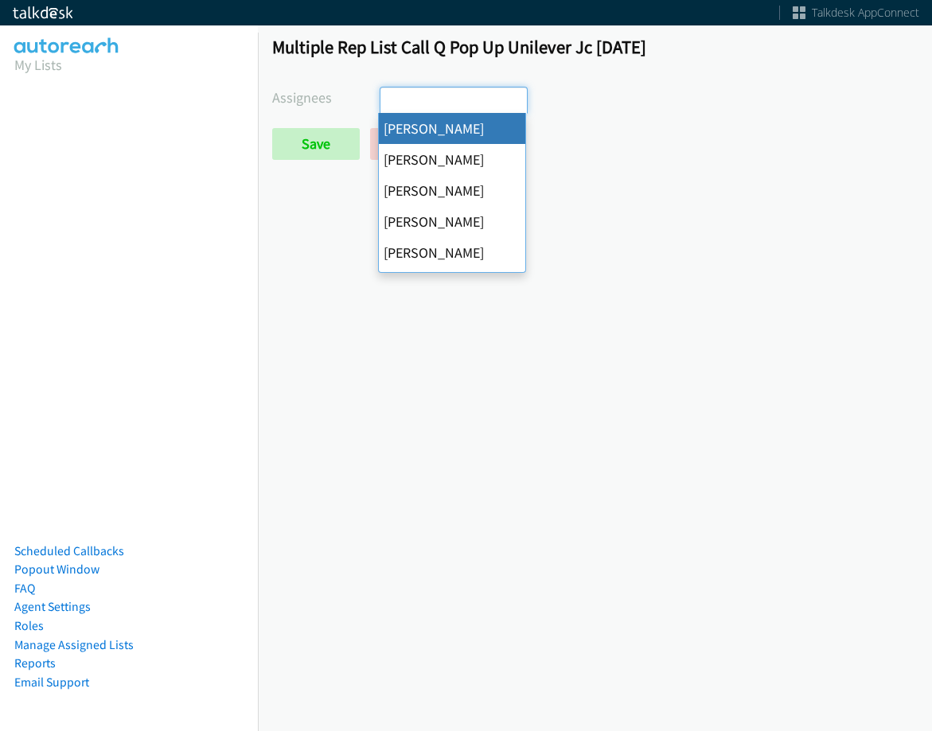
select select "cb11e729-9a1d-44de-9b38-0f5a50c7e01c"
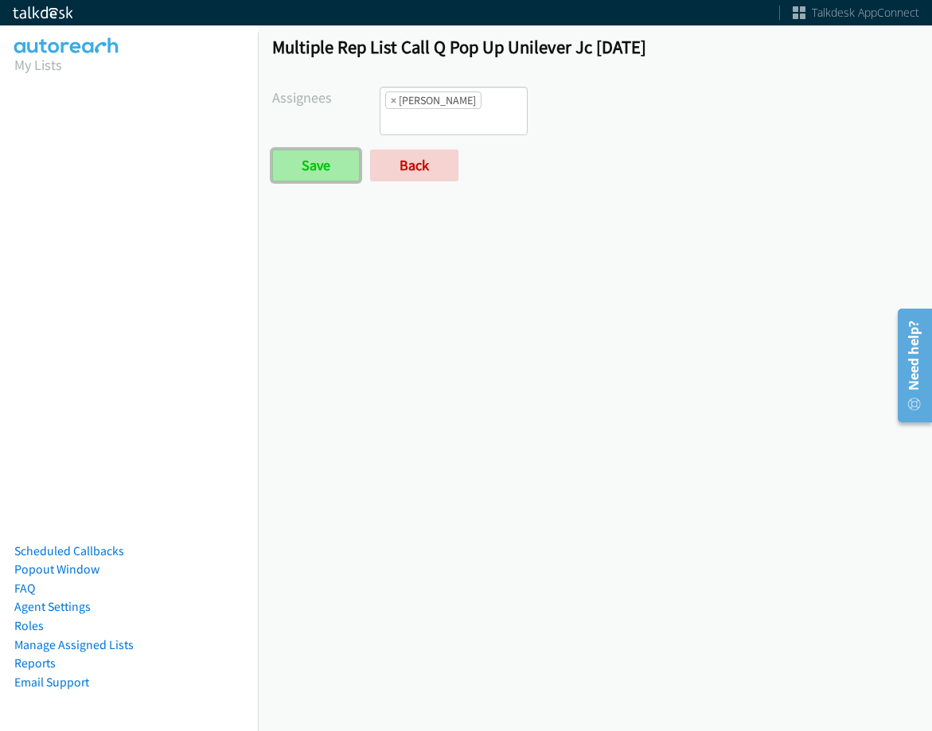
click at [336, 157] on input "Save" at bounding box center [316, 166] width 88 height 32
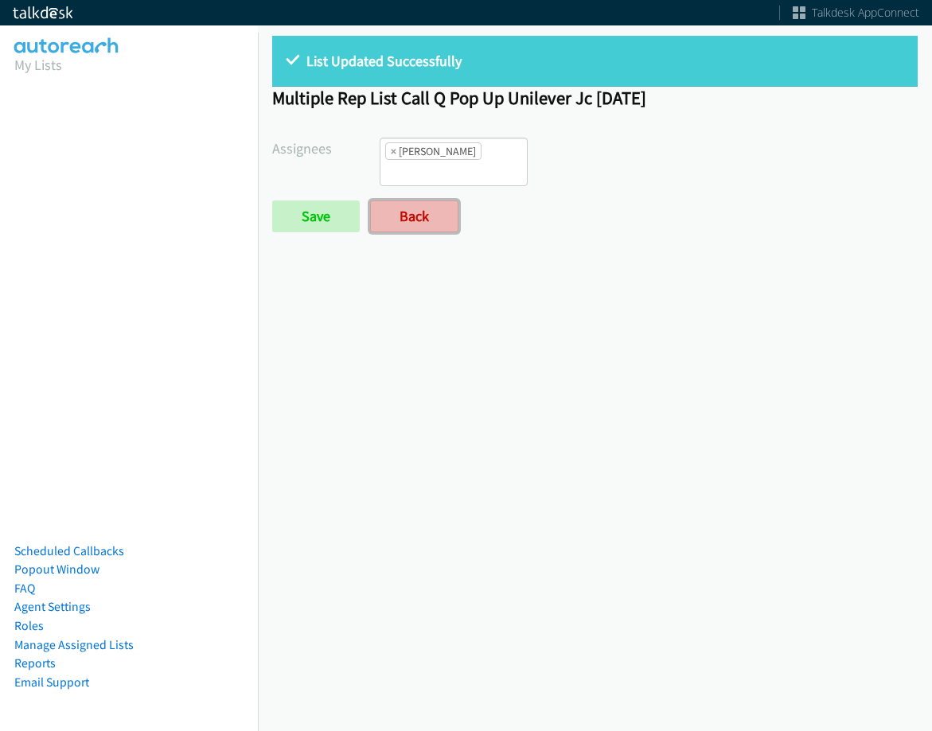
click at [407, 203] on link "Back" at bounding box center [414, 216] width 88 height 32
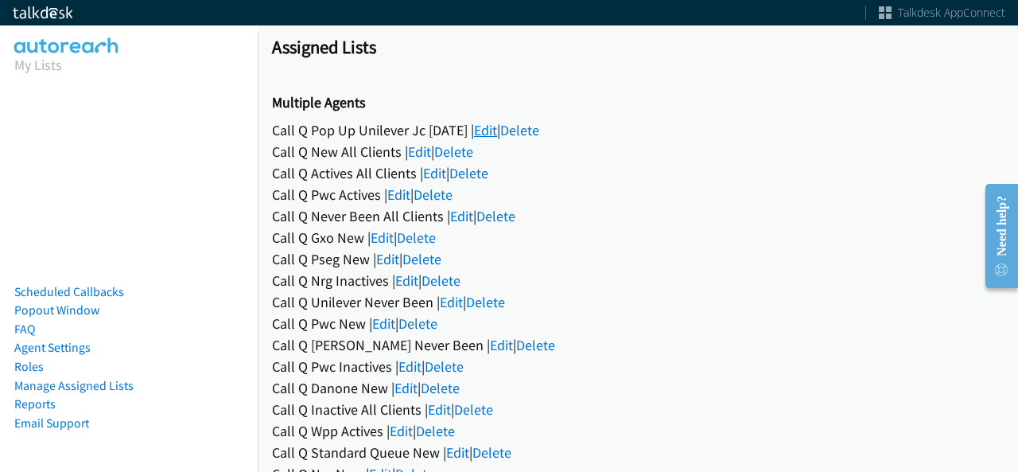
click at [497, 126] on link "Edit" at bounding box center [485, 130] width 23 height 18
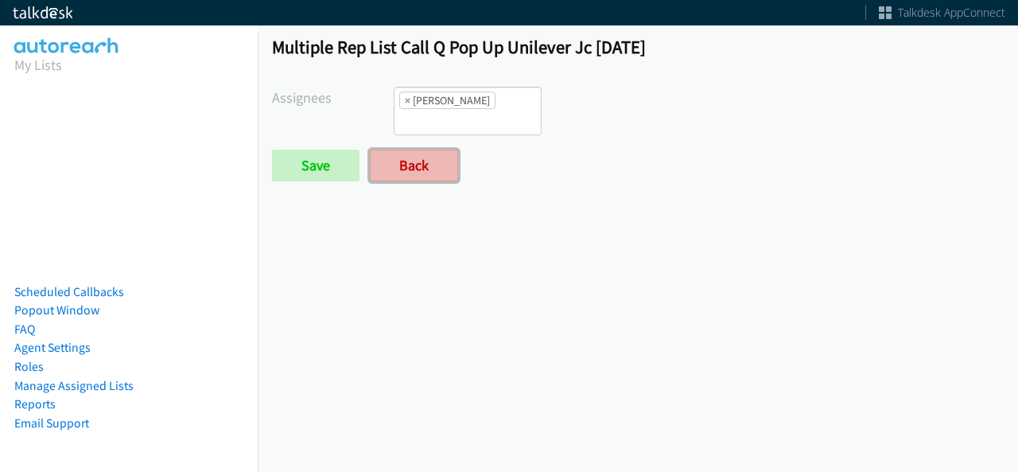
click at [444, 166] on link "Back" at bounding box center [414, 166] width 88 height 32
